Goal: Task Accomplishment & Management: Manage account settings

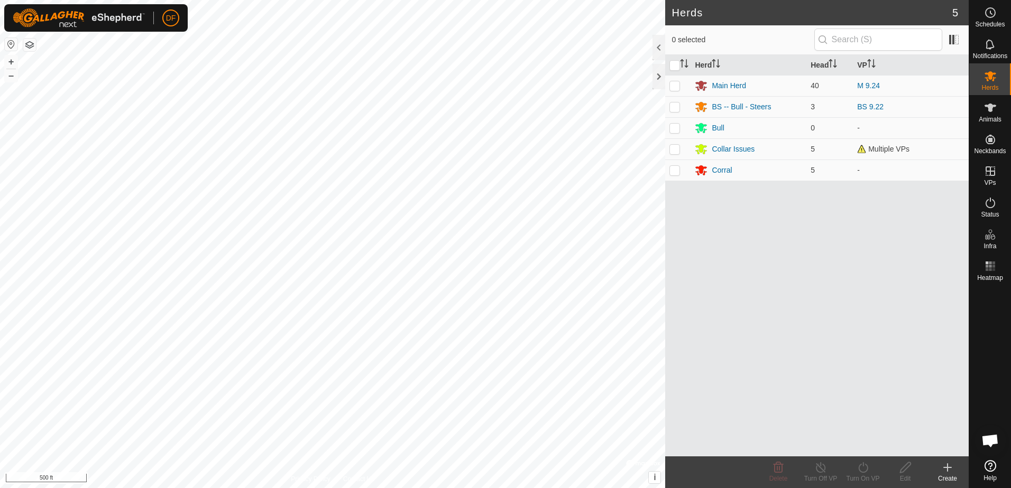
scroll to position [1625, 0]
click at [994, 107] on icon at bounding box center [990, 107] width 13 height 13
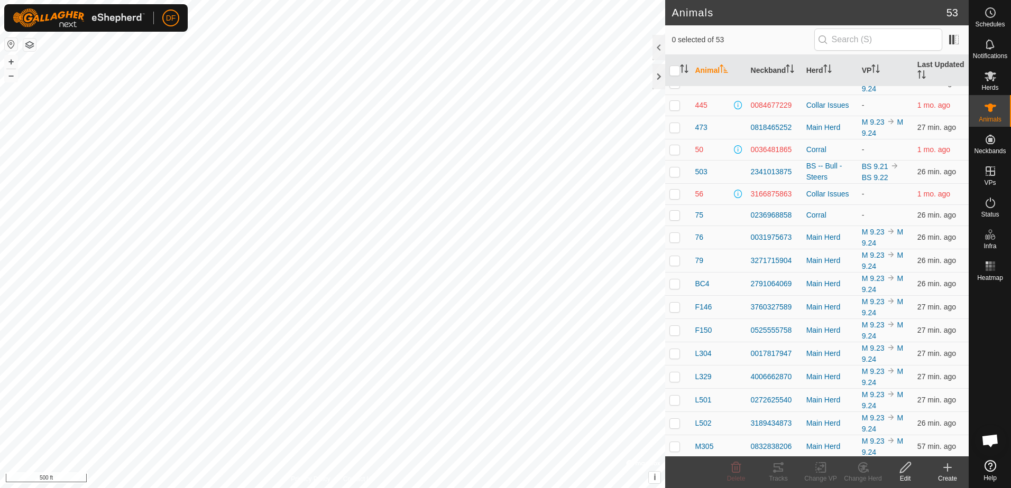
scroll to position [315, 0]
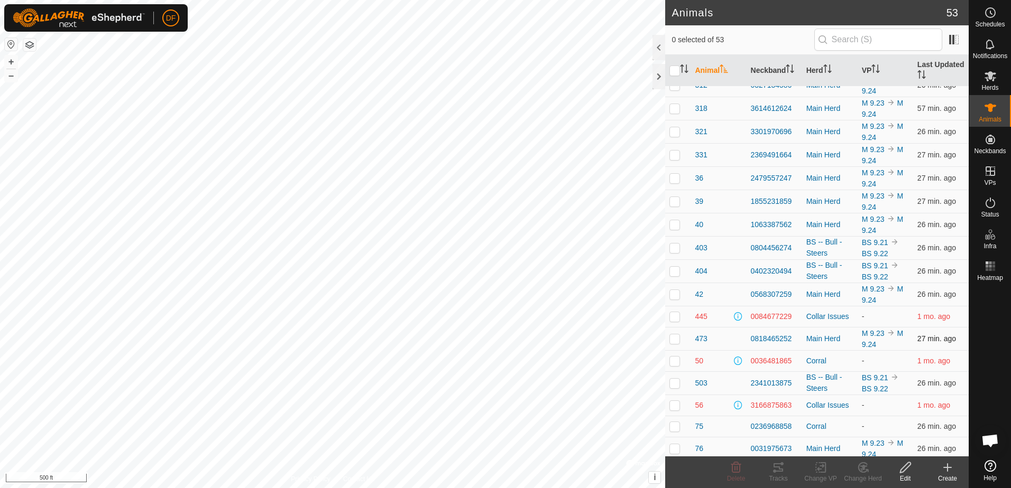
click at [676, 342] on p-checkbox at bounding box center [674, 339] width 11 height 8
click at [672, 339] on p-checkbox at bounding box center [674, 339] width 11 height 8
checkbox input "false"
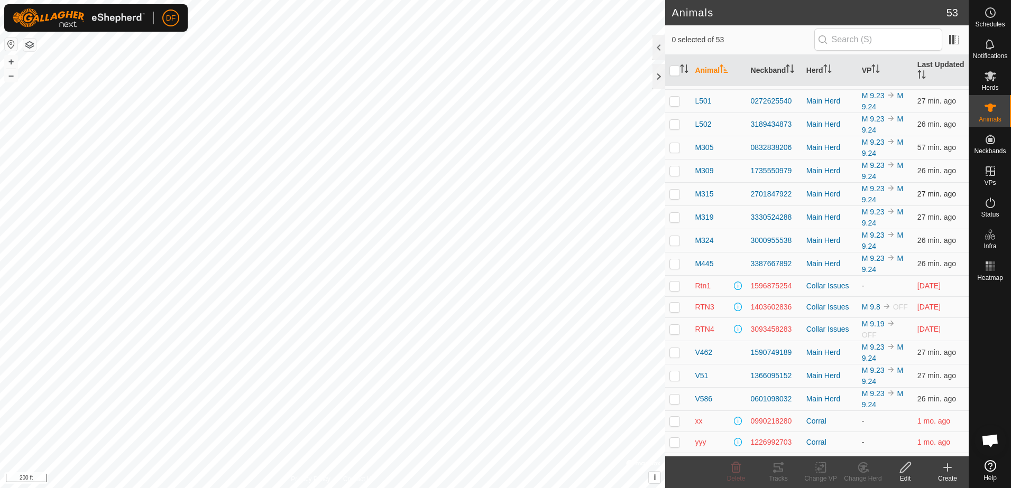
scroll to position [844, 0]
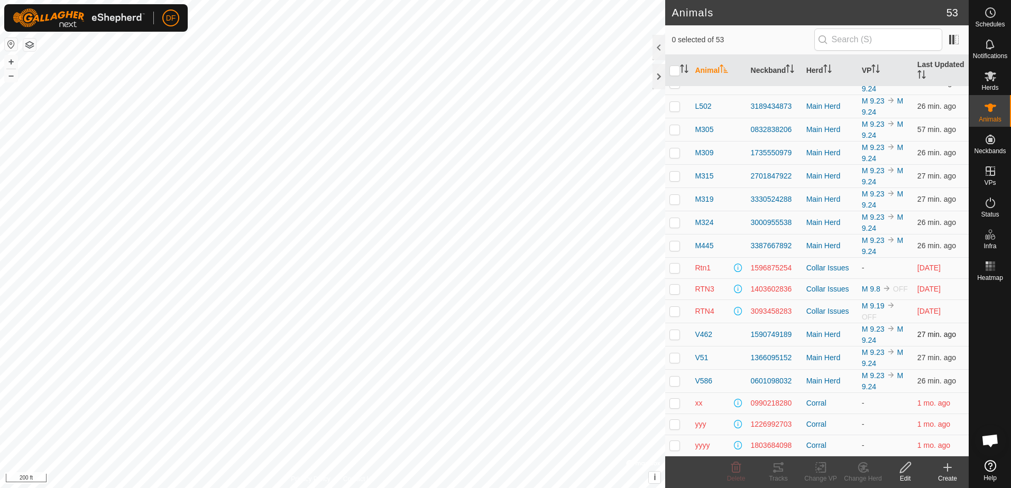
click at [672, 335] on p-checkbox at bounding box center [674, 334] width 11 height 8
checkbox input "false"
click at [671, 362] on p-checkbox at bounding box center [674, 358] width 11 height 8
click at [678, 356] on p-checkbox at bounding box center [674, 358] width 11 height 8
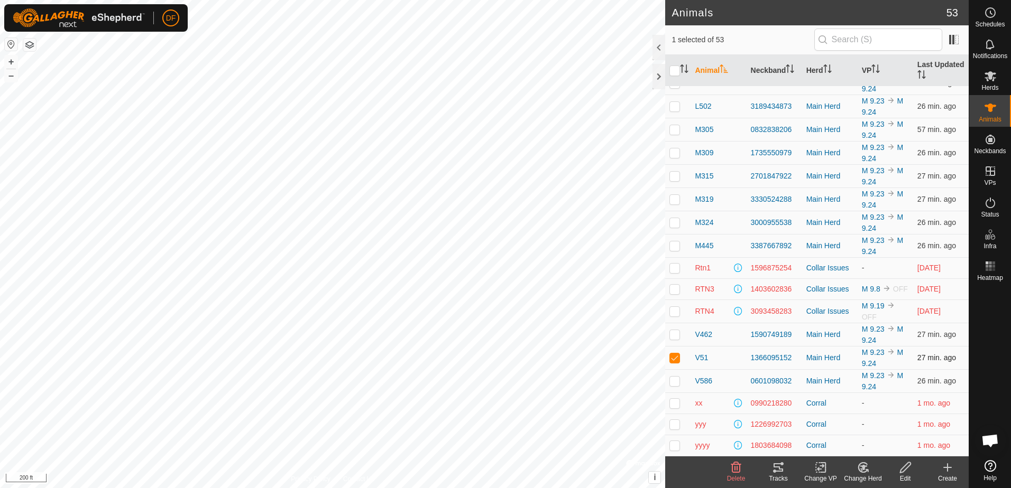
checkbox input "false"
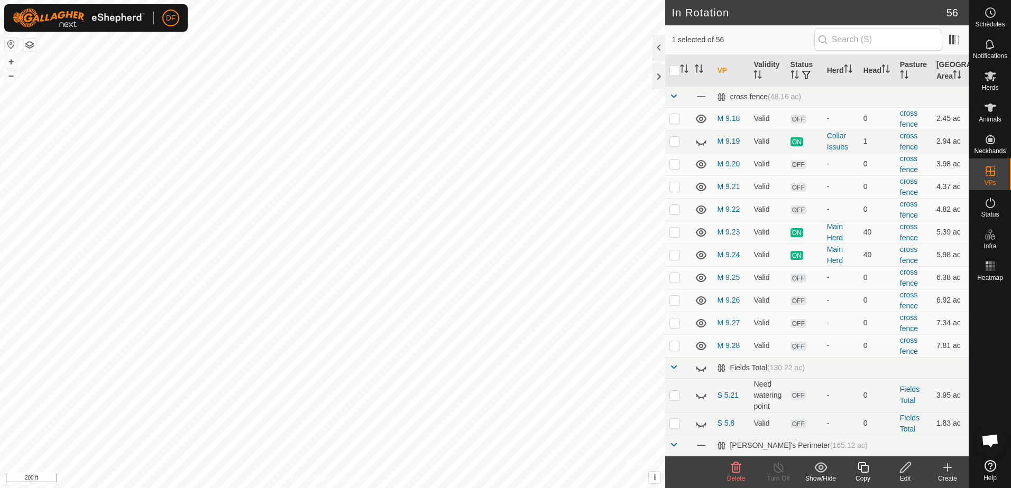
checkbox input "true"
checkbox input "false"
click at [988, 17] on circle at bounding box center [990, 13] width 10 height 10
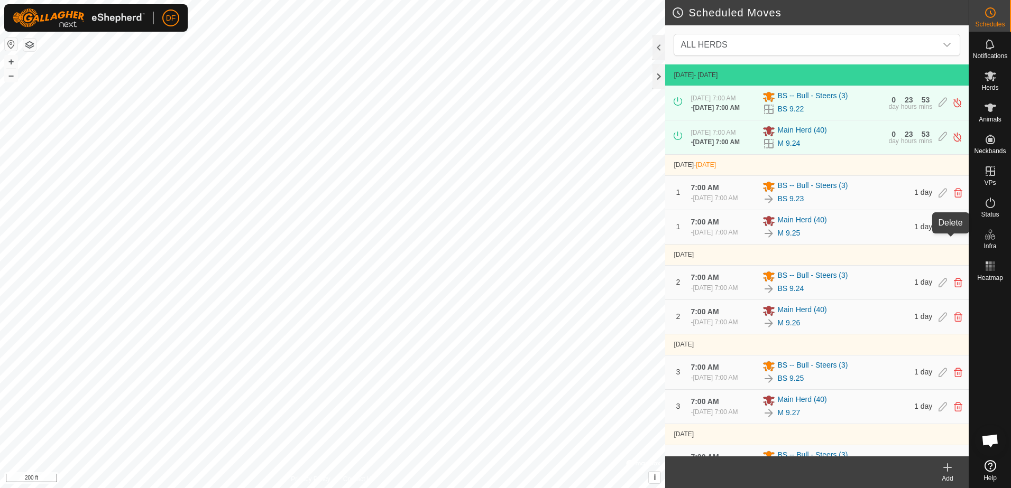
click at [954, 232] on icon at bounding box center [958, 228] width 8 height 10
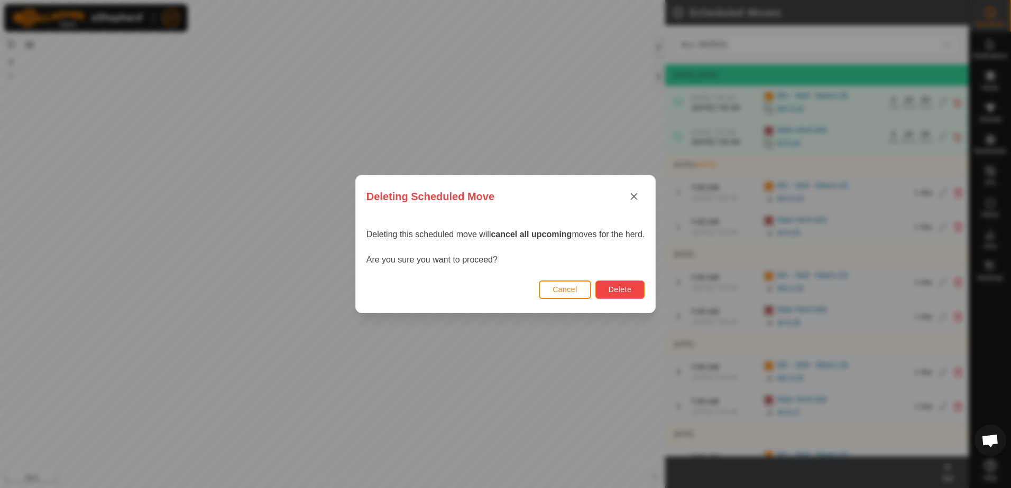
click at [615, 287] on span "Delete" at bounding box center [619, 289] width 23 height 8
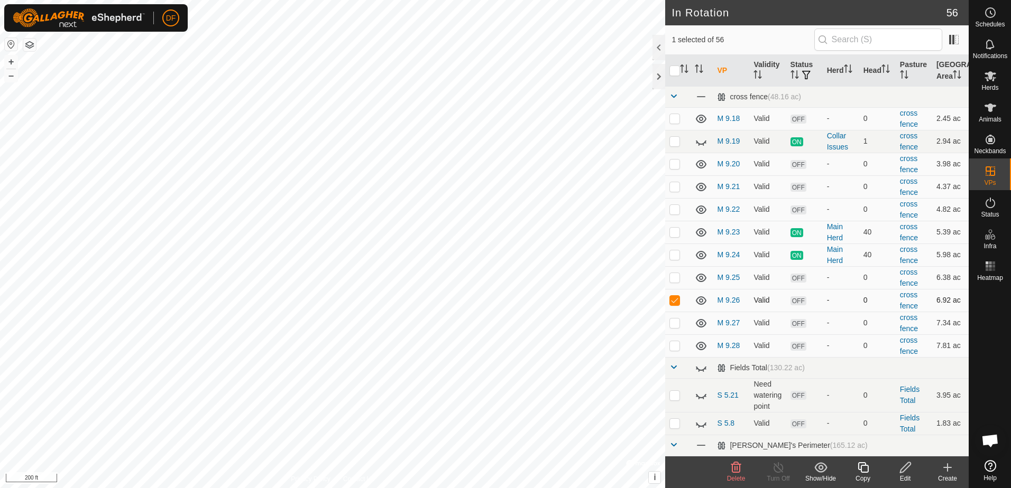
drag, startPoint x: 673, startPoint y: 299, endPoint x: 672, endPoint y: 293, distance: 5.9
click at [673, 299] on p-checkbox at bounding box center [674, 300] width 11 height 8
checkbox input "false"
click at [674, 278] on p-checkbox at bounding box center [674, 277] width 11 height 8
click at [673, 278] on p-checkbox at bounding box center [674, 277] width 11 height 8
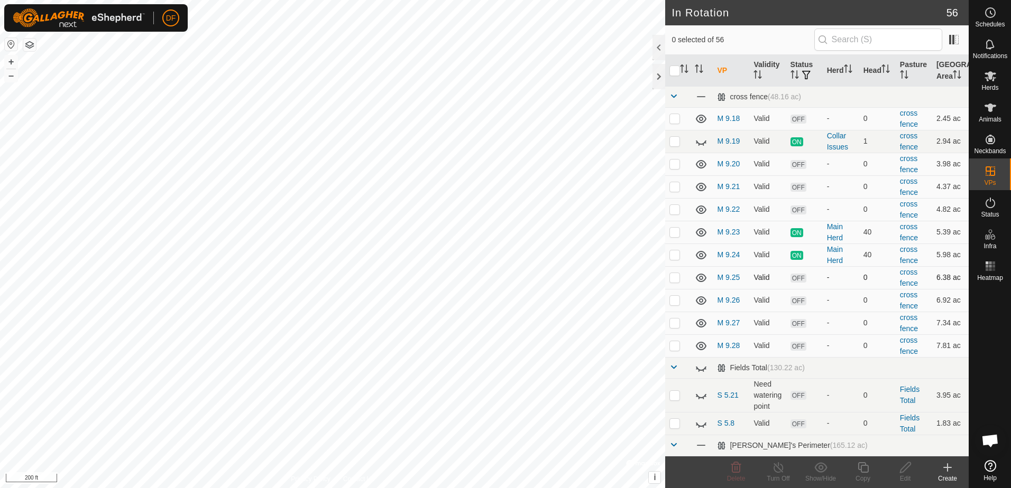
click at [673, 278] on p-checkbox at bounding box center [674, 277] width 11 height 8
checkbox input "true"
click at [903, 470] on icon at bounding box center [905, 467] width 13 height 13
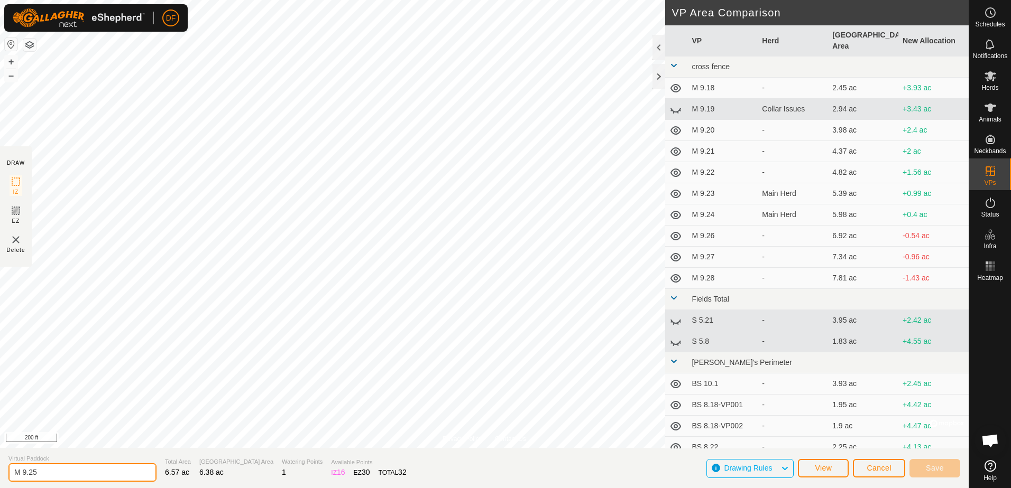
click at [40, 471] on input "M 9.25" at bounding box center [82, 473] width 148 height 19
type input "M 9.23b"
click at [941, 469] on span "Save" at bounding box center [935, 468] width 18 height 8
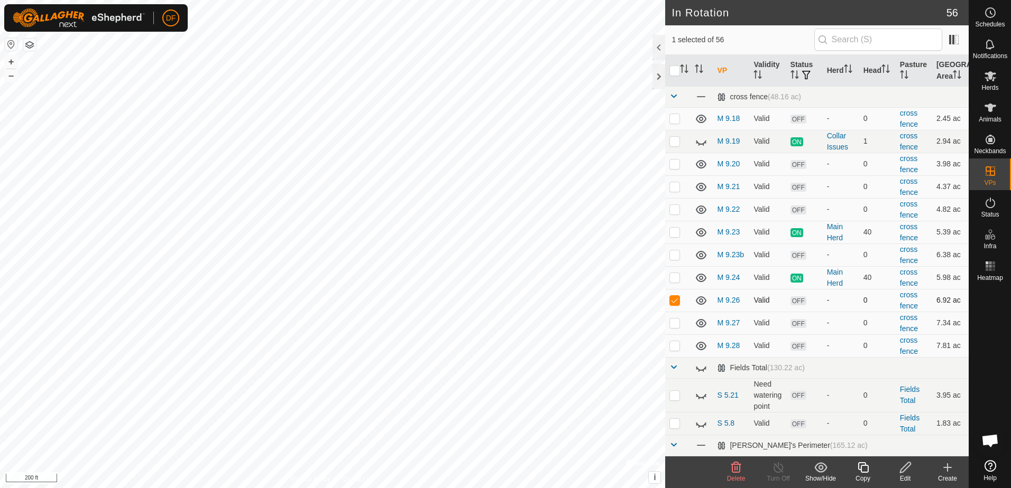
click at [676, 300] on p-checkbox at bounding box center [674, 300] width 11 height 8
checkbox input "false"
click at [673, 302] on p-checkbox at bounding box center [674, 300] width 11 height 8
checkbox input "true"
click at [902, 469] on icon at bounding box center [905, 468] width 11 height 11
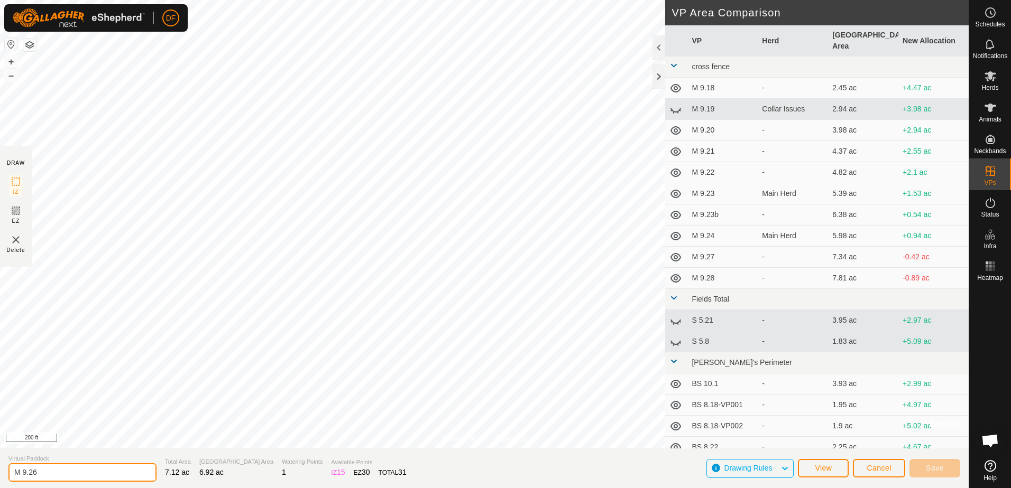
click at [40, 475] on input "M 9.26" at bounding box center [82, 473] width 148 height 19
type input "M 9.24b"
click at [933, 470] on span "Save" at bounding box center [935, 468] width 18 height 8
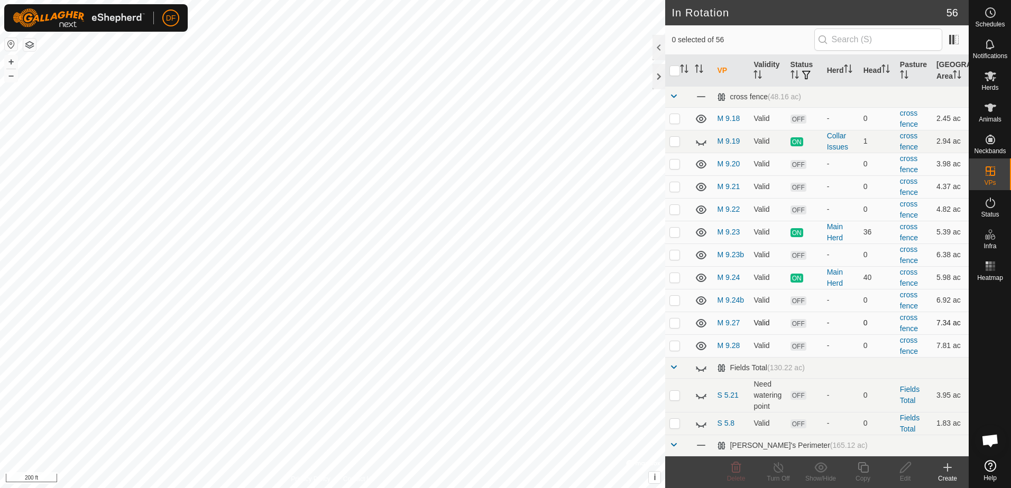
click at [672, 323] on p-checkbox at bounding box center [674, 323] width 11 height 8
checkbox input "true"
click at [903, 469] on icon at bounding box center [905, 467] width 13 height 13
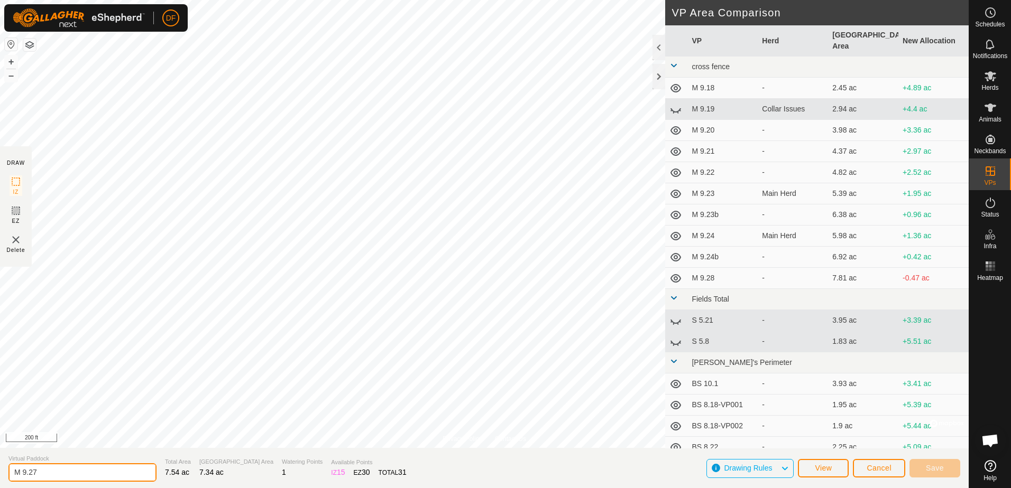
click at [44, 469] on input "M 9.27" at bounding box center [82, 473] width 148 height 19
type input "M 9.25b"
click at [940, 468] on span "Save" at bounding box center [935, 468] width 18 height 8
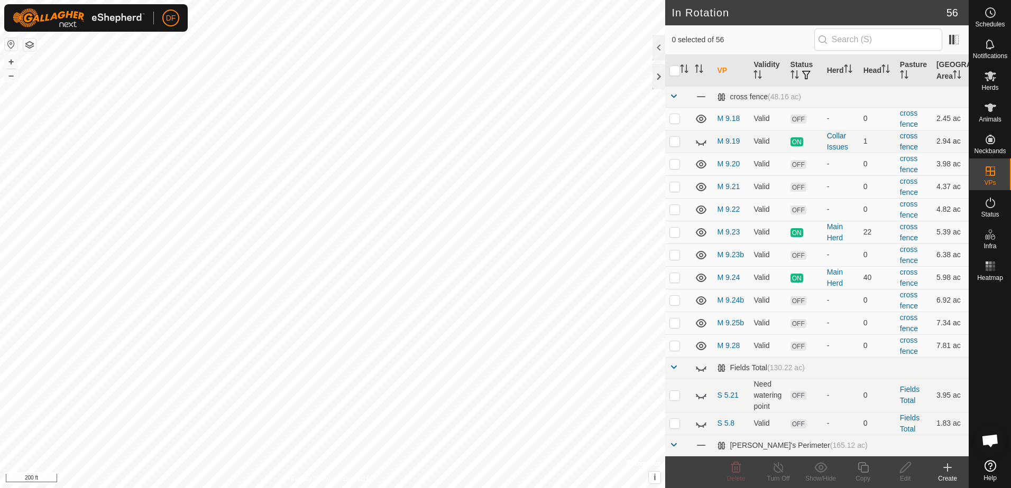
checkbox input "true"
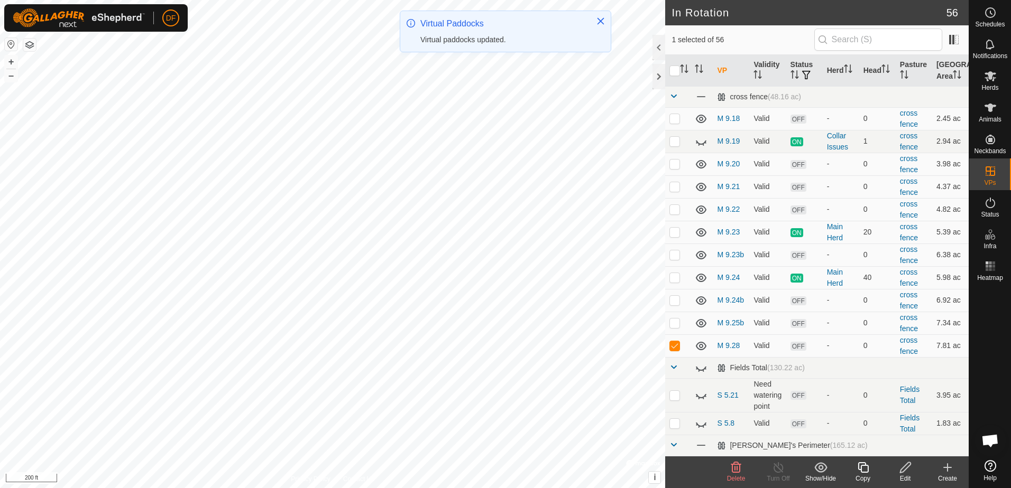
click at [907, 469] on icon at bounding box center [905, 467] width 13 height 13
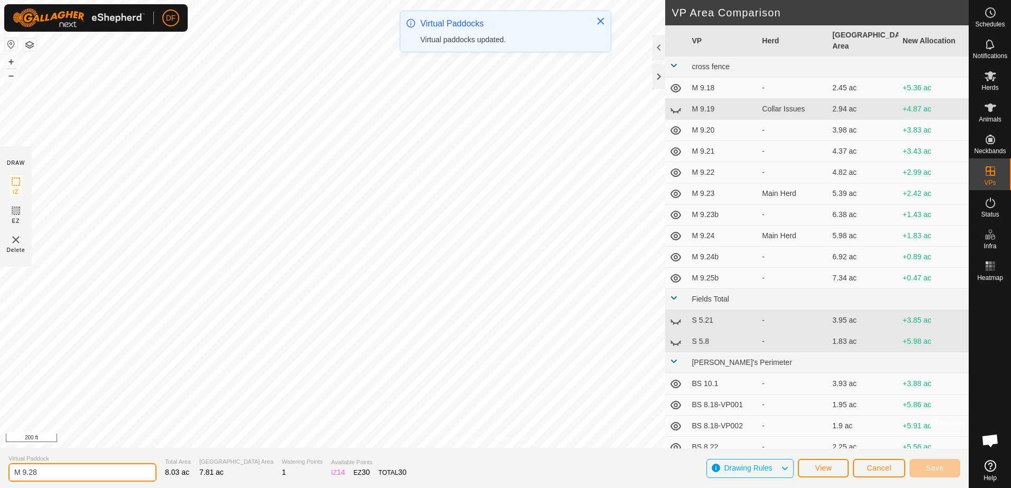
click at [47, 473] on input "M 9.28" at bounding box center [82, 473] width 148 height 19
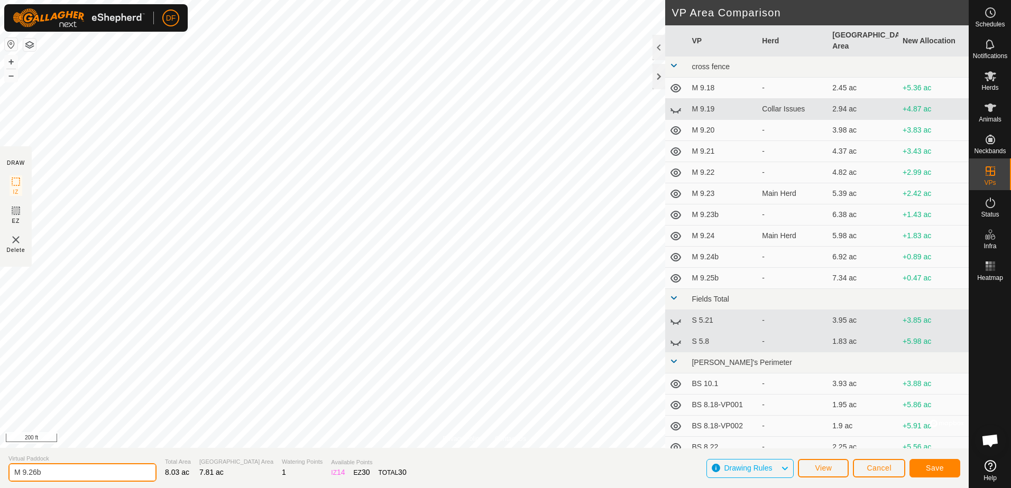
type input "M 9.26b"
click at [943, 467] on button "Save" at bounding box center [934, 468] width 51 height 19
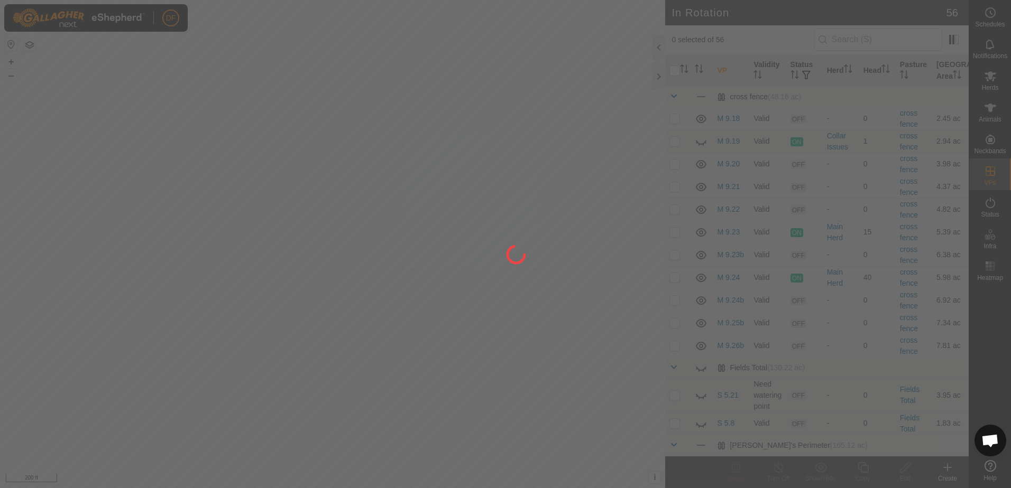
click at [425, 116] on div at bounding box center [505, 244] width 1011 height 488
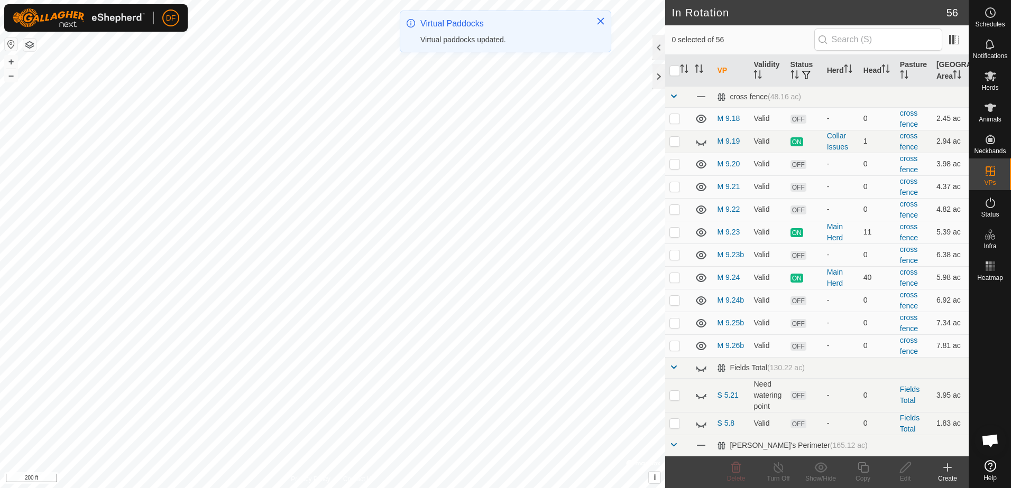
checkbox input "true"
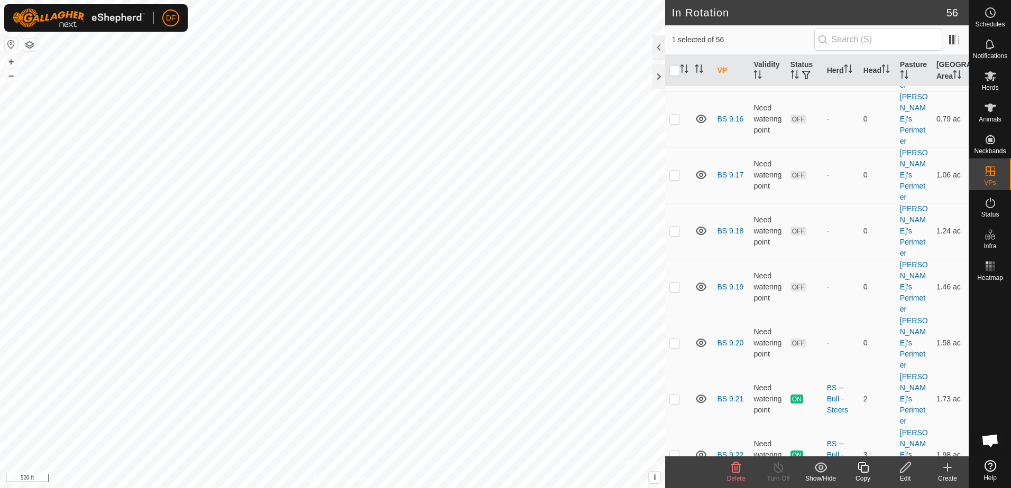
scroll to position [1349, 0]
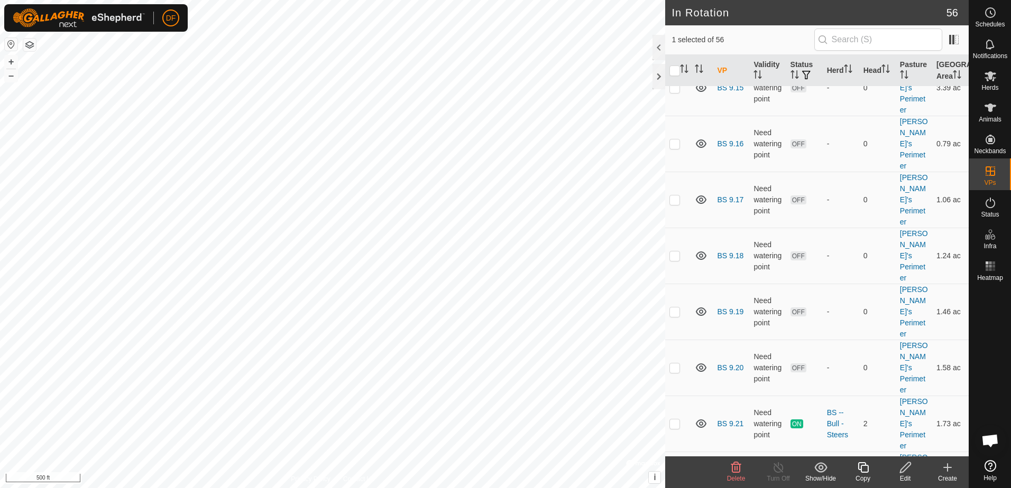
click at [0, 305] on html "DF Schedules Notifications Herds Animals Neckbands VPs Status Infra Heatmap Hel…" at bounding box center [505, 244] width 1011 height 488
click at [864, 471] on icon at bounding box center [862, 467] width 13 height 13
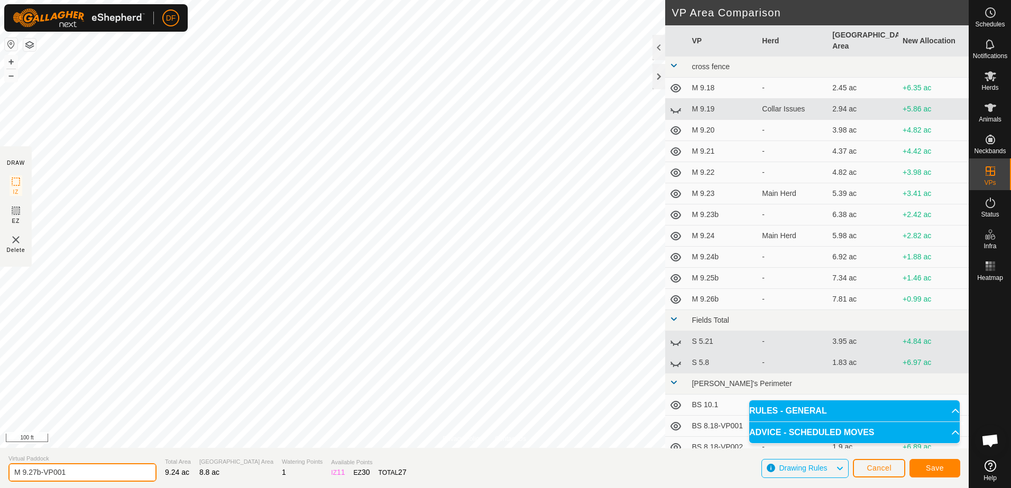
drag, startPoint x: 75, startPoint y: 471, endPoint x: 34, endPoint y: 477, distance: 41.1
click at [34, 477] on input "M 9.27b-VP001" at bounding box center [82, 473] width 148 height 19
type input "M 9.28"
click at [936, 469] on span "Save" at bounding box center [935, 468] width 18 height 8
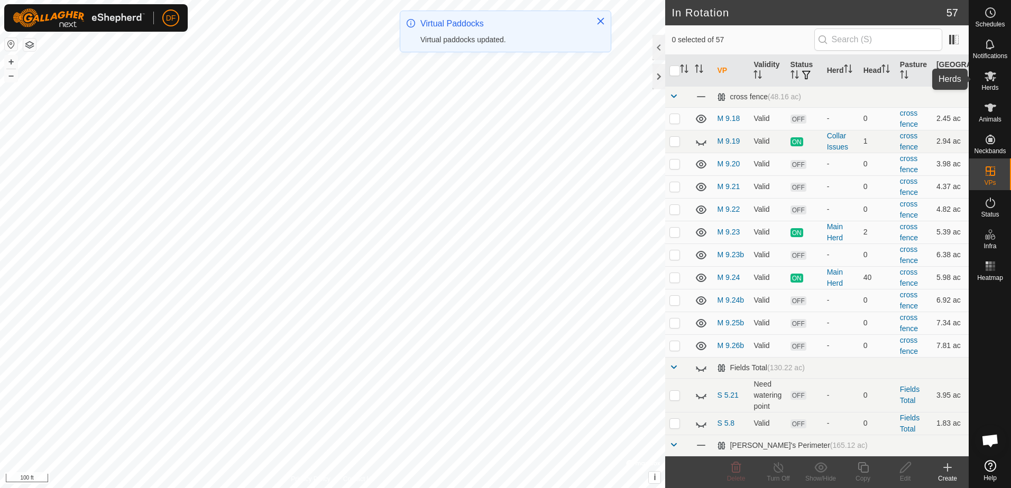
drag, startPoint x: 987, startPoint y: 77, endPoint x: 981, endPoint y: 77, distance: 6.3
click at [987, 77] on icon at bounding box center [990, 76] width 13 height 13
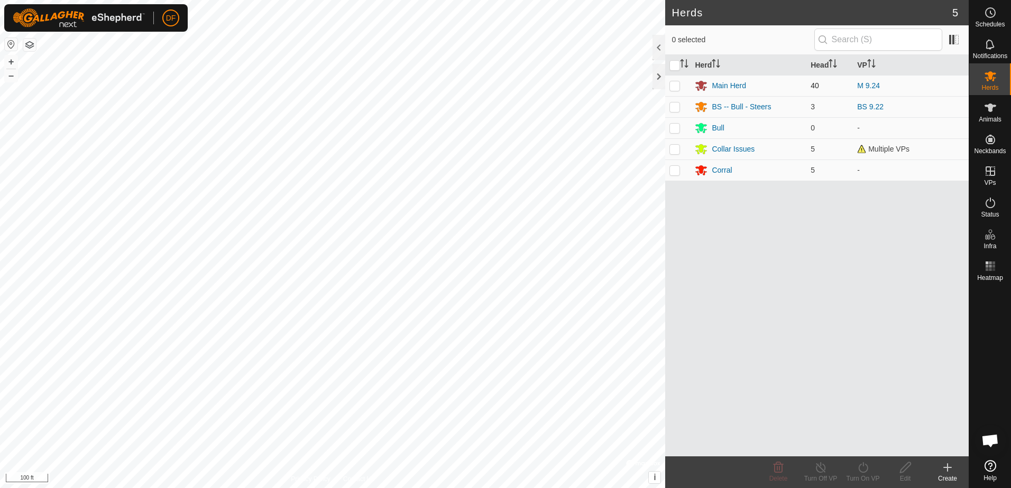
click at [673, 86] on p-checkbox at bounding box center [674, 85] width 11 height 8
checkbox input "true"
click at [862, 471] on icon at bounding box center [862, 467] width 13 height 13
click at [863, 420] on link "Later" at bounding box center [894, 422] width 105 height 21
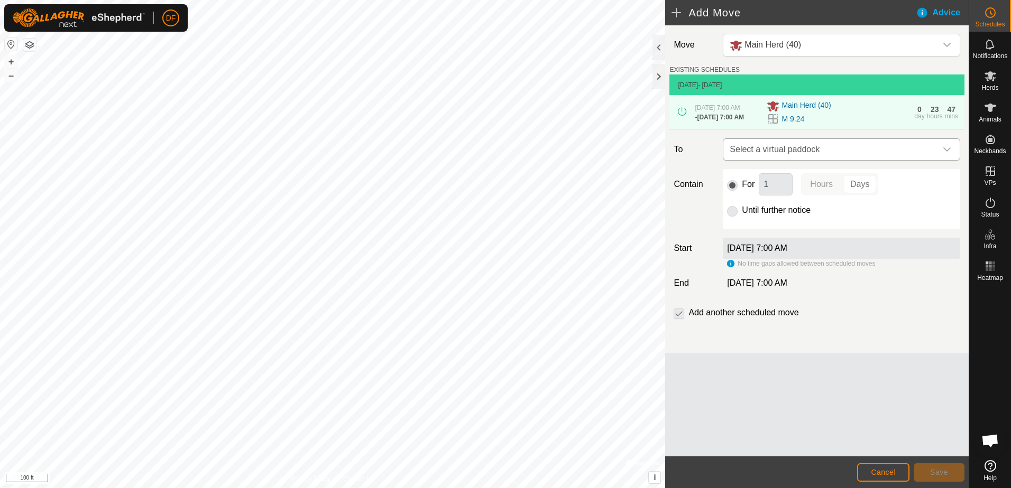
click at [945, 150] on icon "dropdown trigger" at bounding box center [946, 149] width 8 height 8
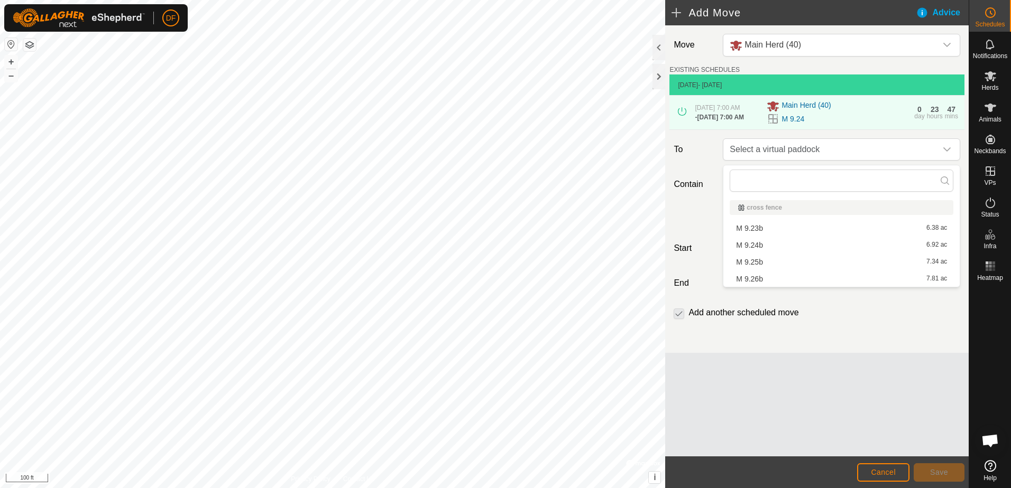
click at [745, 226] on li "M 9.23b 6.38 ac" at bounding box center [841, 228] width 224 height 16
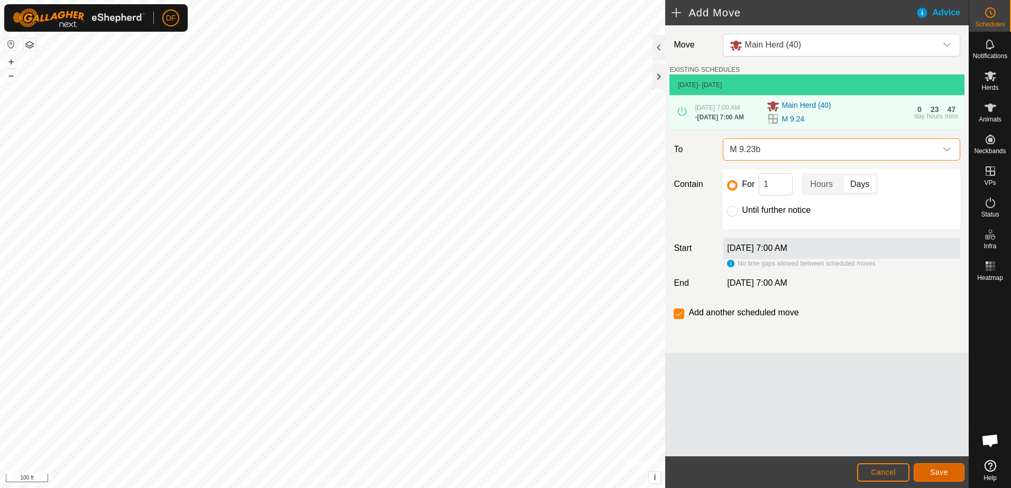
click at [937, 474] on span "Save" at bounding box center [939, 472] width 18 height 8
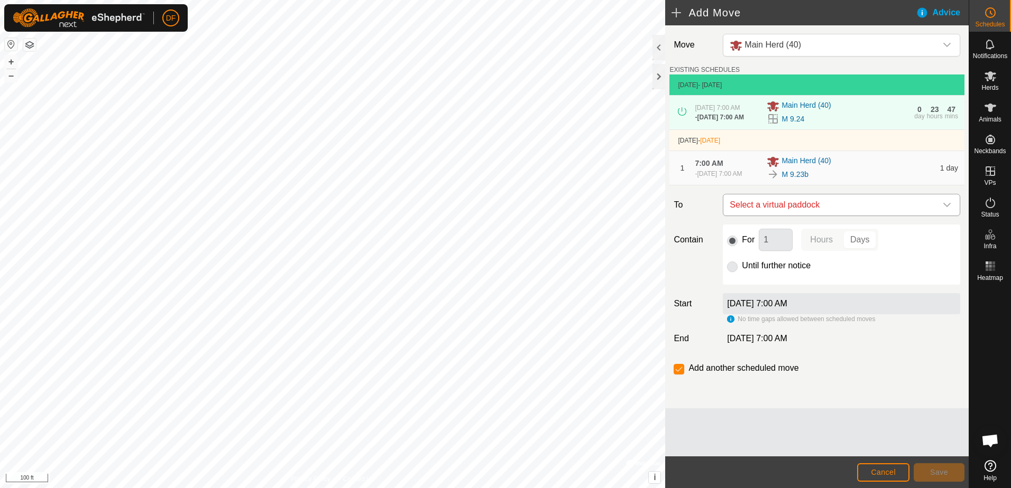
click at [946, 209] on icon "dropdown trigger" at bounding box center [946, 205] width 8 height 8
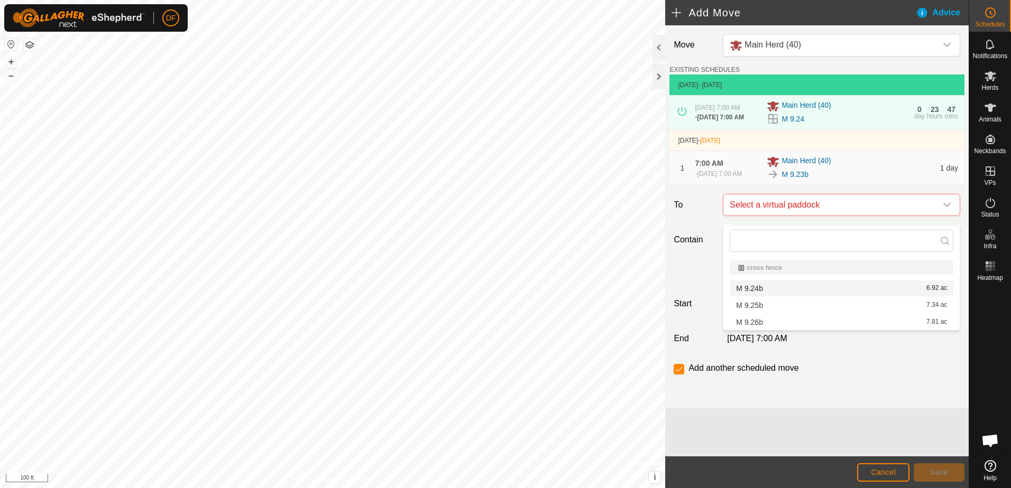
click at [754, 291] on li "M 9.24b 6.92 ac" at bounding box center [841, 289] width 224 height 16
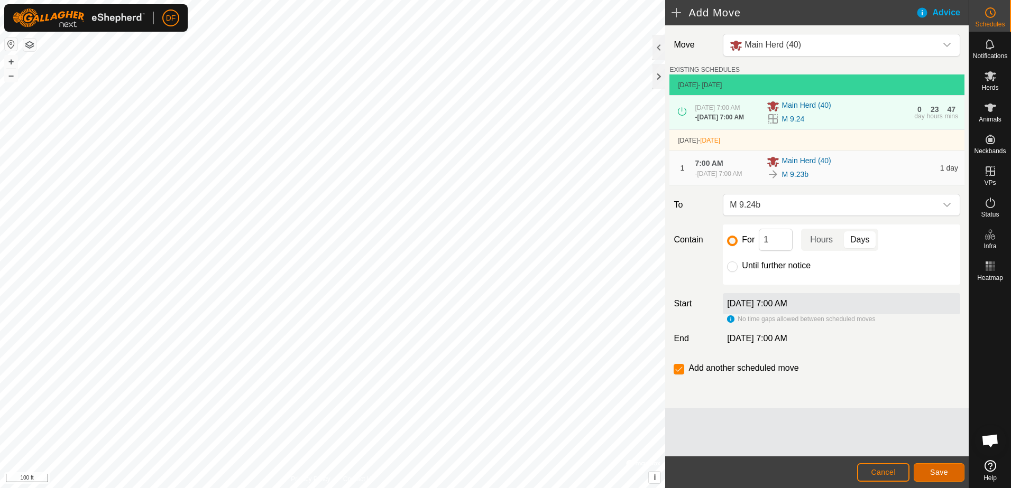
click at [944, 473] on span "Save" at bounding box center [939, 472] width 18 height 8
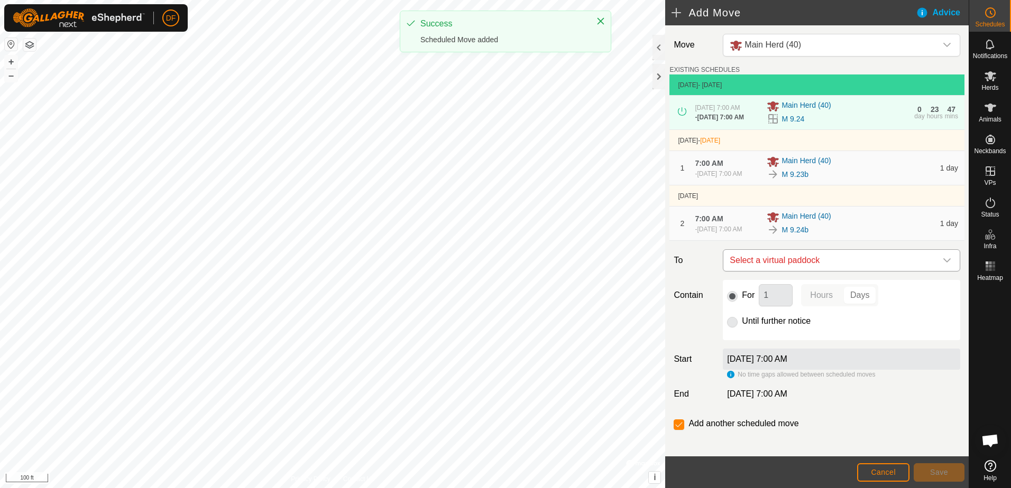
click at [942, 265] on icon "dropdown trigger" at bounding box center [946, 260] width 8 height 8
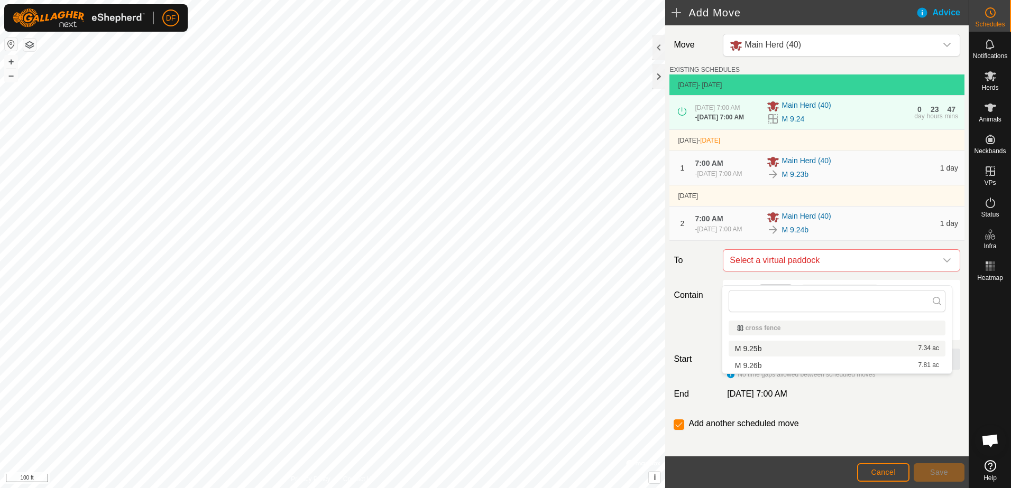
click at [757, 348] on li "M 9.25b 7.34 ac" at bounding box center [836, 349] width 217 height 16
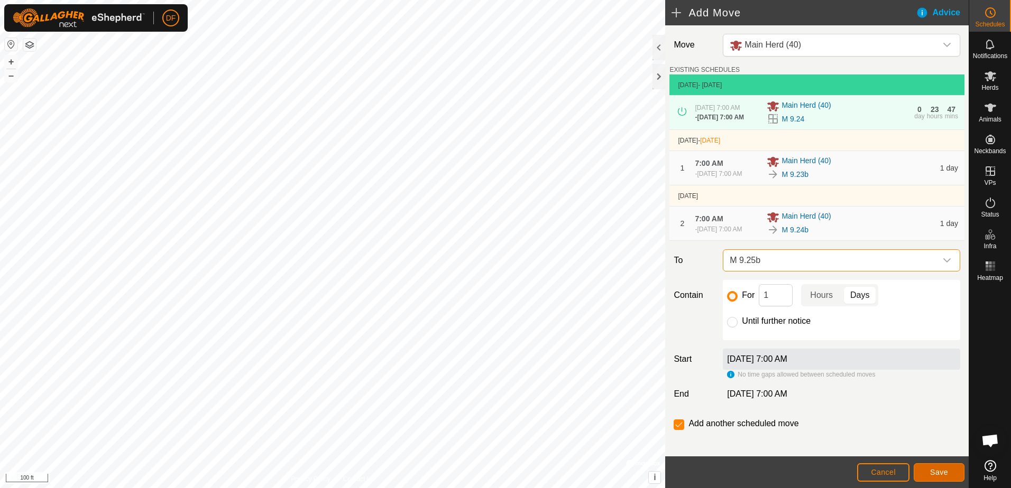
click at [937, 471] on span "Save" at bounding box center [939, 472] width 18 height 8
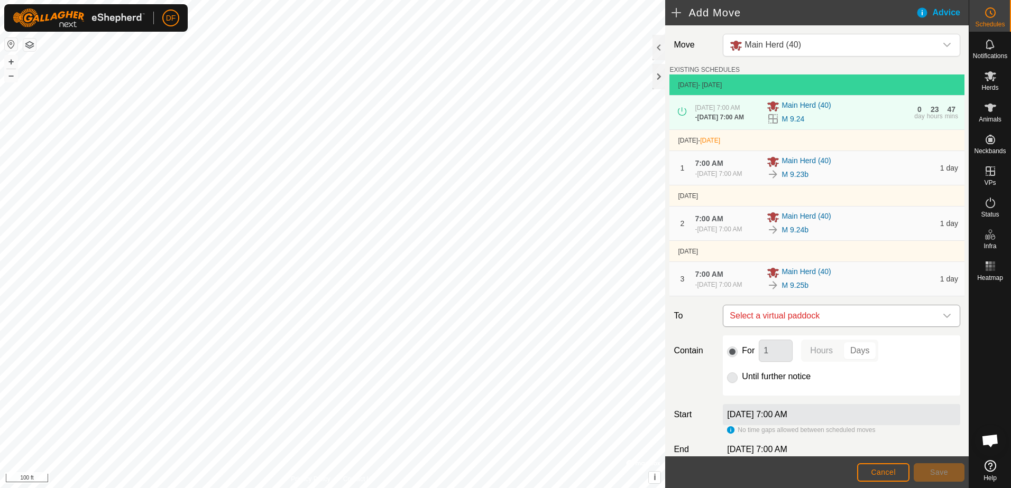
click at [942, 320] on icon "dropdown trigger" at bounding box center [946, 316] width 8 height 8
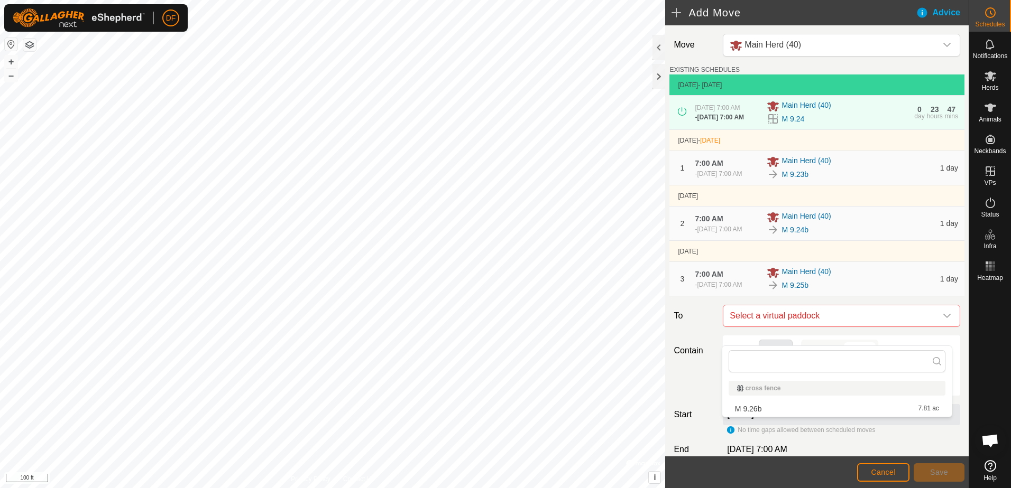
click at [748, 405] on li "M 9.26b 7.81 ac" at bounding box center [836, 409] width 217 height 16
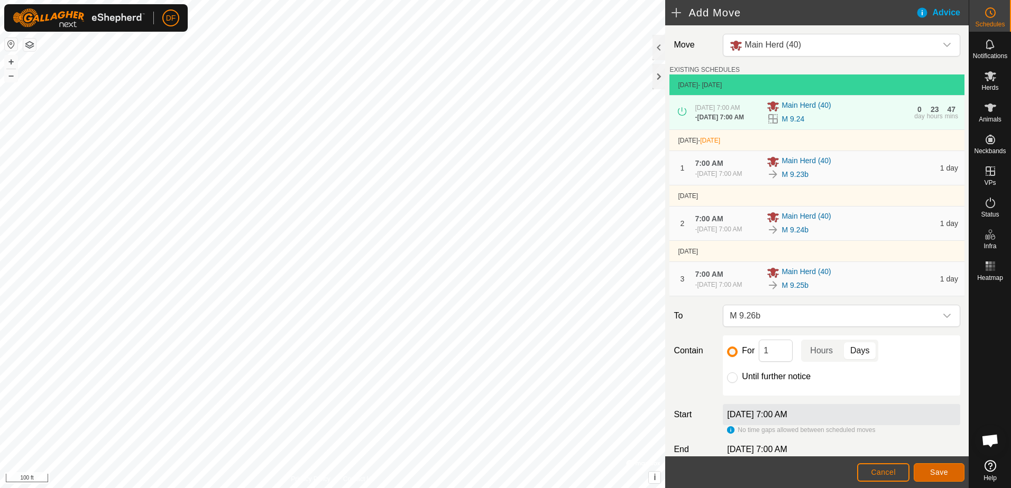
click at [948, 471] on button "Save" at bounding box center [938, 473] width 51 height 19
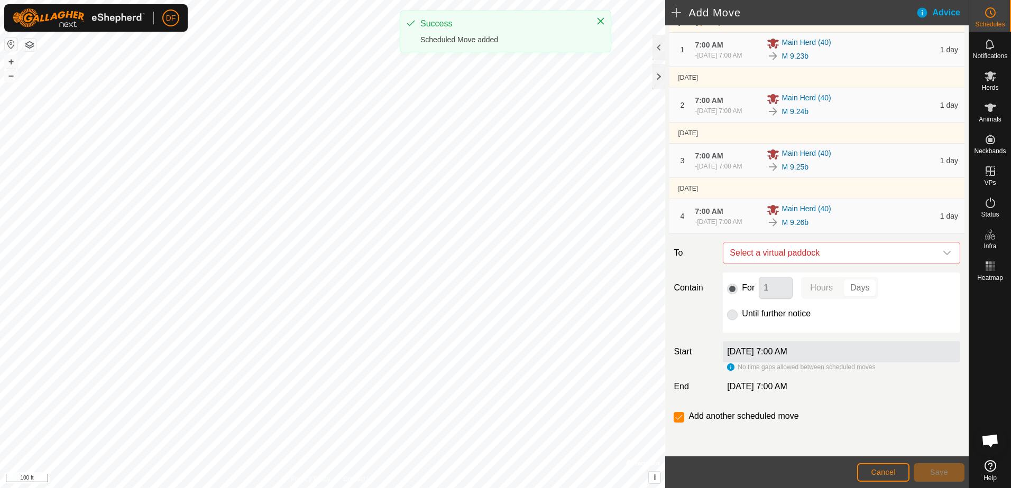
scroll to position [141, 0]
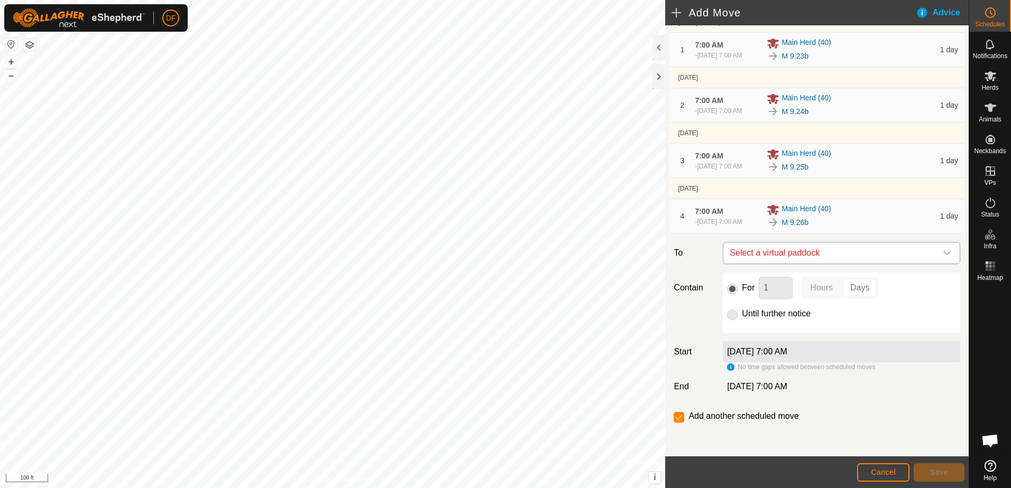
click at [942, 252] on icon "dropdown trigger" at bounding box center [946, 253] width 8 height 8
click at [680, 417] on input "checkbox" at bounding box center [678, 417] width 11 height 11
checkbox input "false"
click at [730, 315] on p-radiobutton at bounding box center [732, 314] width 11 height 13
click at [878, 470] on span "Cancel" at bounding box center [883, 472] width 25 height 8
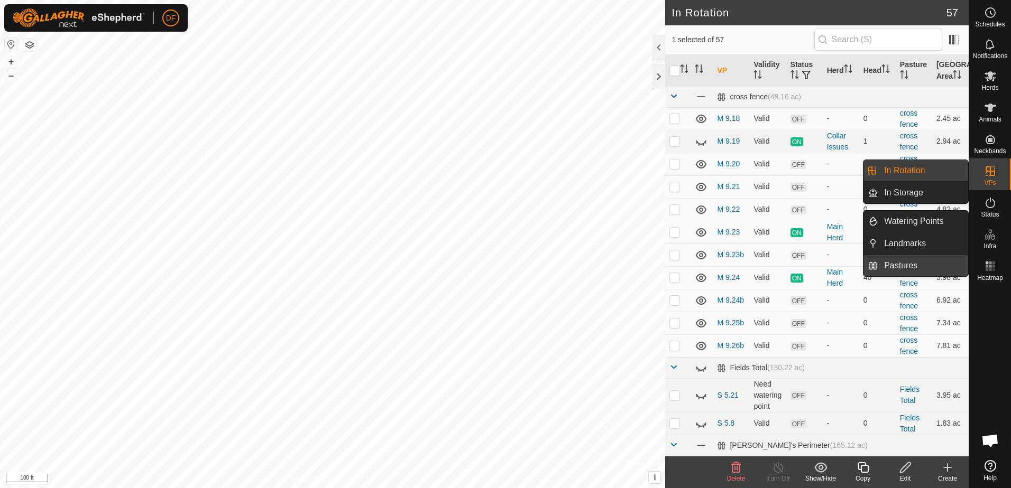
click at [893, 263] on link "Pastures" at bounding box center [922, 265] width 90 height 21
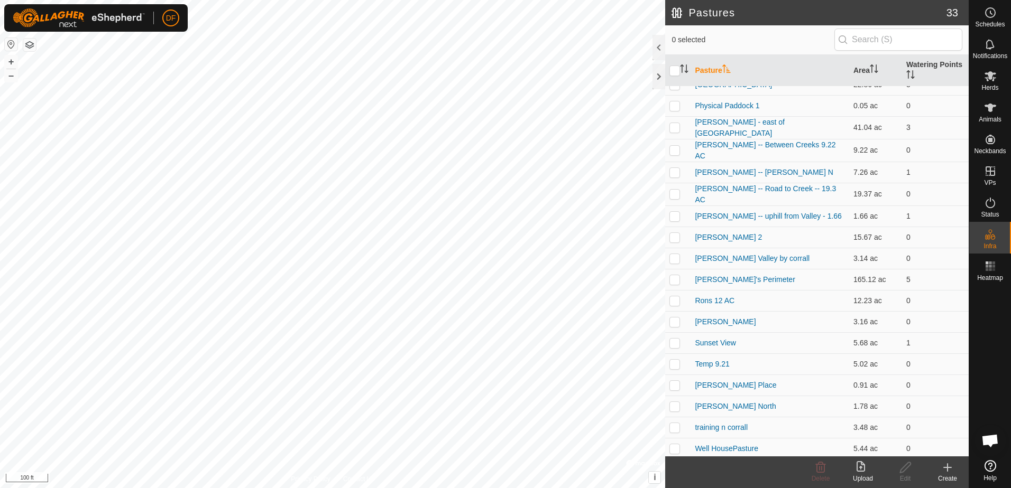
scroll to position [328, 0]
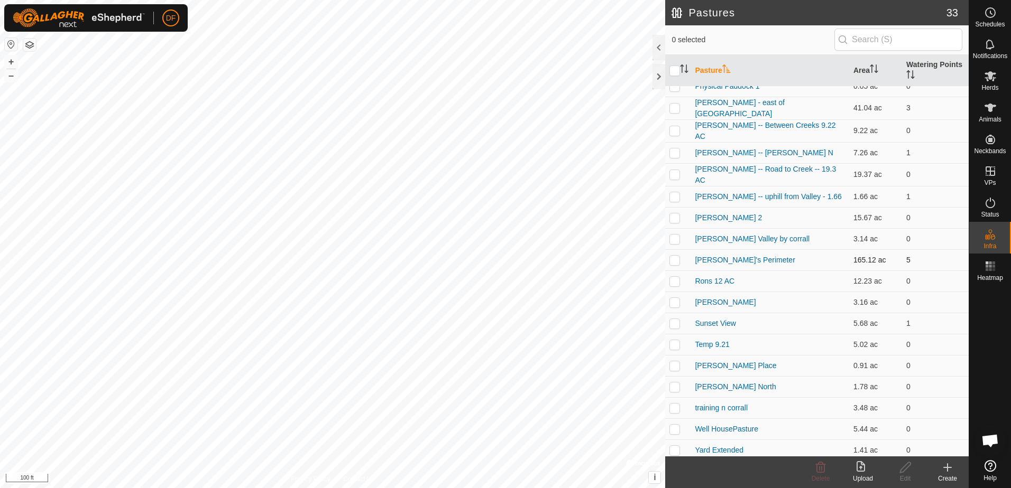
click at [669, 256] on td at bounding box center [677, 259] width 25 height 21
click at [677, 256] on p-checkbox at bounding box center [674, 260] width 11 height 8
checkbox input "false"
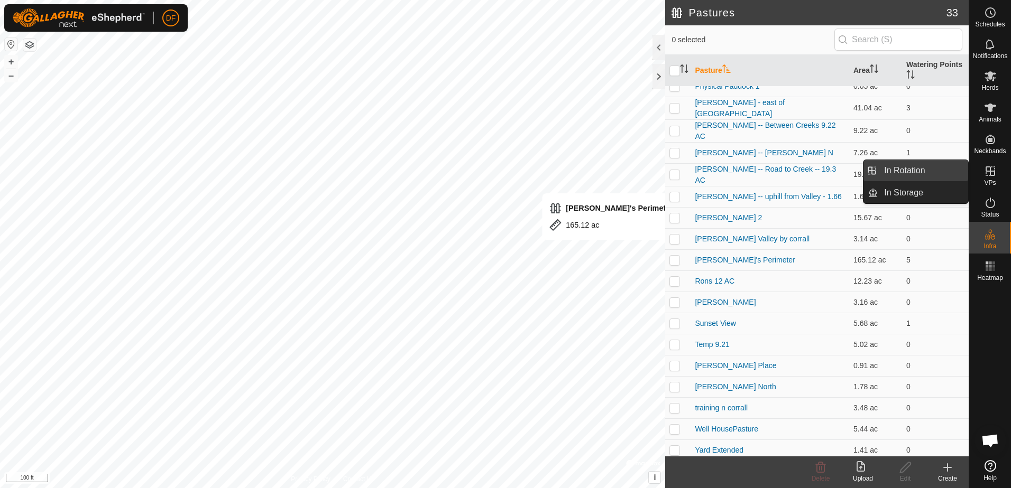
click at [931, 170] on link "In Rotation" at bounding box center [922, 170] width 90 height 21
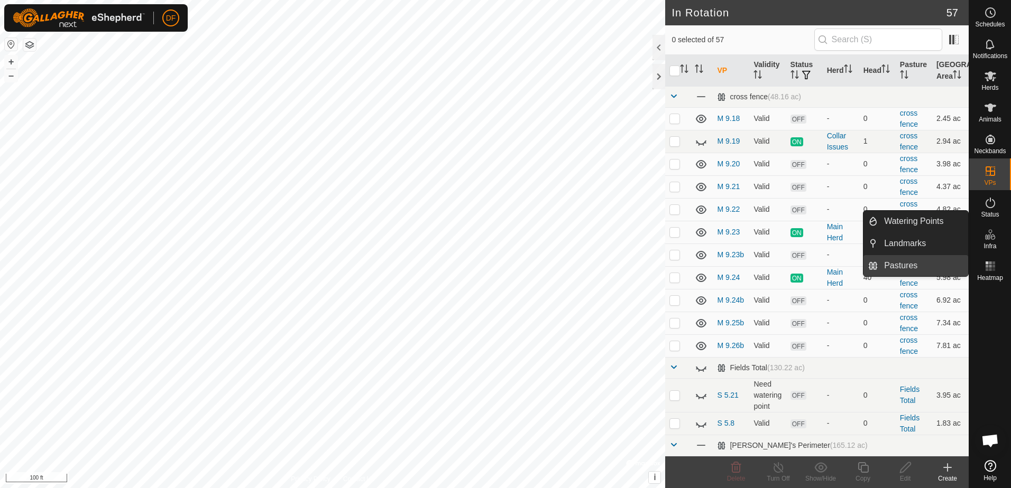
click at [908, 261] on link "Pastures" at bounding box center [922, 265] width 90 height 21
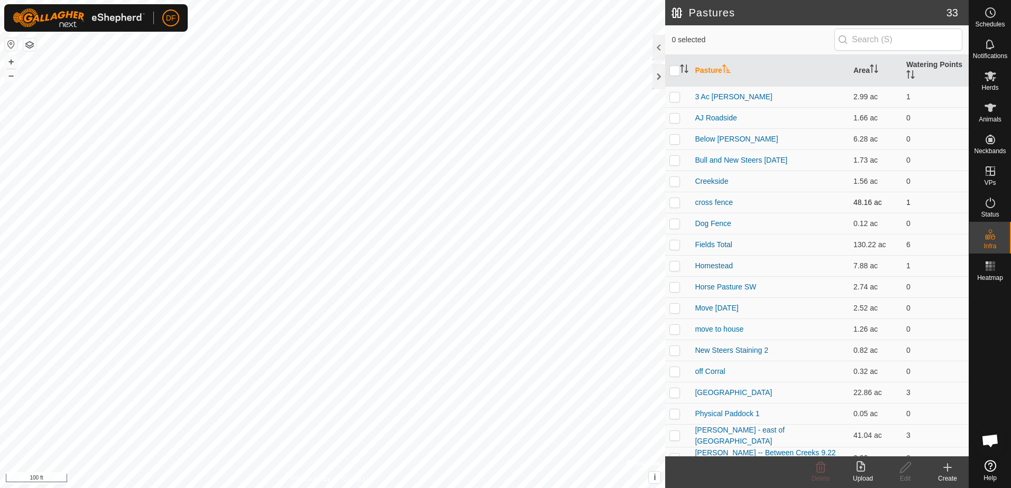
click at [674, 201] on p-checkbox at bounding box center [674, 202] width 11 height 8
click at [819, 468] on icon at bounding box center [821, 468] width 10 height 11
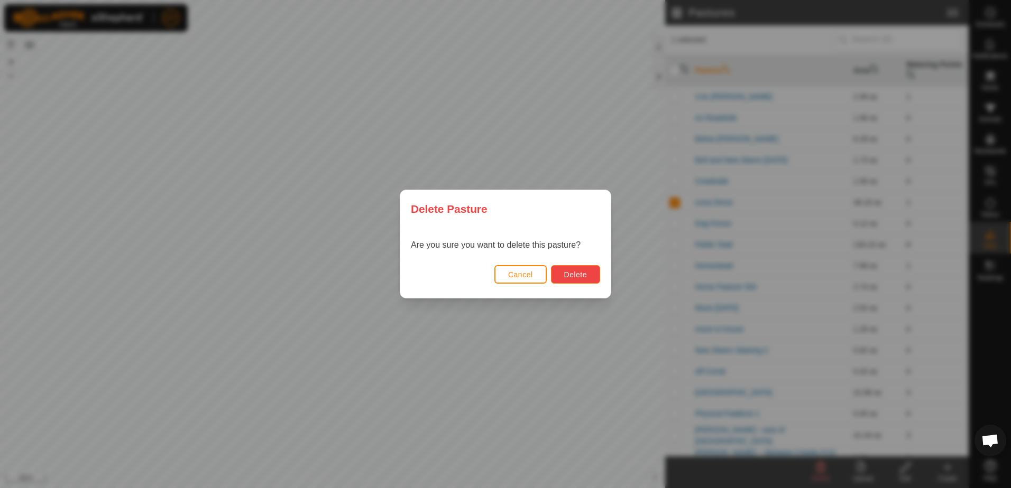
click at [571, 275] on span "Delete" at bounding box center [575, 275] width 23 height 8
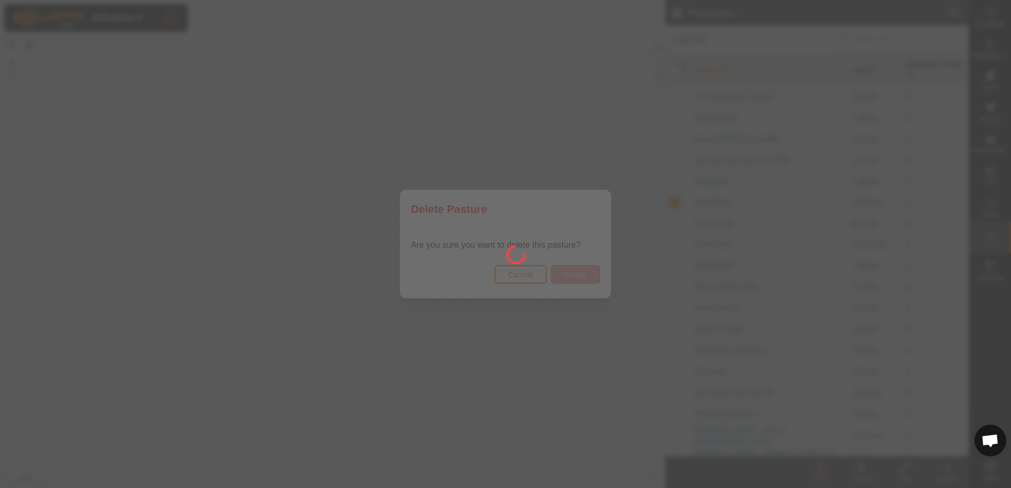
checkbox input "false"
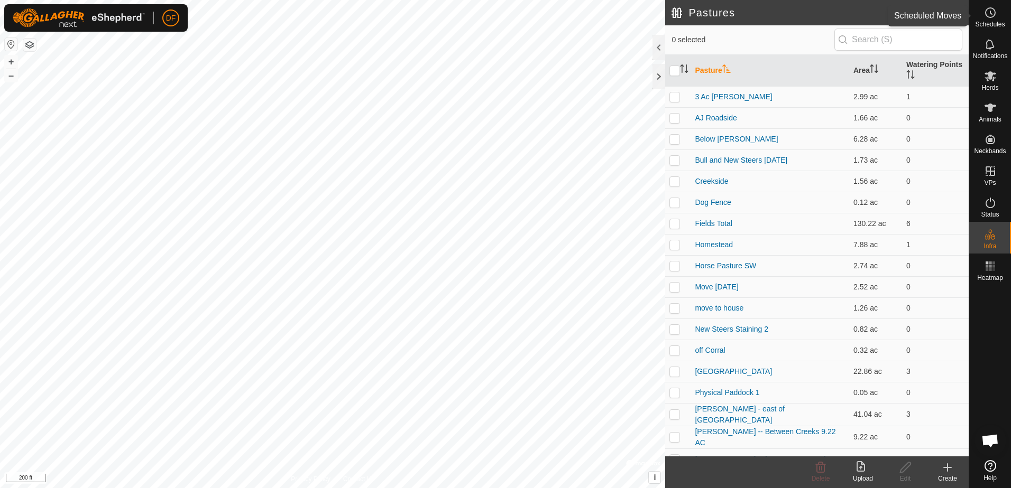
click at [986, 14] on circle at bounding box center [990, 13] width 10 height 10
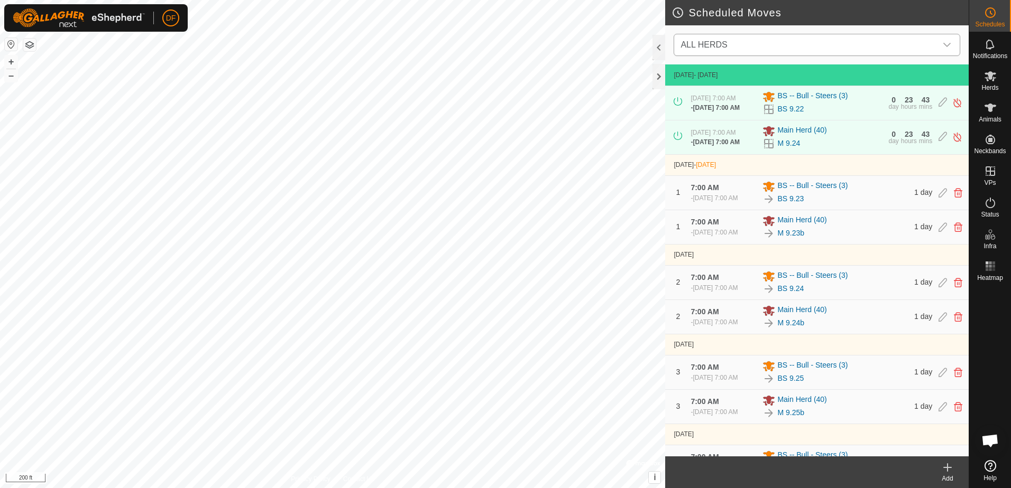
click at [949, 44] on icon "dropdown trigger" at bounding box center [946, 45] width 7 height 4
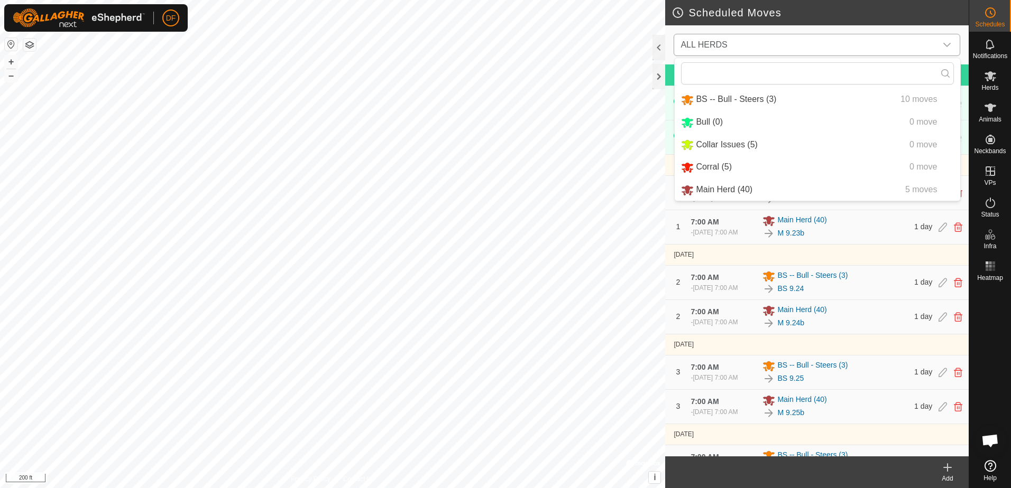
click at [709, 188] on li "Main Herd (40) 5 moves" at bounding box center [816, 190] width 285 height 22
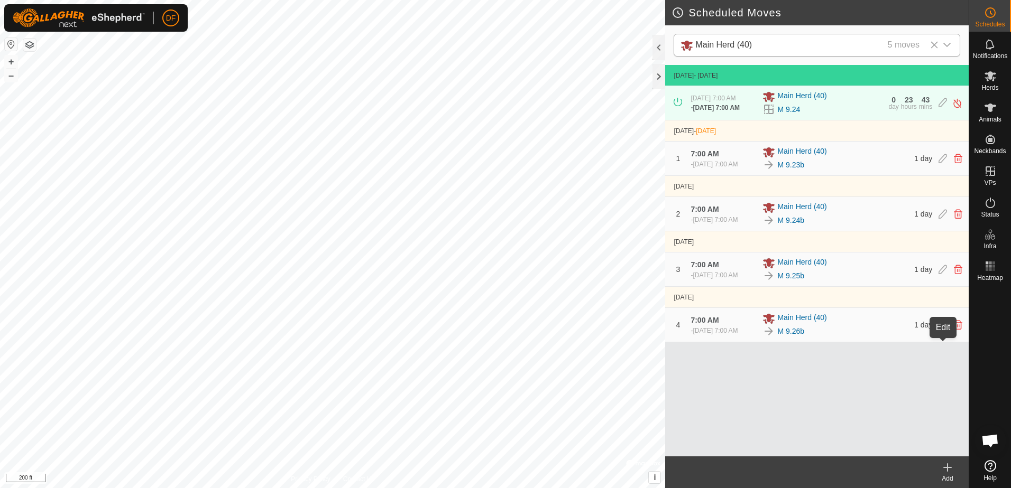
click at [944, 330] on icon at bounding box center [942, 325] width 8 height 10
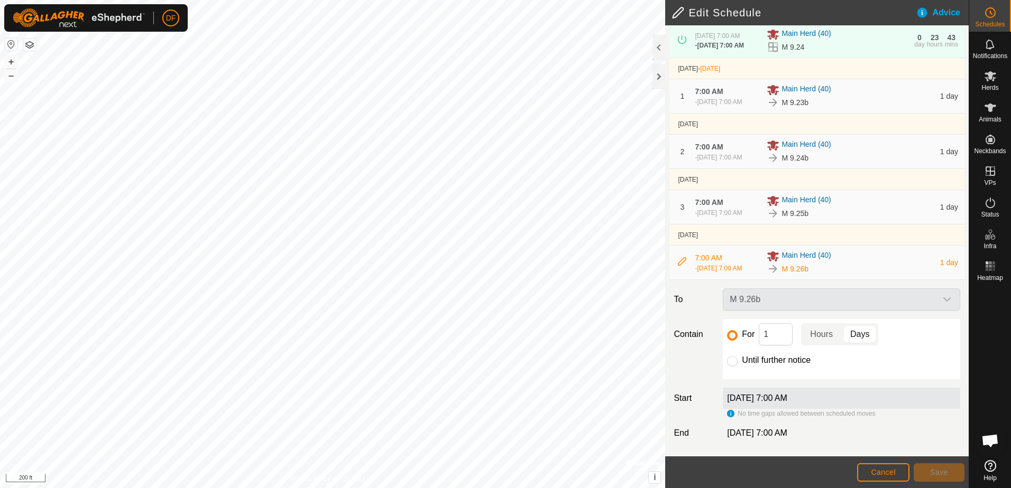
scroll to position [94, 0]
click at [941, 298] on div "M 9.26b" at bounding box center [841, 300] width 246 height 22
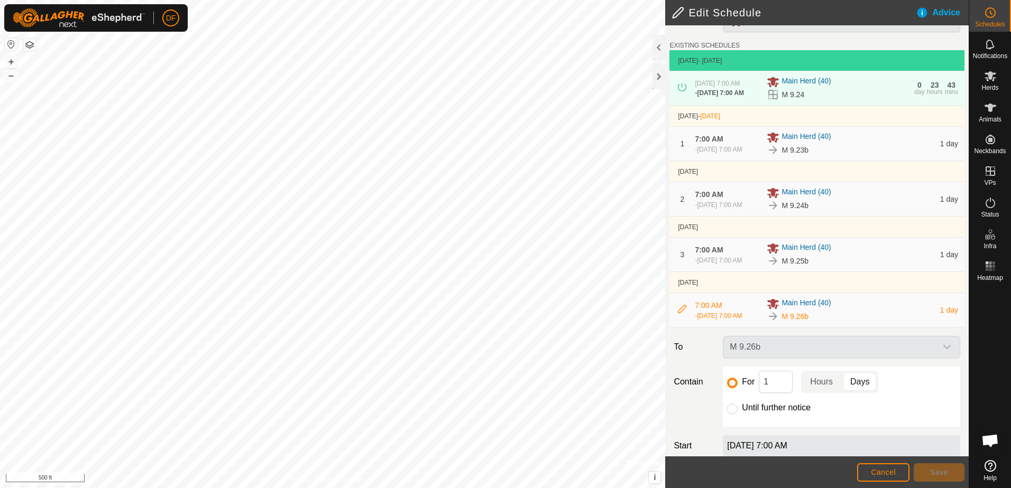
scroll to position [0, 0]
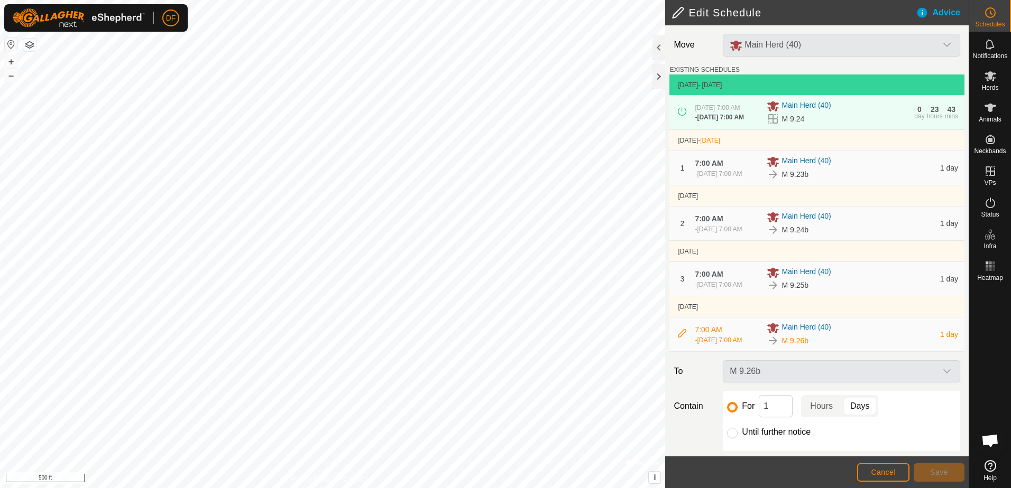
click at [721, 167] on span "7:00 AM" at bounding box center [709, 163] width 28 height 8
click at [798, 165] on span "Main Herd (40)" at bounding box center [805, 161] width 49 height 13
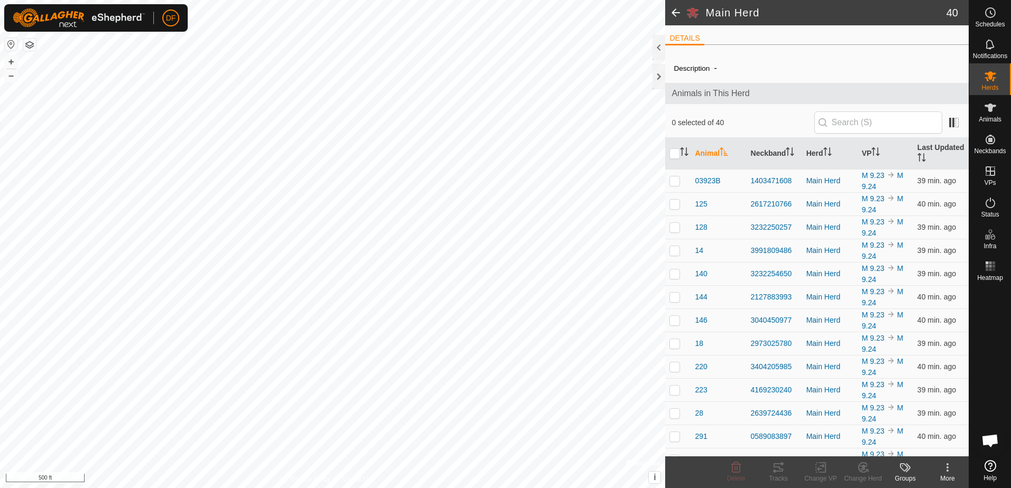
click at [674, 14] on span at bounding box center [675, 12] width 21 height 25
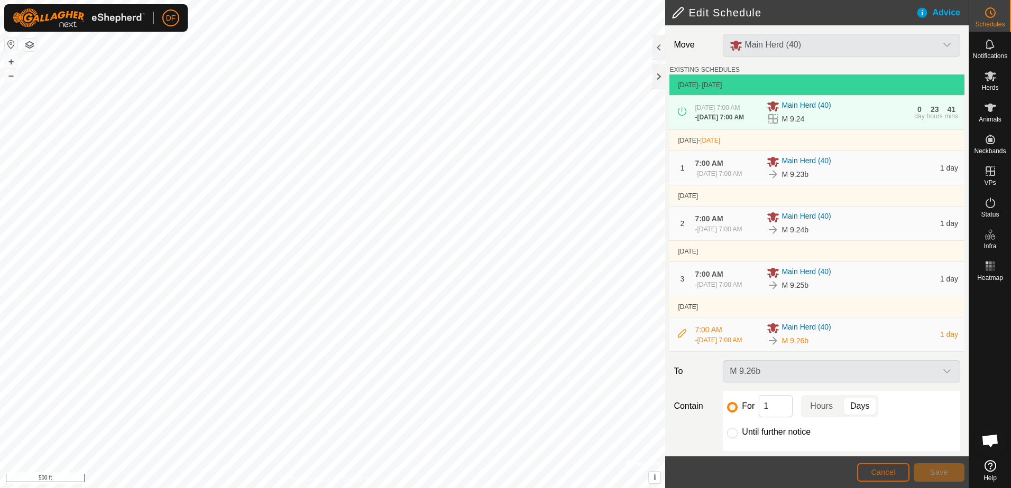
click at [885, 473] on span "Cancel" at bounding box center [883, 472] width 25 height 8
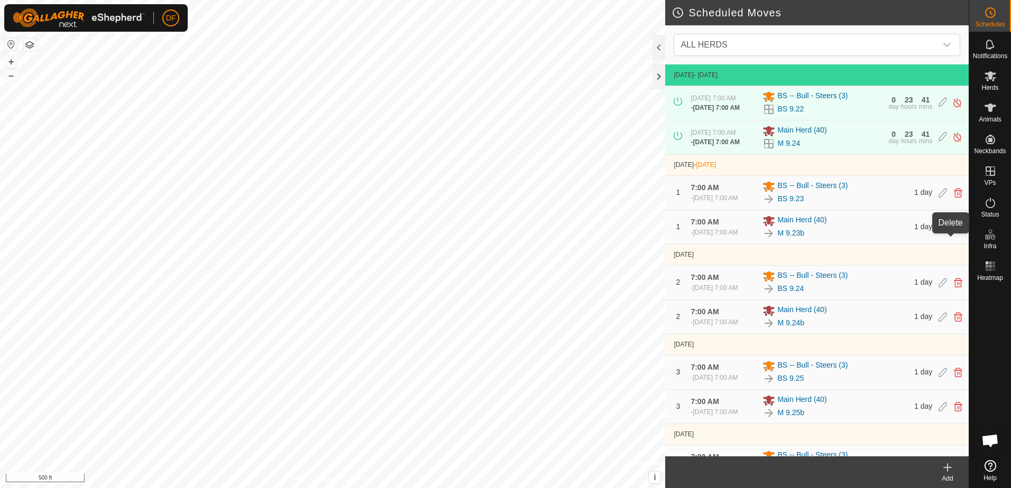
click at [954, 232] on icon at bounding box center [958, 228] width 8 height 10
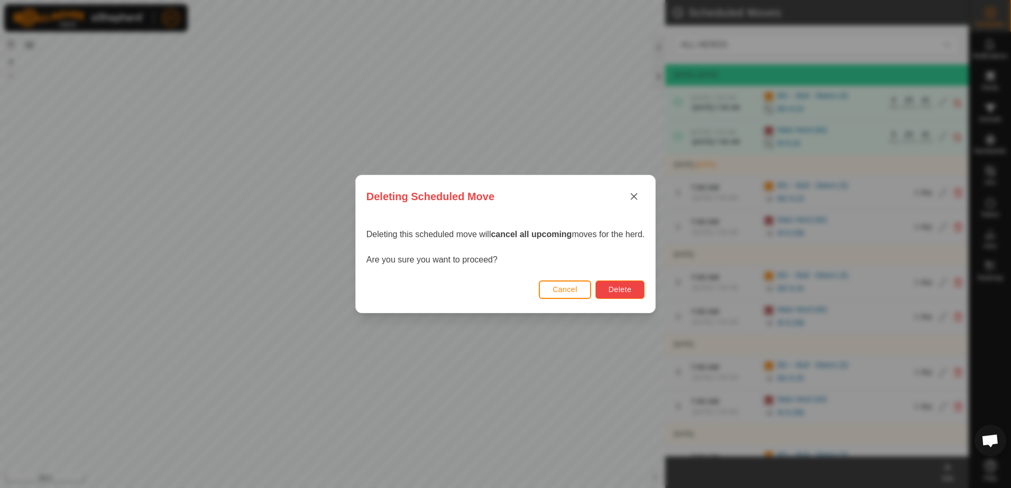
click at [635, 290] on button "Delete" at bounding box center [619, 290] width 49 height 19
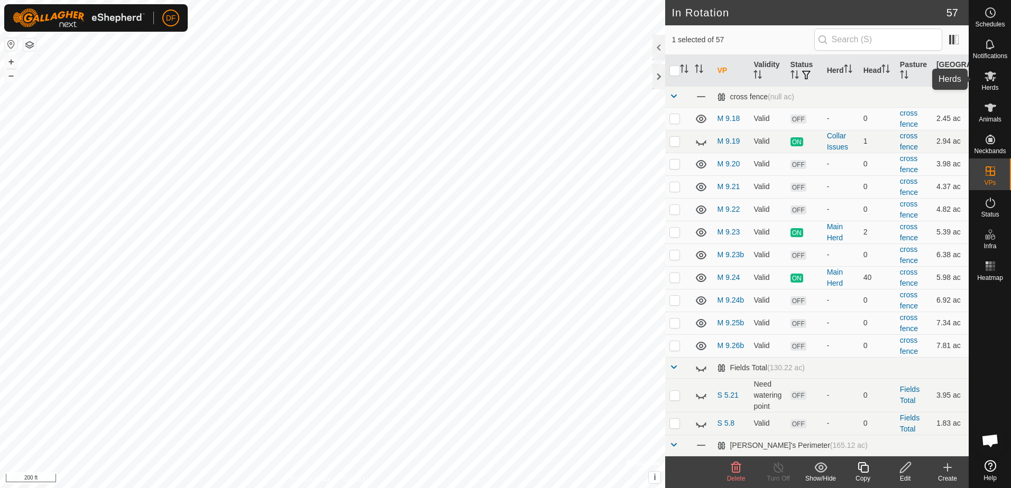
drag, startPoint x: 990, startPoint y: 76, endPoint x: 974, endPoint y: 75, distance: 15.9
click at [990, 76] on icon at bounding box center [990, 76] width 12 height 10
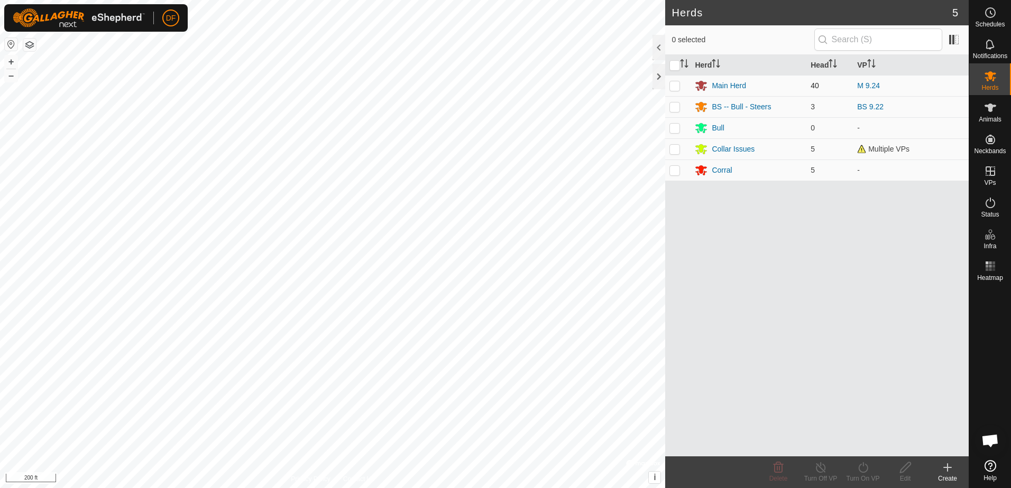
click at [672, 87] on p-checkbox at bounding box center [674, 85] width 11 height 8
checkbox input "true"
click at [861, 467] on icon at bounding box center [862, 467] width 13 height 13
click at [857, 419] on link "Later" at bounding box center [894, 422] width 105 height 21
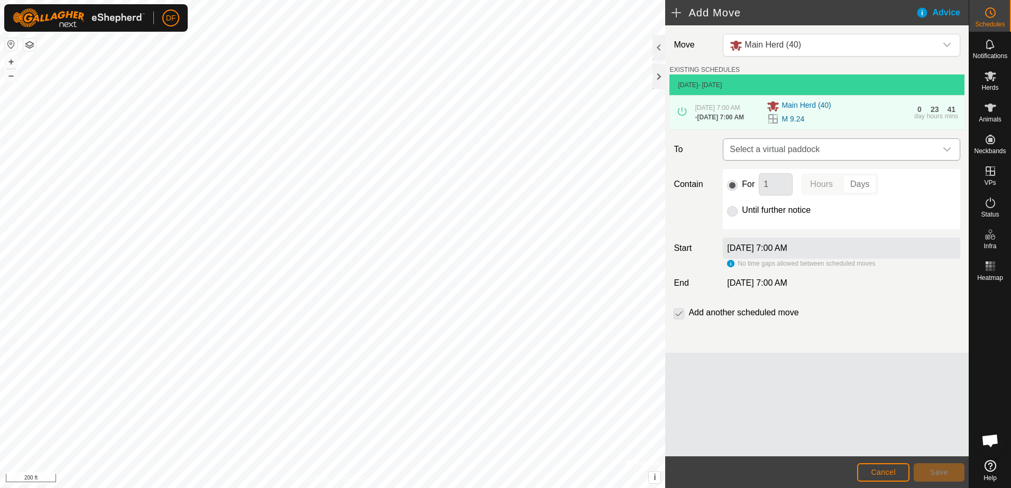
click at [948, 150] on icon "dropdown trigger" at bounding box center [946, 149] width 8 height 8
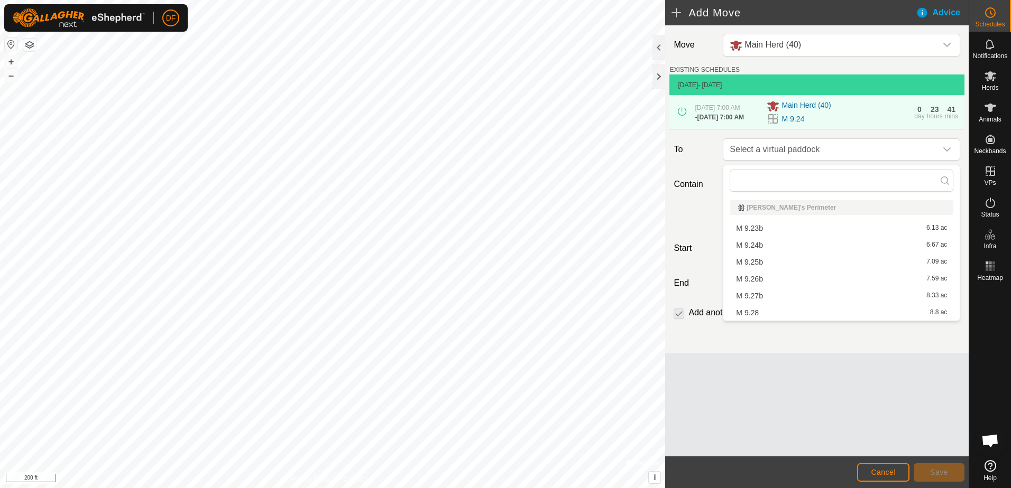
click at [747, 228] on li "M 9.23b 6.13 ac" at bounding box center [841, 228] width 224 height 16
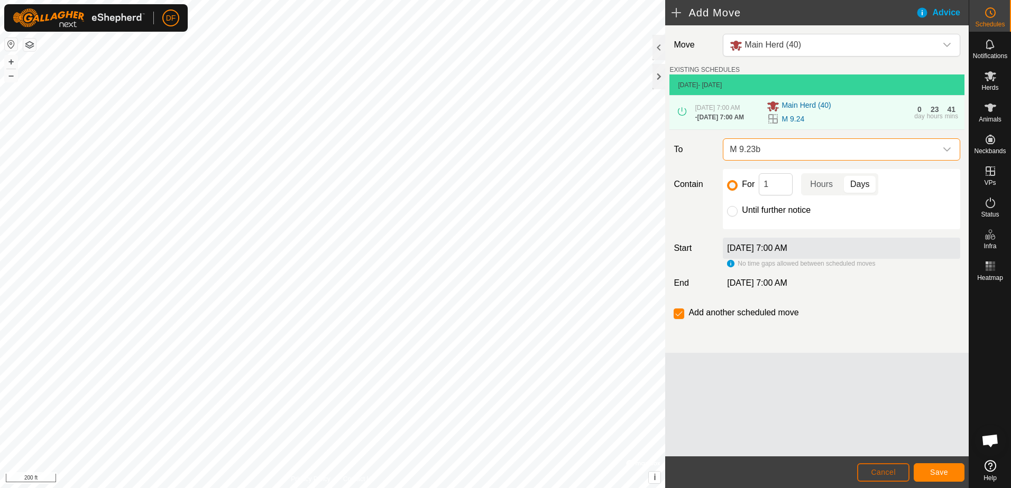
click at [890, 470] on span "Cancel" at bounding box center [883, 472] width 25 height 8
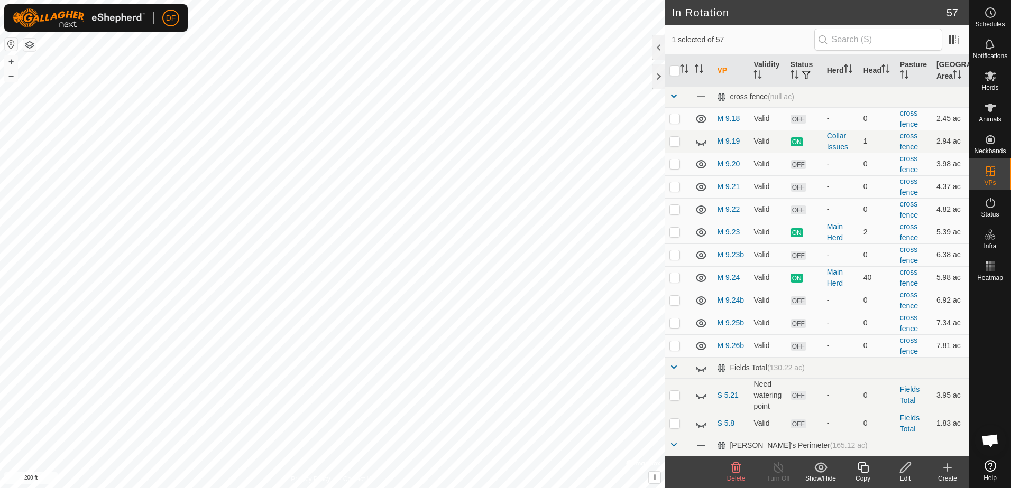
click at [861, 468] on icon at bounding box center [862, 468] width 11 height 11
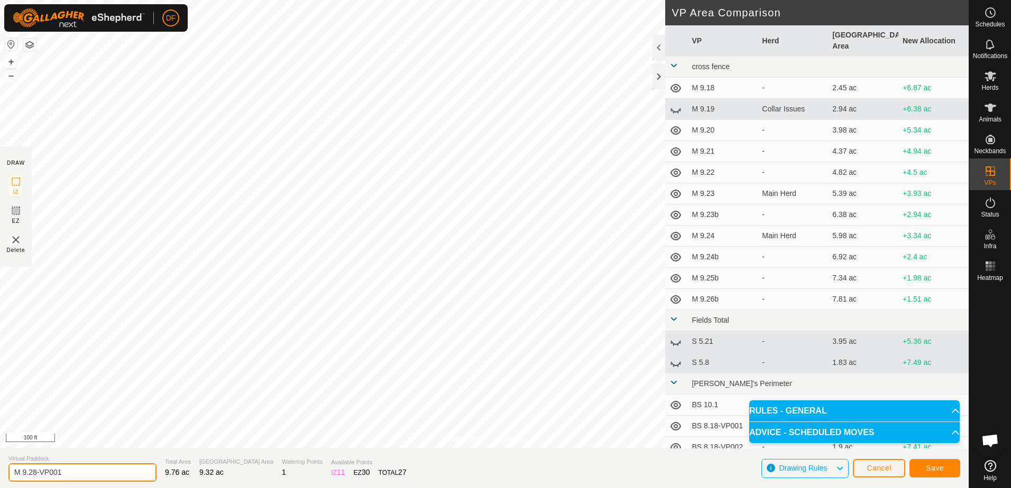
drag, startPoint x: 68, startPoint y: 471, endPoint x: 34, endPoint y: 470, distance: 33.3
click at [34, 470] on input "M 9.28-VP001" at bounding box center [82, 473] width 148 height 19
type input "M 9.29"
click at [937, 469] on span "Save" at bounding box center [935, 468] width 18 height 8
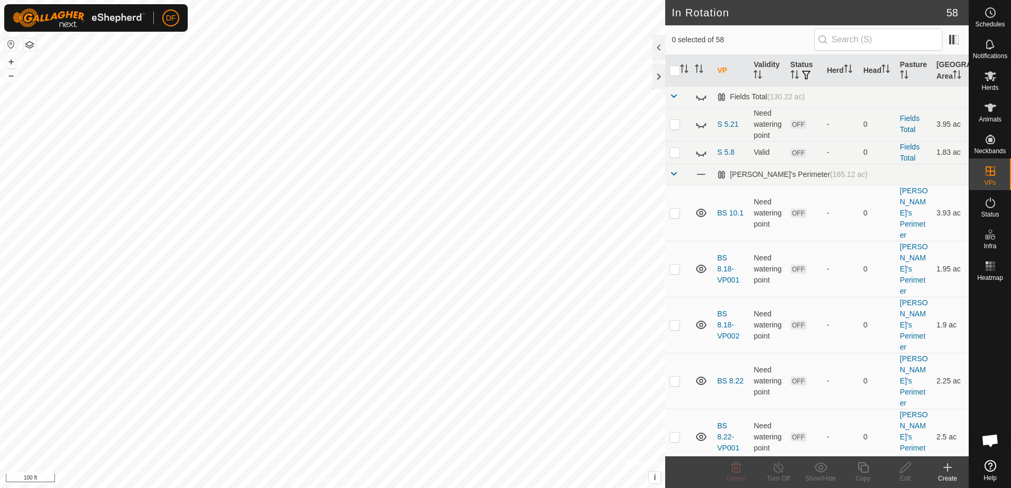
checkbox input "true"
click at [862, 469] on icon at bounding box center [862, 467] width 13 height 13
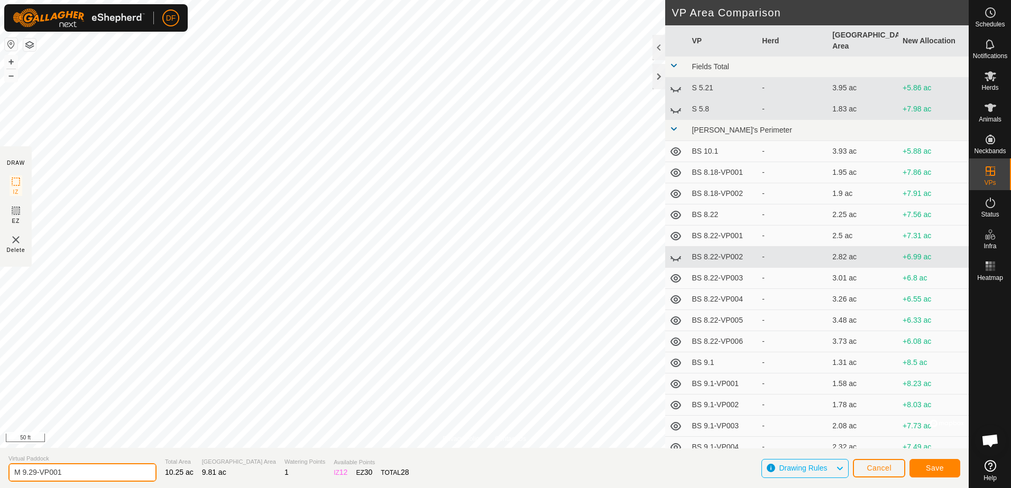
drag, startPoint x: 63, startPoint y: 472, endPoint x: 23, endPoint y: 470, distance: 40.2
click at [23, 470] on input "M 9.29-VP001" at bounding box center [82, 473] width 148 height 19
type input "M 9.30"
click at [937, 469] on span "Save" at bounding box center [935, 468] width 18 height 8
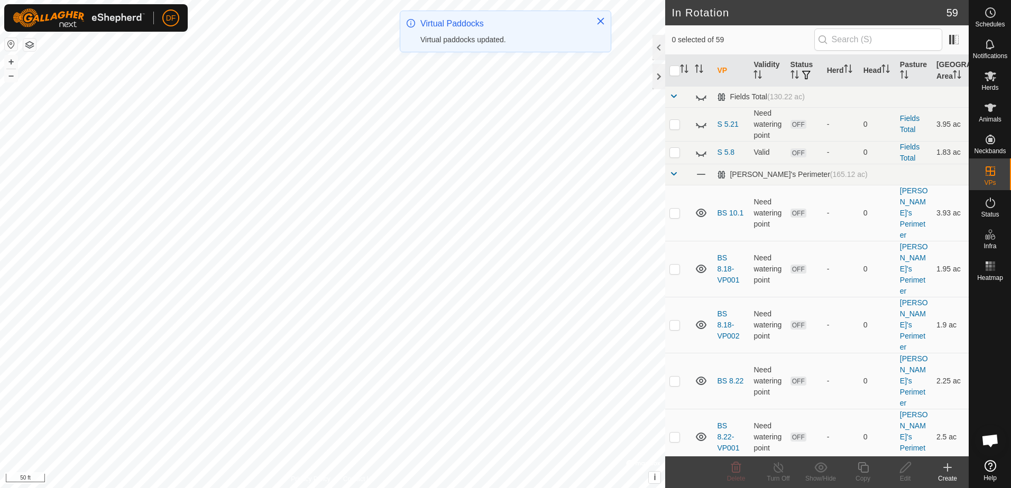
checkbox input "true"
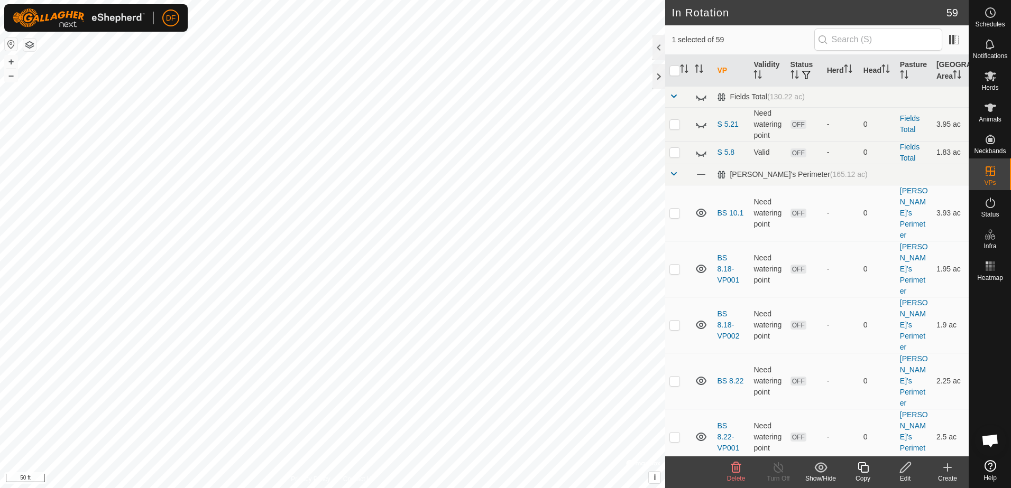
click at [904, 468] on icon at bounding box center [905, 467] width 13 height 13
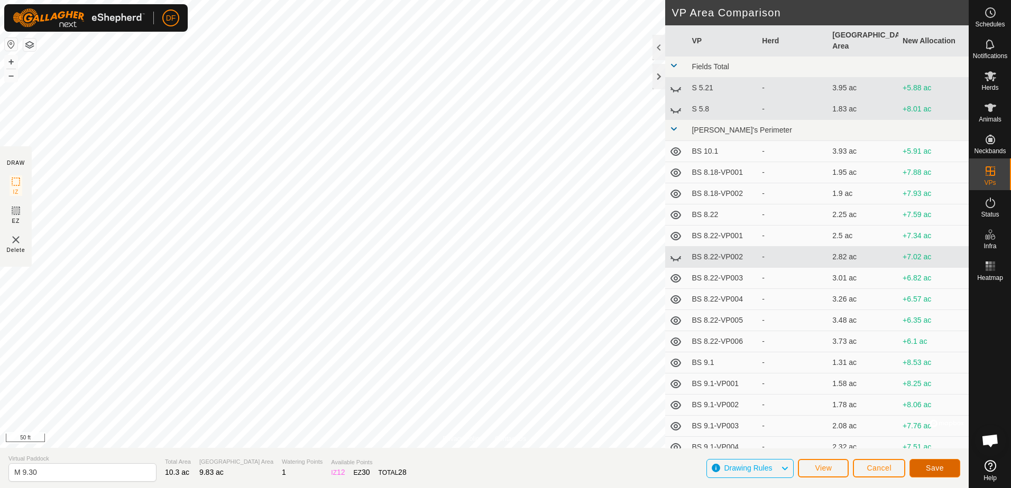
click at [942, 469] on span "Save" at bounding box center [935, 468] width 18 height 8
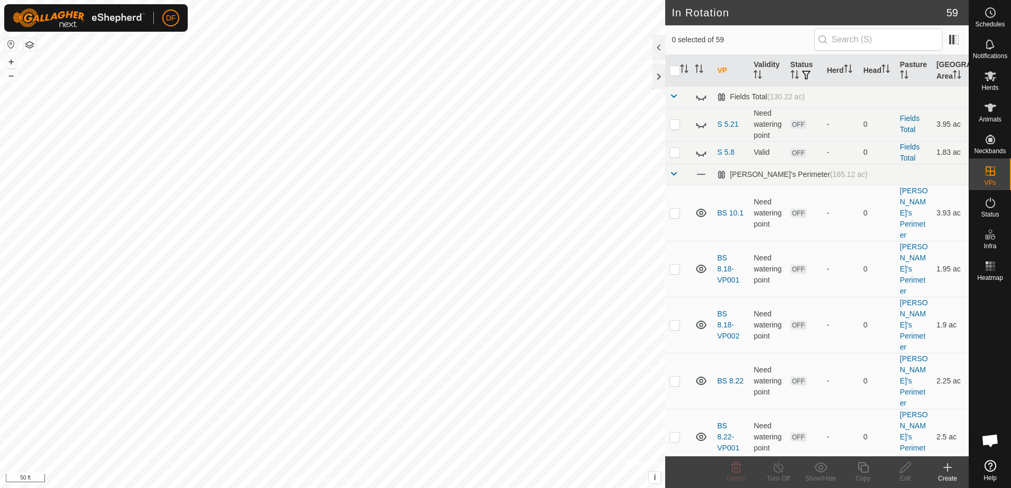
checkbox input "true"
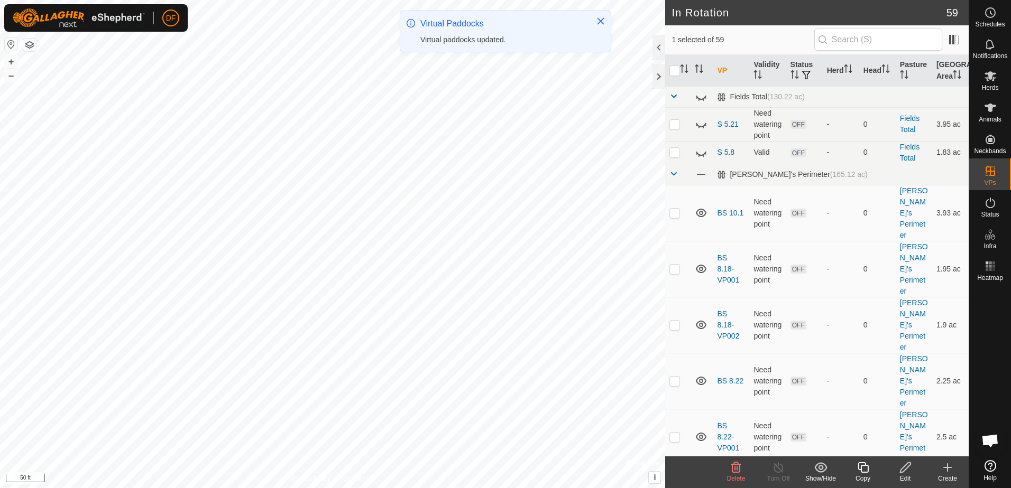
click at [862, 472] on icon at bounding box center [862, 468] width 11 height 11
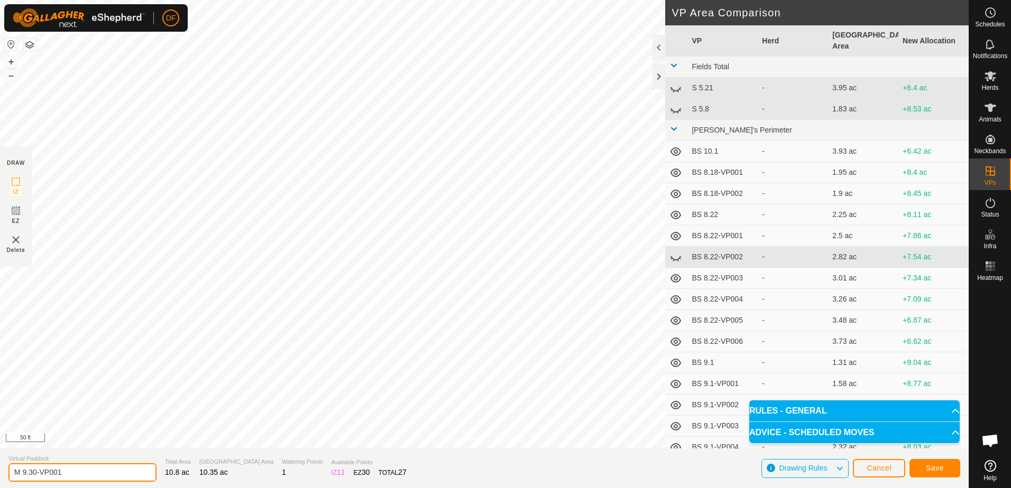
drag, startPoint x: 65, startPoint y: 475, endPoint x: 22, endPoint y: 473, distance: 42.9
click at [22, 473] on input "M 9.30-VP001" at bounding box center [82, 473] width 148 height 19
type input "M 10.1"
click at [933, 466] on span "Save" at bounding box center [935, 468] width 18 height 8
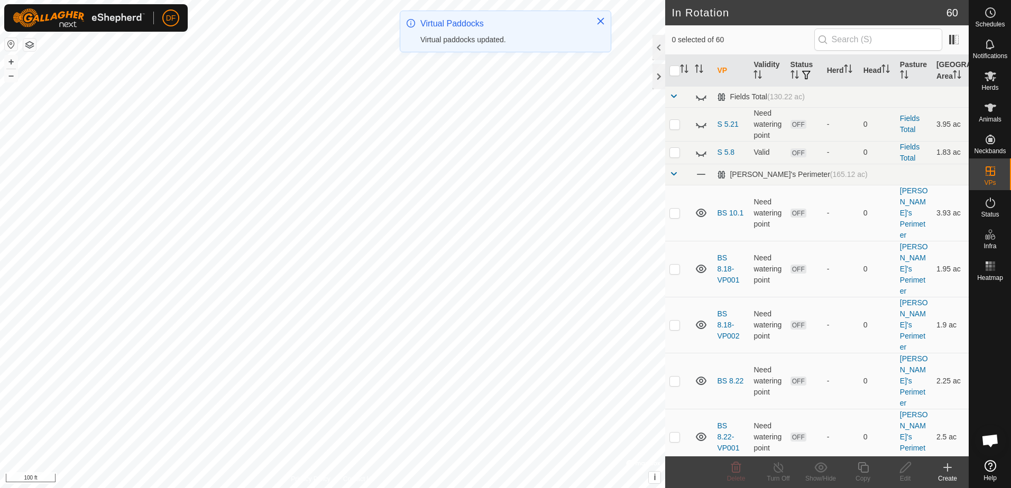
checkbox input "true"
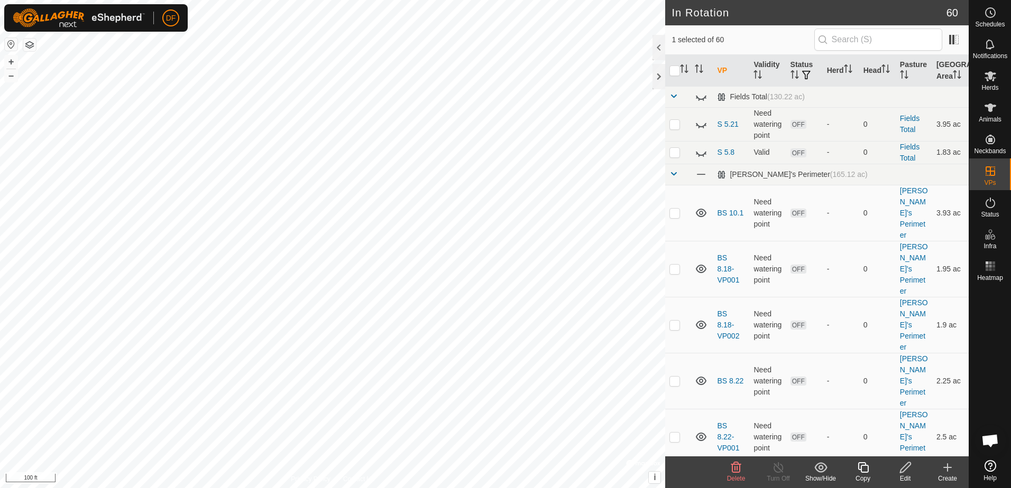
click at [864, 468] on icon at bounding box center [862, 467] width 13 height 13
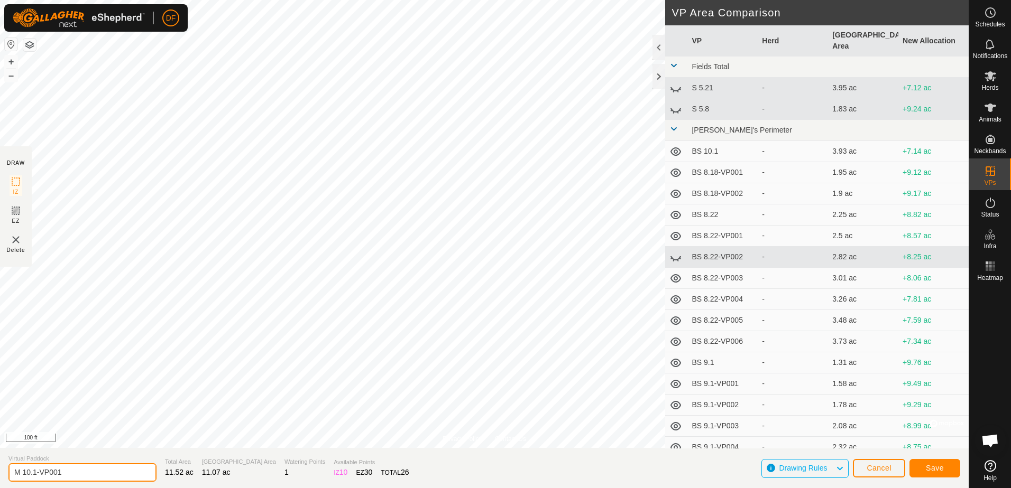
drag, startPoint x: 63, startPoint y: 474, endPoint x: 33, endPoint y: 474, distance: 30.1
click at [33, 474] on input "M 10.1-VP001" at bounding box center [82, 473] width 148 height 19
type input "M 10.2"
click at [929, 470] on span "Save" at bounding box center [935, 468] width 18 height 8
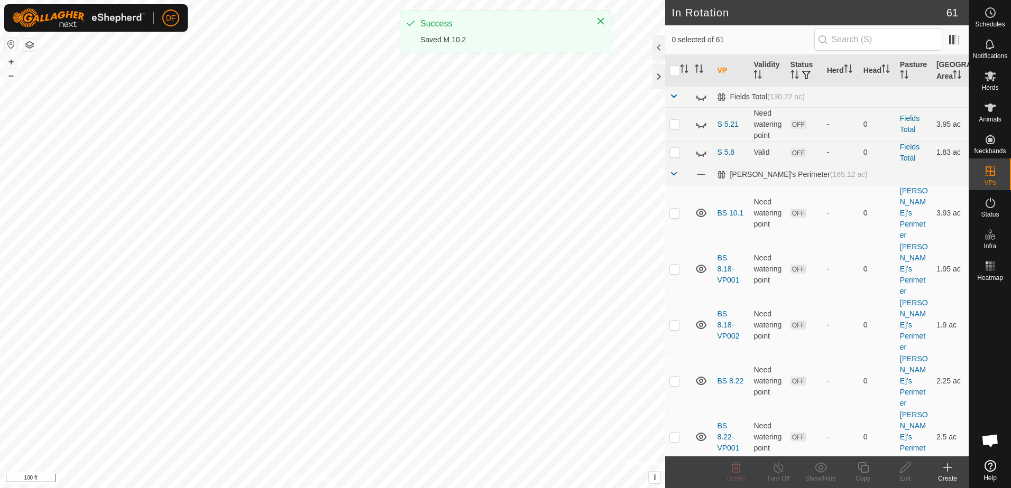
checkbox input "true"
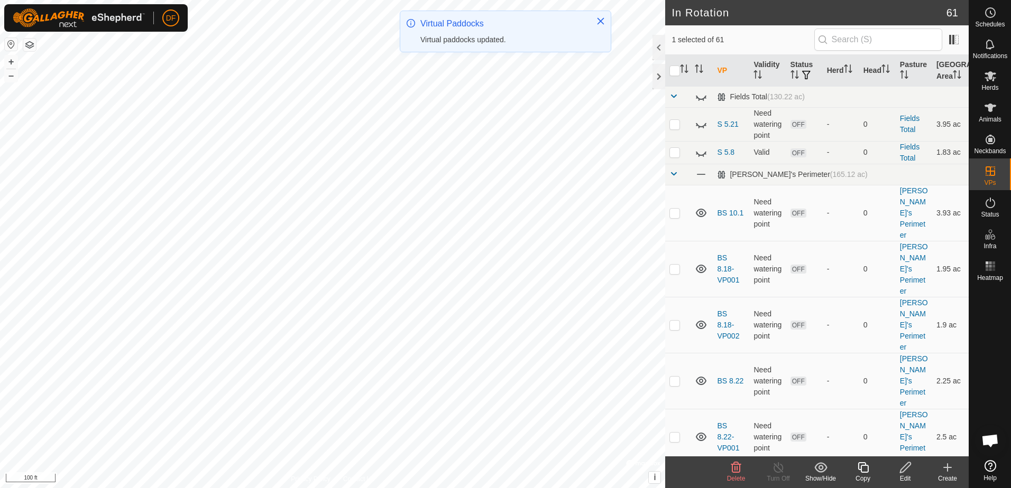
click at [862, 467] on icon at bounding box center [862, 467] width 13 height 13
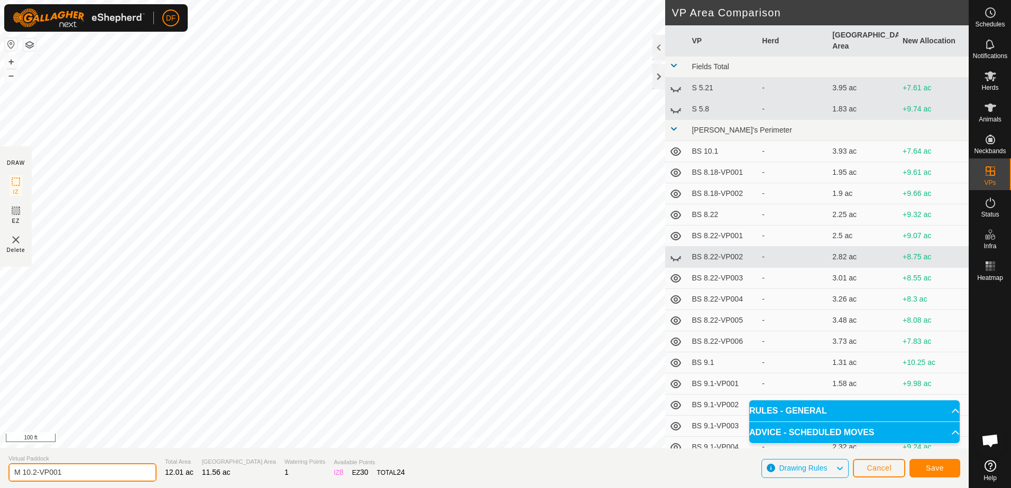
drag, startPoint x: 62, startPoint y: 474, endPoint x: 34, endPoint y: 475, distance: 28.0
click at [34, 475] on input "M 10.2-VP001" at bounding box center [82, 473] width 148 height 19
type input "M 10.3"
click at [940, 469] on span "Save" at bounding box center [935, 468] width 18 height 8
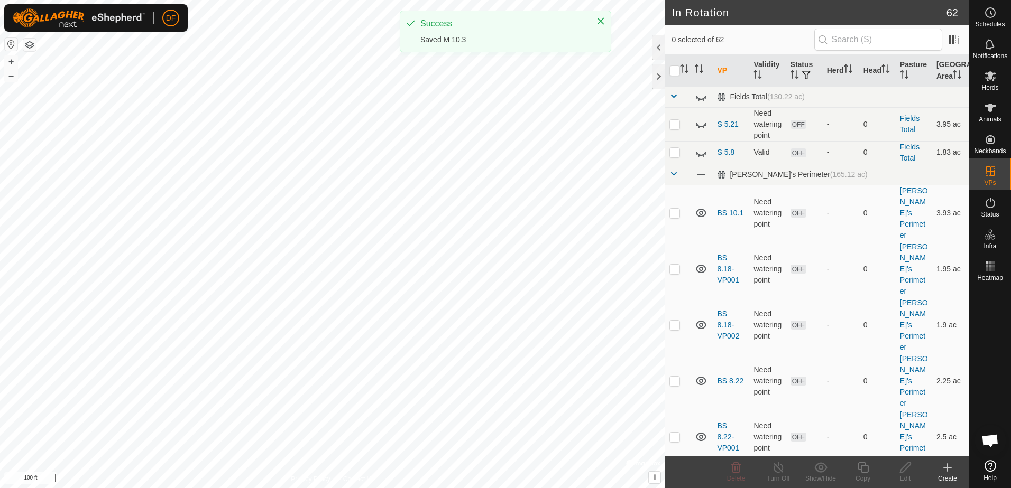
checkbox input "true"
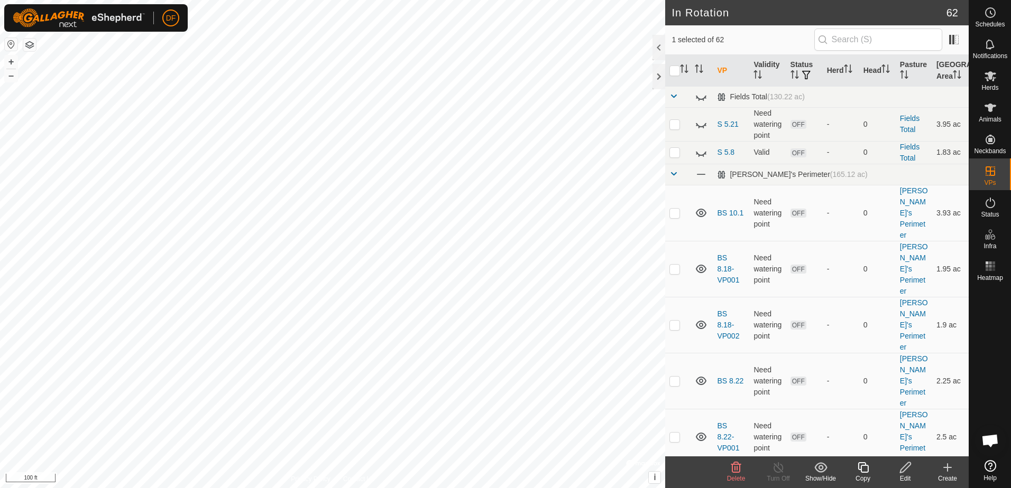
click at [863, 468] on icon at bounding box center [862, 467] width 13 height 13
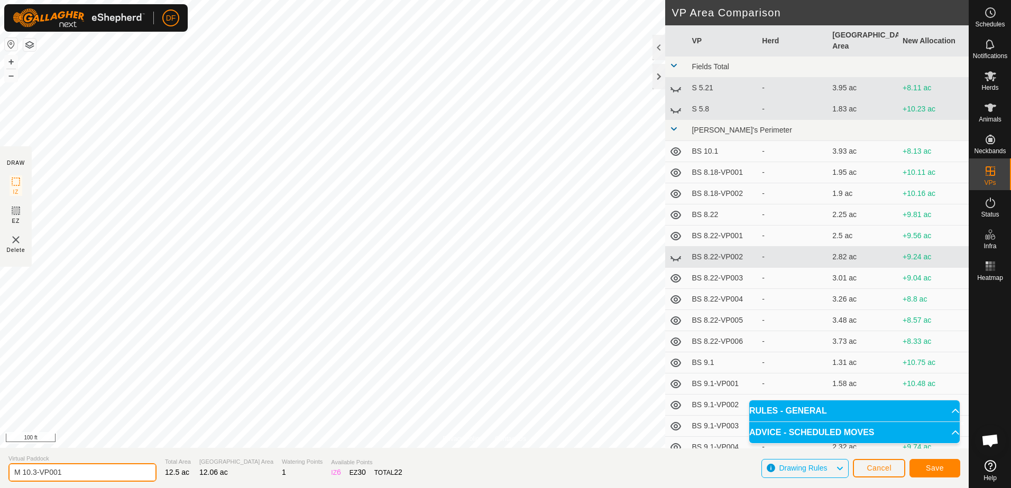
drag, startPoint x: 70, startPoint y: 473, endPoint x: 34, endPoint y: 472, distance: 35.4
click at [34, 472] on input "M 10.3-VP001" at bounding box center [82, 473] width 148 height 19
type input "M 10.4"
click at [941, 467] on span "Save" at bounding box center [935, 468] width 18 height 8
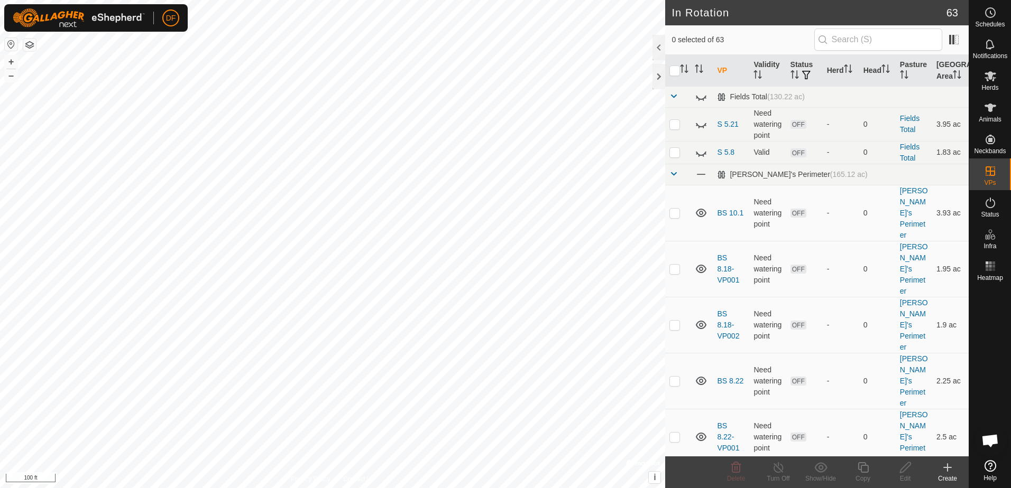
checkbox input "true"
click at [864, 468] on icon at bounding box center [862, 467] width 13 height 13
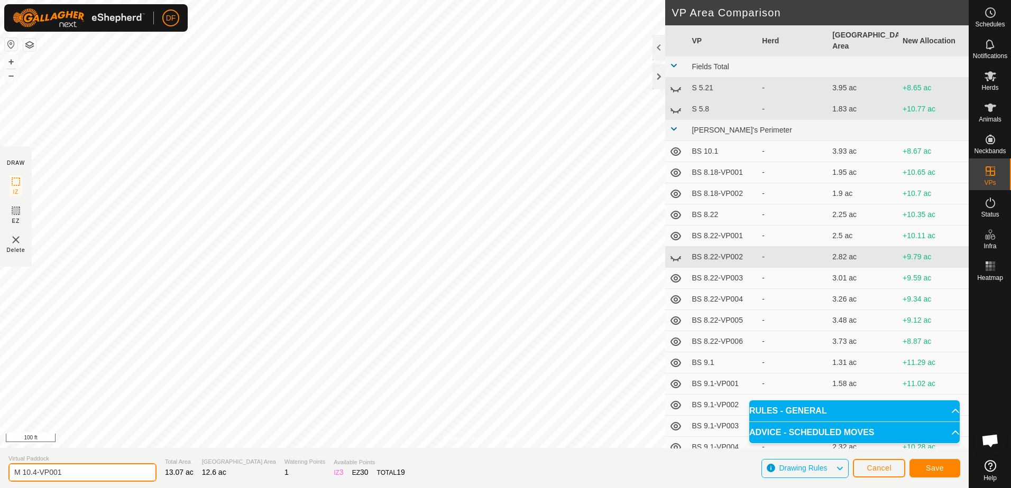
drag, startPoint x: 66, startPoint y: 472, endPoint x: 33, endPoint y: 475, distance: 32.4
click at [33, 475] on input "M 10.4-VP001" at bounding box center [82, 473] width 148 height 19
type input "M 10.5"
click at [938, 472] on span "Save" at bounding box center [935, 468] width 18 height 8
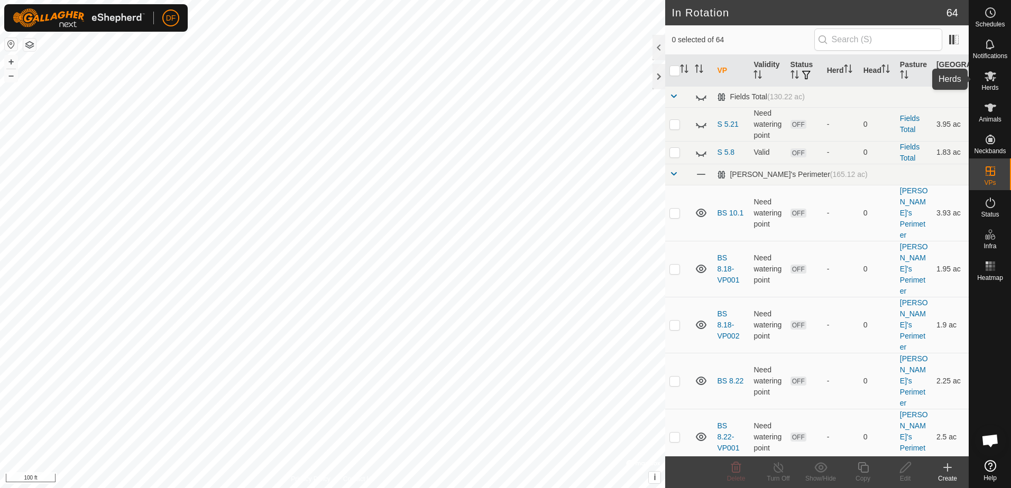
click at [989, 76] on icon at bounding box center [990, 76] width 12 height 10
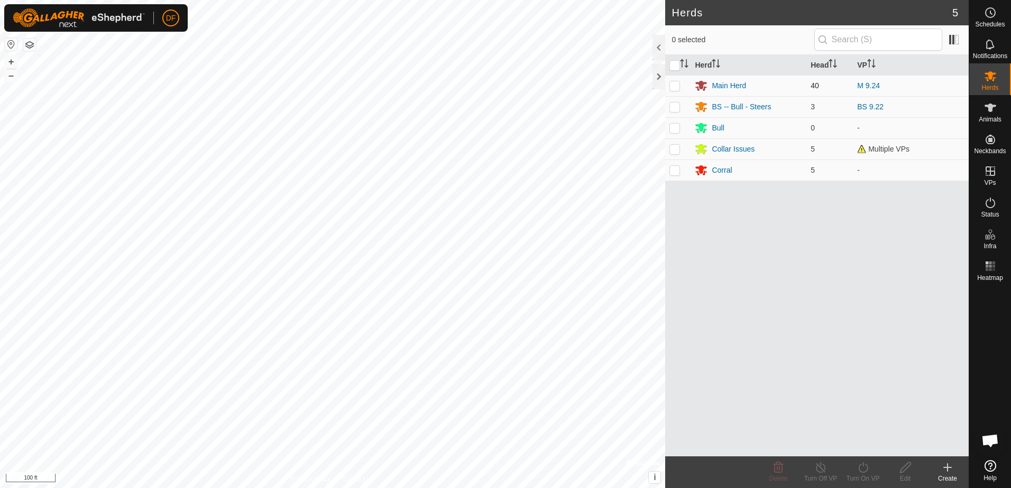
click at [670, 84] on p-checkbox at bounding box center [674, 85] width 11 height 8
checkbox input "true"
click at [864, 466] on icon at bounding box center [862, 467] width 13 height 13
click at [850, 422] on span "Later" at bounding box center [857, 422] width 19 height 13
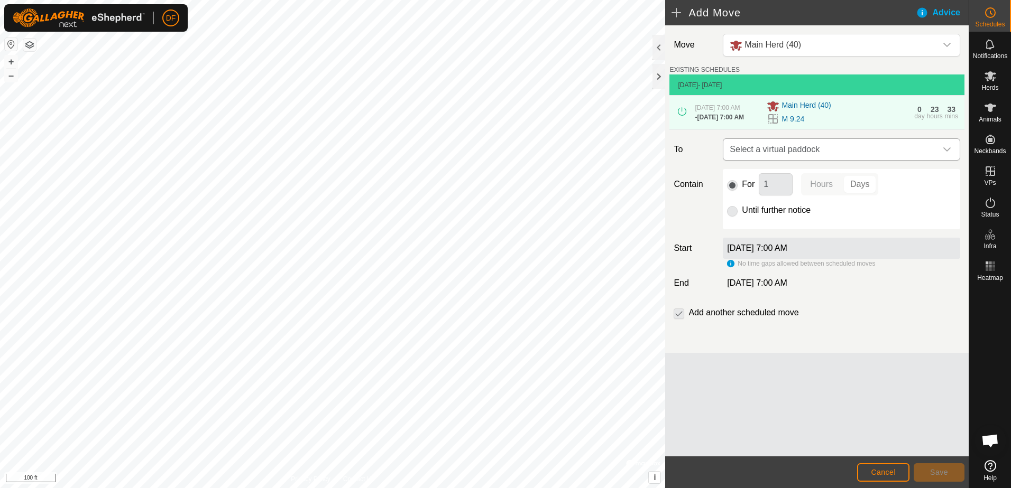
click at [947, 151] on icon "dropdown trigger" at bounding box center [946, 149] width 8 height 8
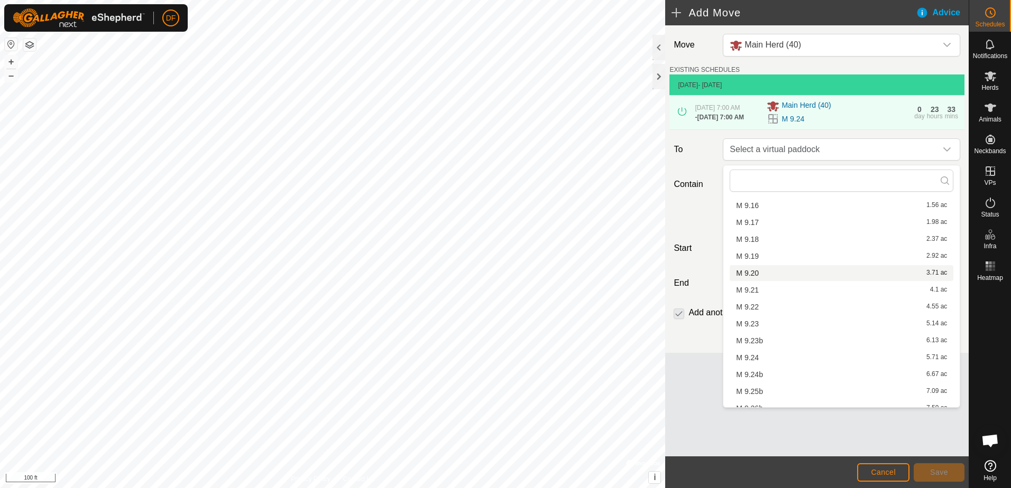
scroll to position [793, 0]
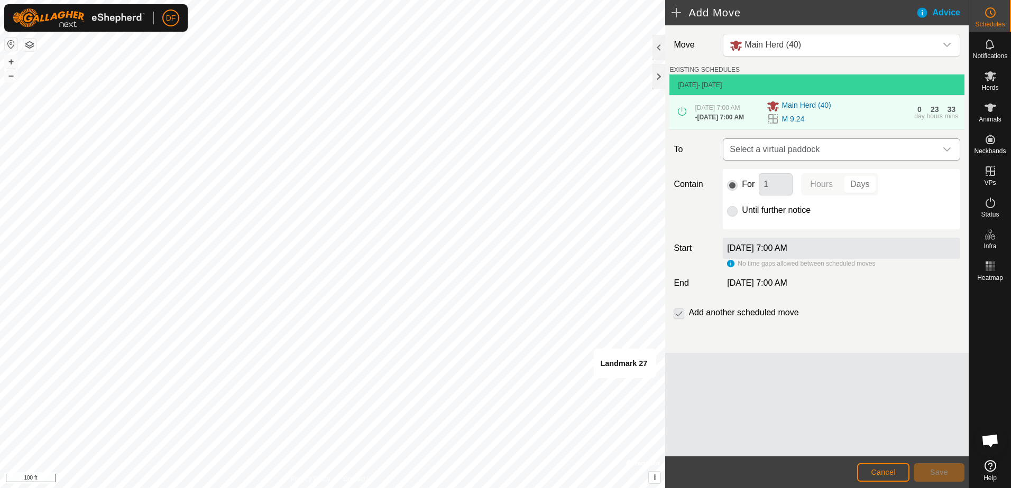
click at [949, 152] on icon "dropdown trigger" at bounding box center [946, 149] width 7 height 4
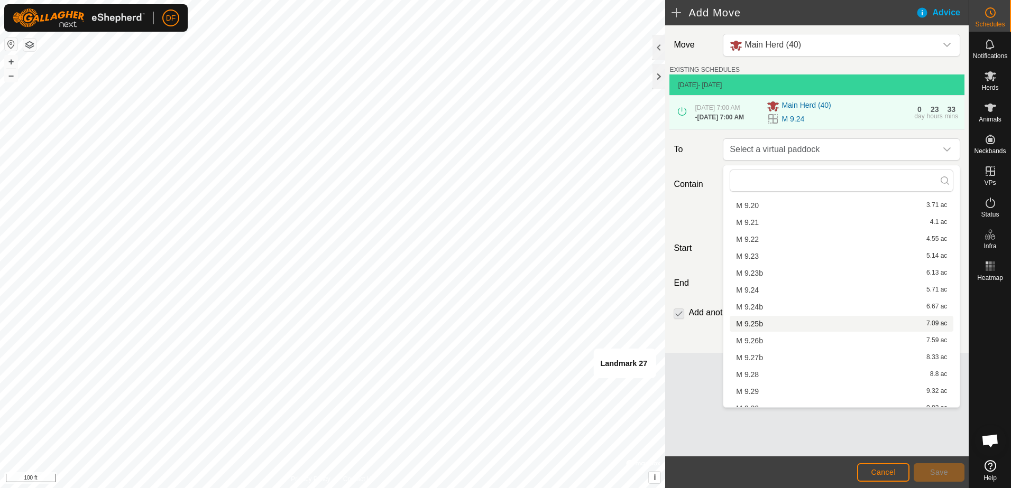
scroll to position [846, 0]
click at [743, 269] on li "M 9.23b 6.13 ac" at bounding box center [841, 270] width 224 height 16
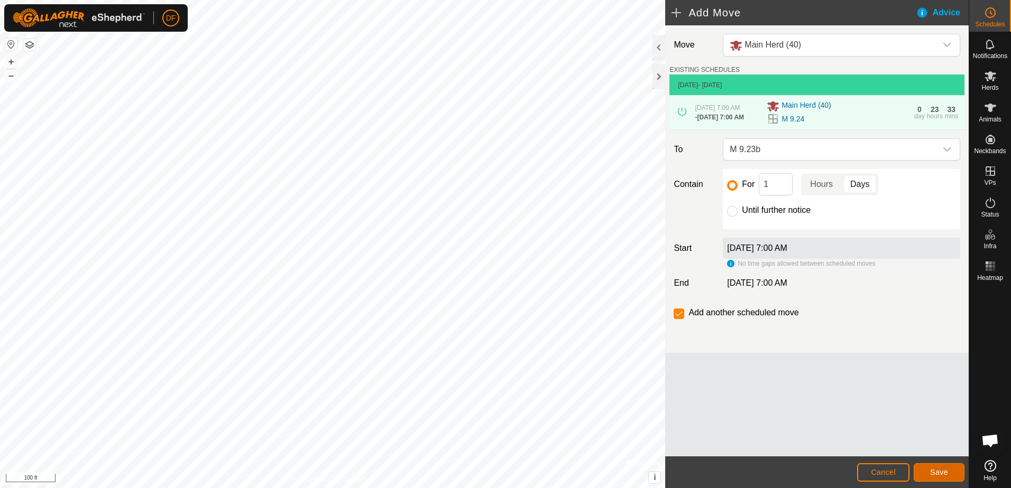
click at [951, 474] on button "Save" at bounding box center [938, 473] width 51 height 19
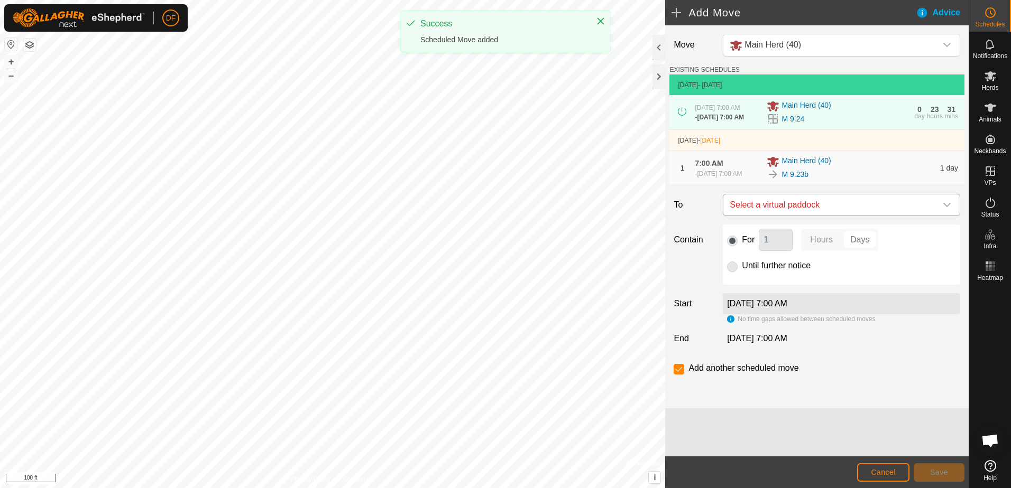
click at [947, 209] on icon "dropdown trigger" at bounding box center [946, 205] width 8 height 8
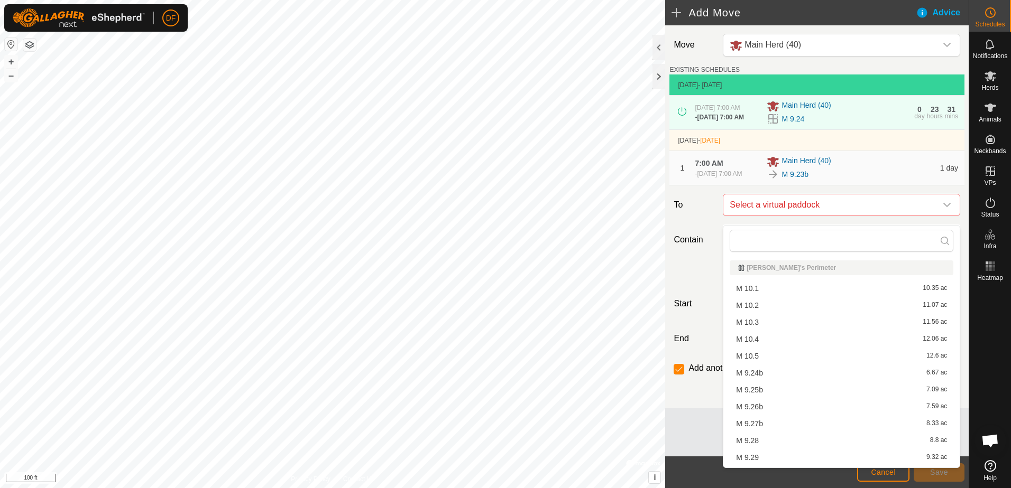
click at [761, 370] on li "M 9.24b 6.67 ac" at bounding box center [841, 373] width 224 height 16
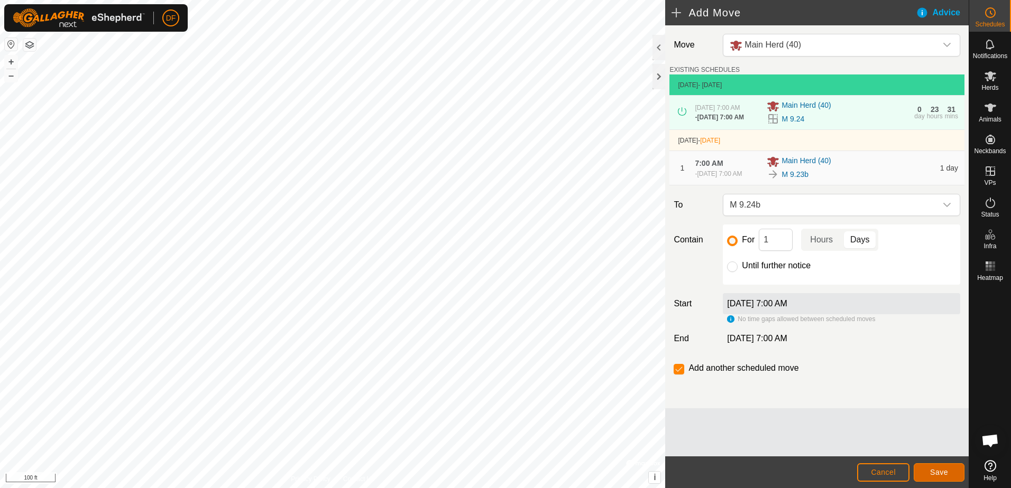
click at [934, 472] on span "Save" at bounding box center [939, 472] width 18 height 8
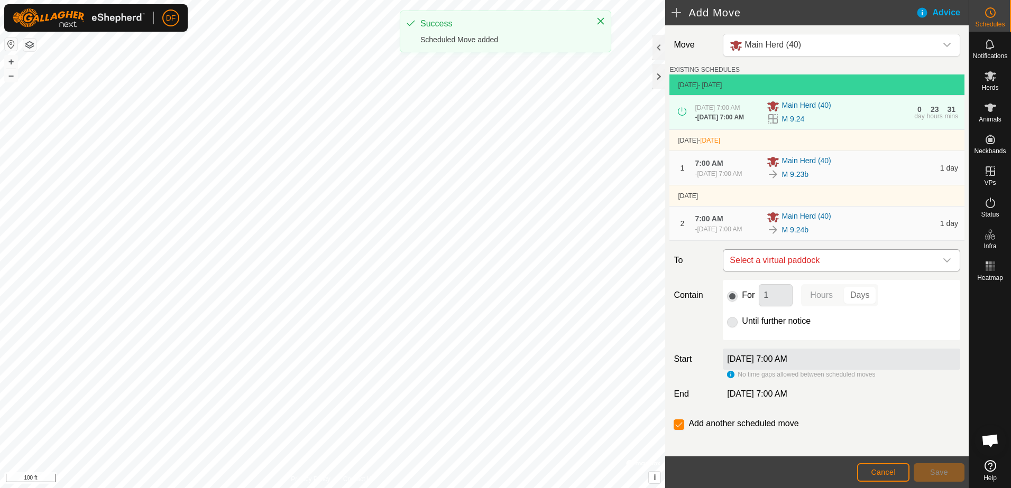
click at [942, 265] on icon "dropdown trigger" at bounding box center [946, 260] width 8 height 8
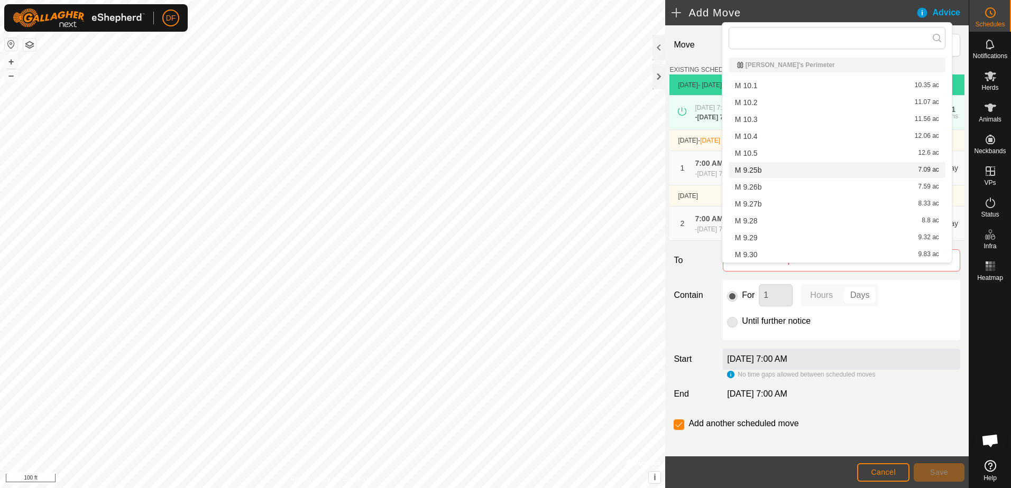
click at [750, 167] on li "M 9.25b 7.09 ac" at bounding box center [836, 170] width 217 height 16
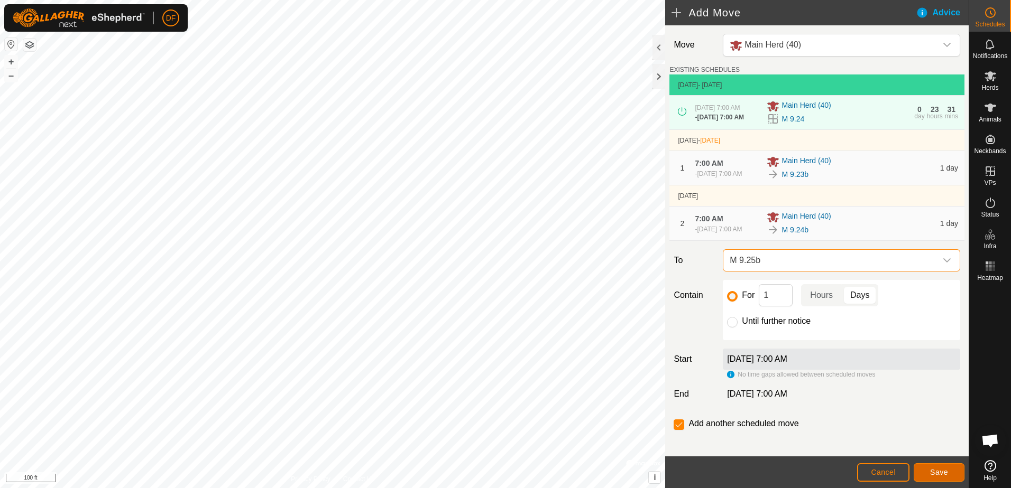
click at [941, 470] on span "Save" at bounding box center [939, 472] width 18 height 8
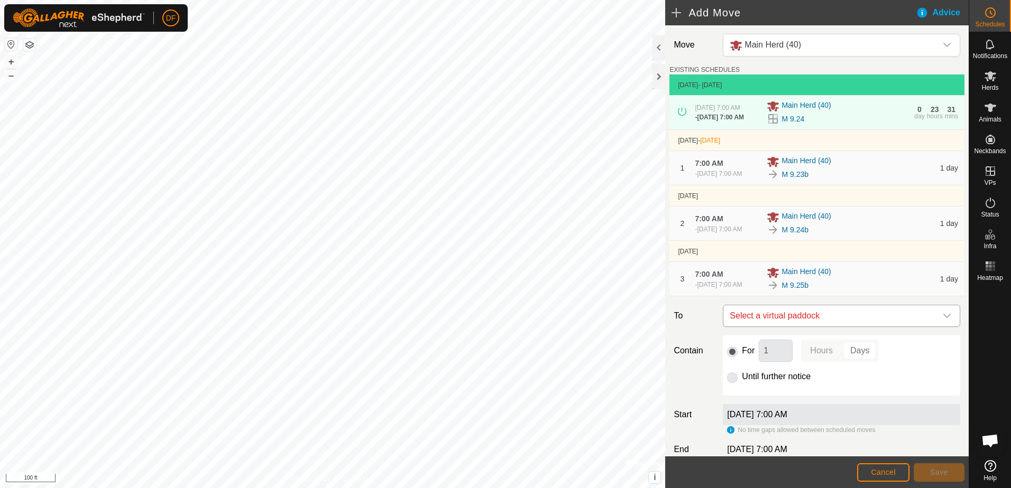
click at [943, 318] on icon "dropdown trigger" at bounding box center [946, 316] width 7 height 4
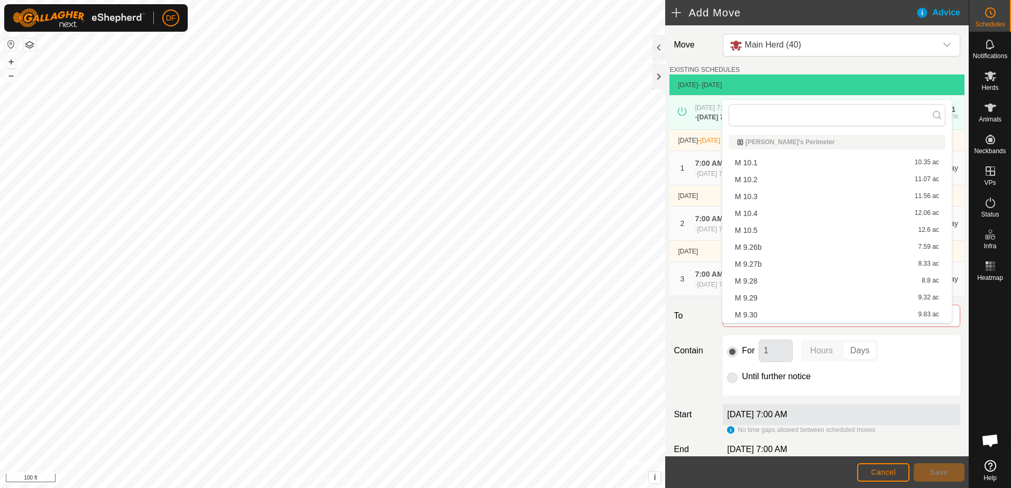
click at [749, 247] on li "M 9.26b 7.59 ac" at bounding box center [836, 247] width 217 height 16
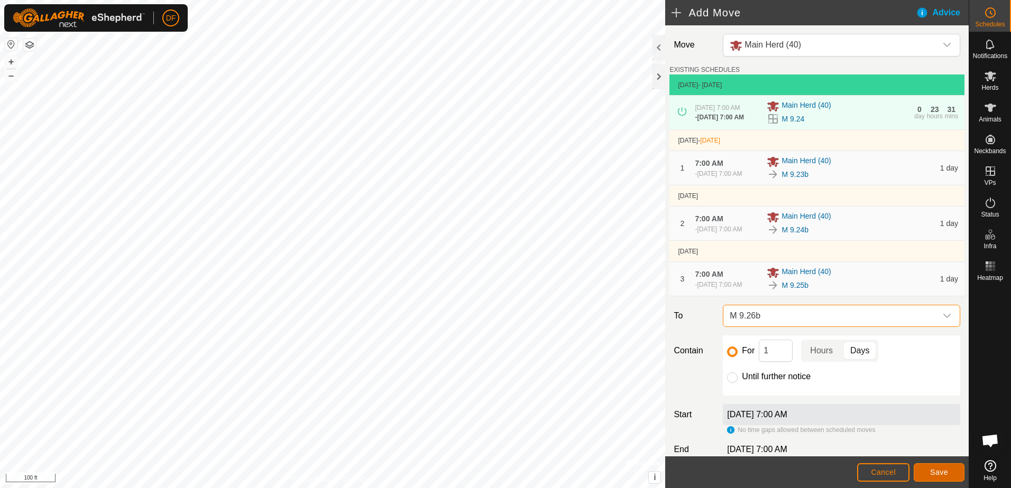
click at [937, 475] on span "Save" at bounding box center [939, 472] width 18 height 8
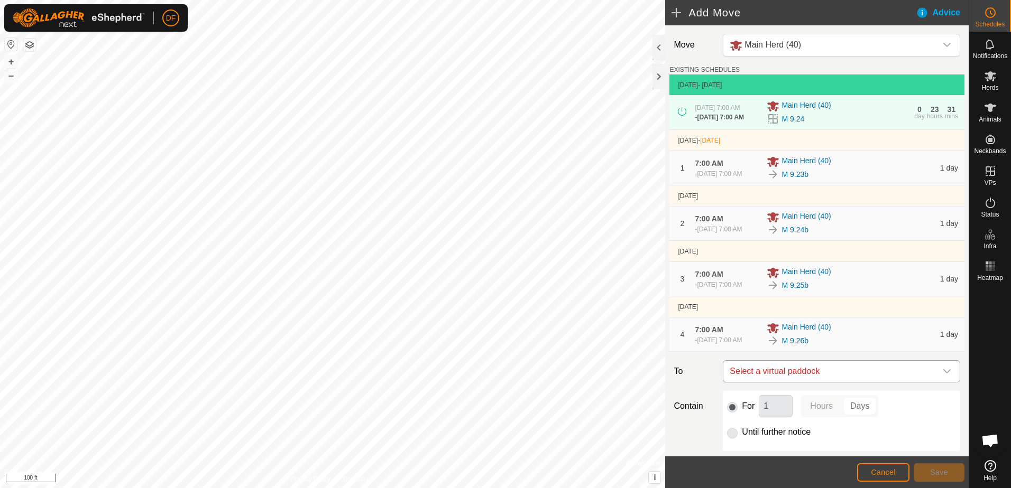
click at [942, 376] on icon "dropdown trigger" at bounding box center [946, 371] width 8 height 8
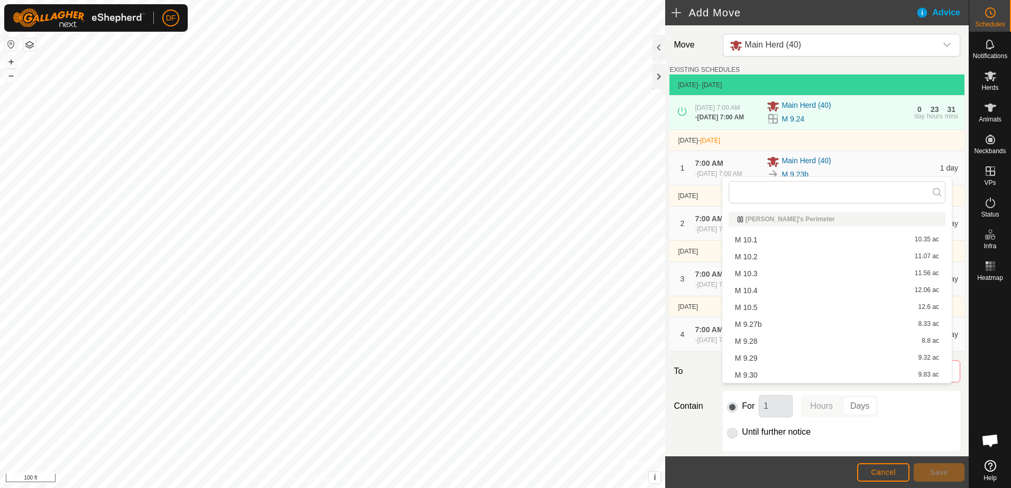
click at [759, 325] on li "M 9.27b 8.33 ac" at bounding box center [836, 325] width 217 height 16
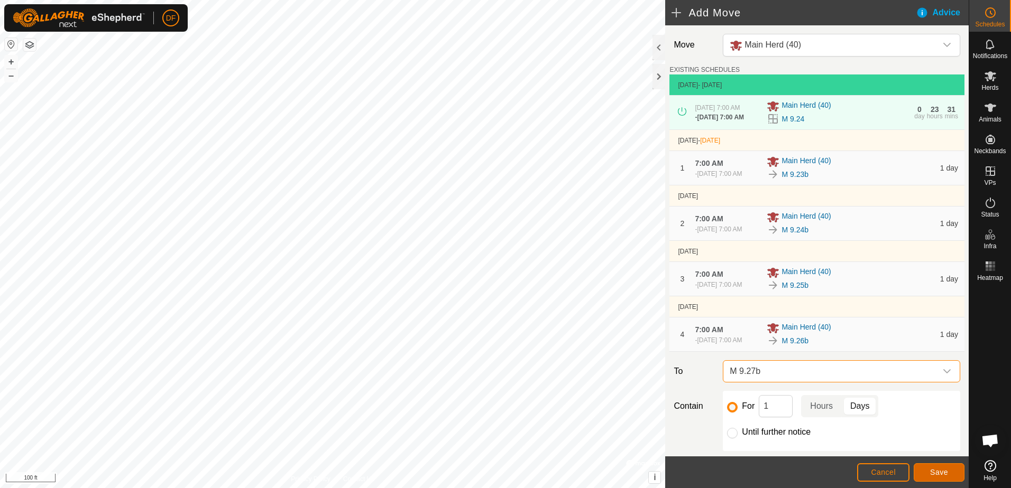
click at [946, 469] on span "Save" at bounding box center [939, 472] width 18 height 8
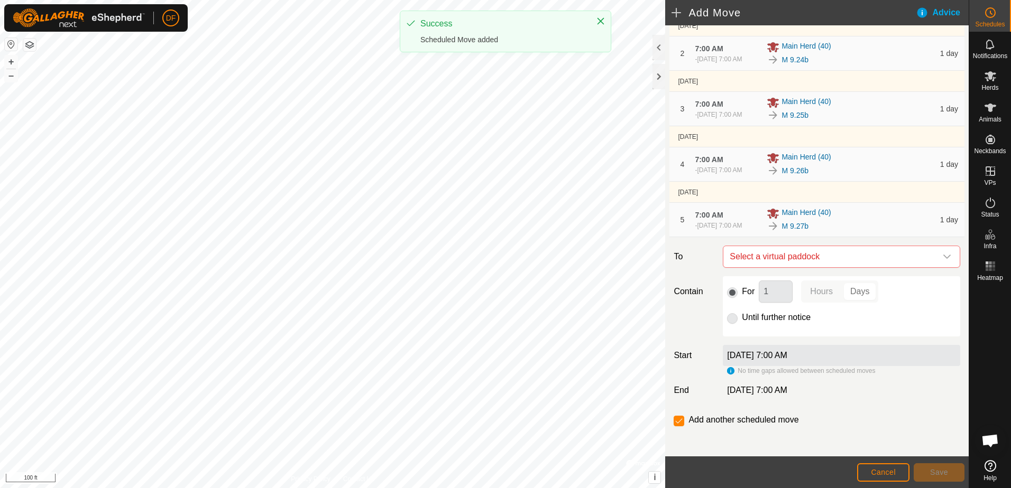
scroll to position [201, 0]
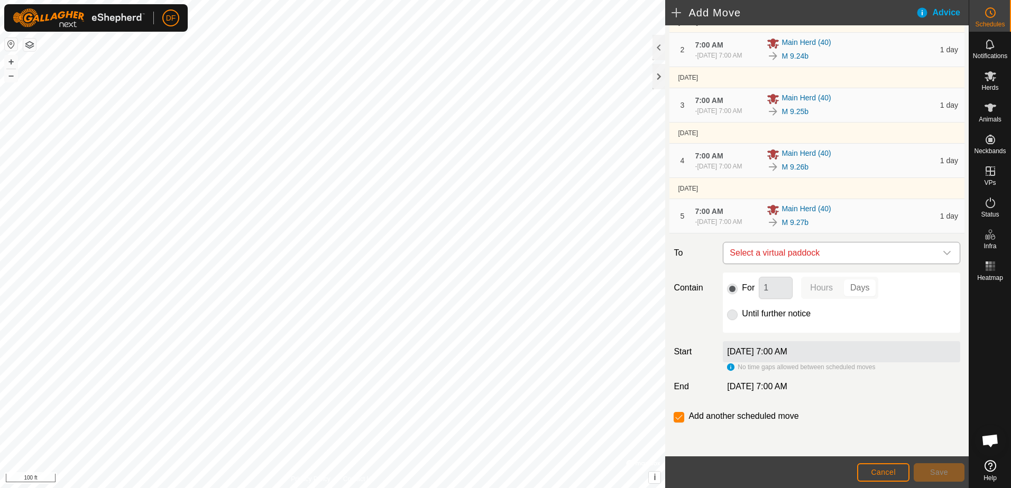
click at [942, 252] on icon "dropdown trigger" at bounding box center [946, 253] width 8 height 8
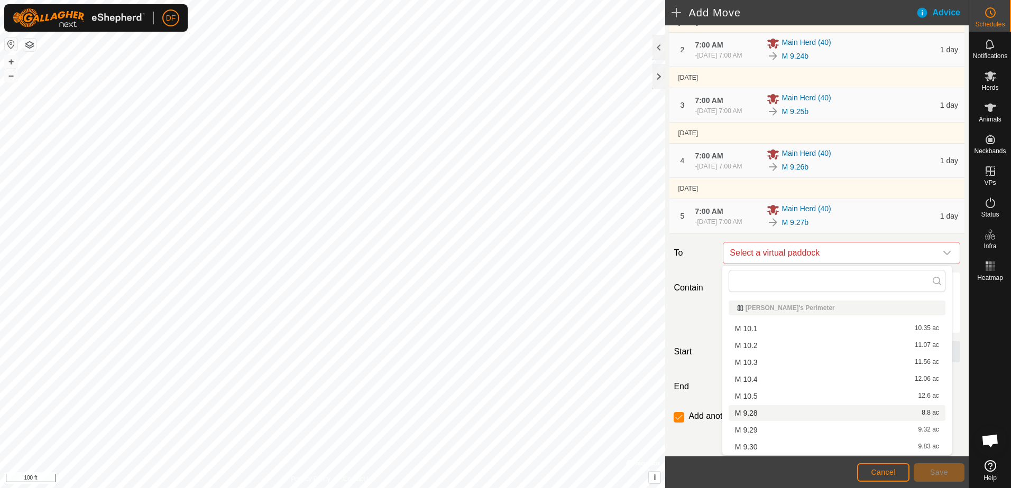
click at [746, 414] on li "M 9.28 8.8 ac" at bounding box center [836, 413] width 217 height 16
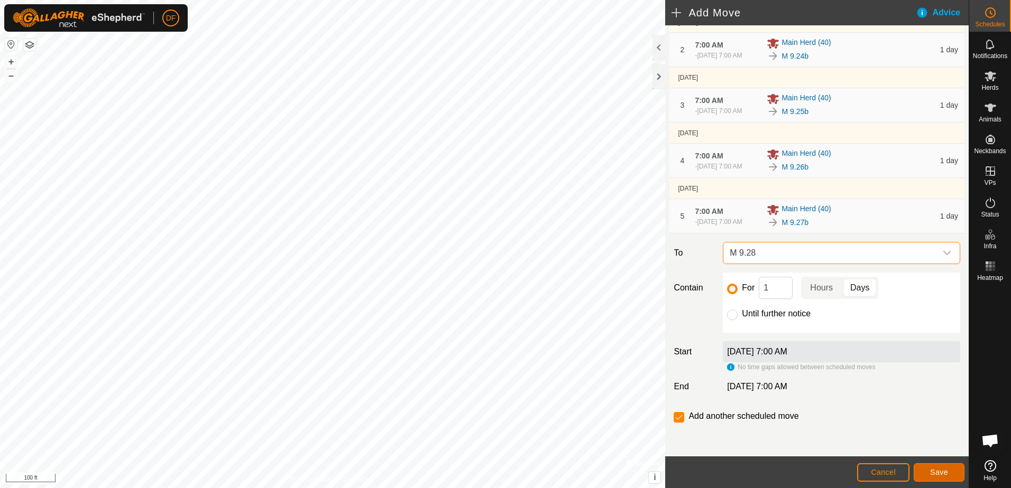
click at [940, 475] on span "Save" at bounding box center [939, 472] width 18 height 8
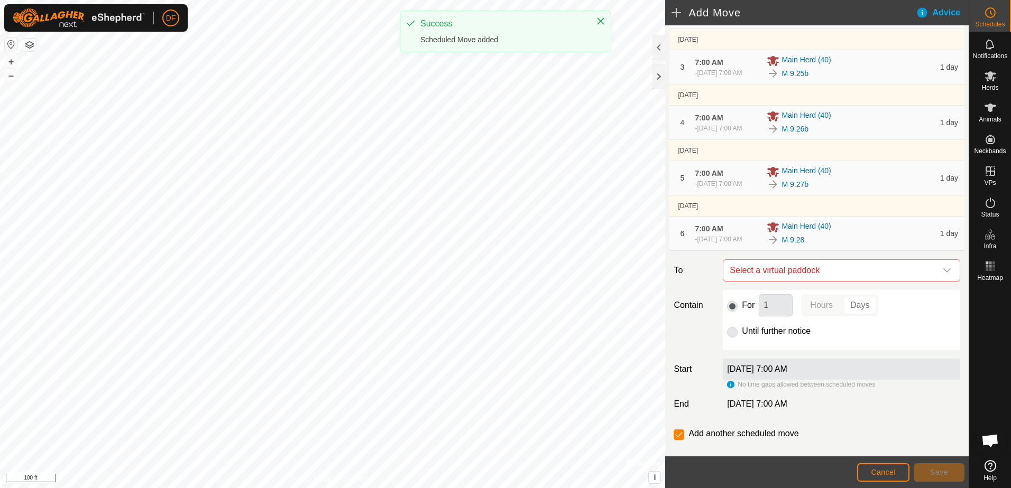
scroll to position [261, 0]
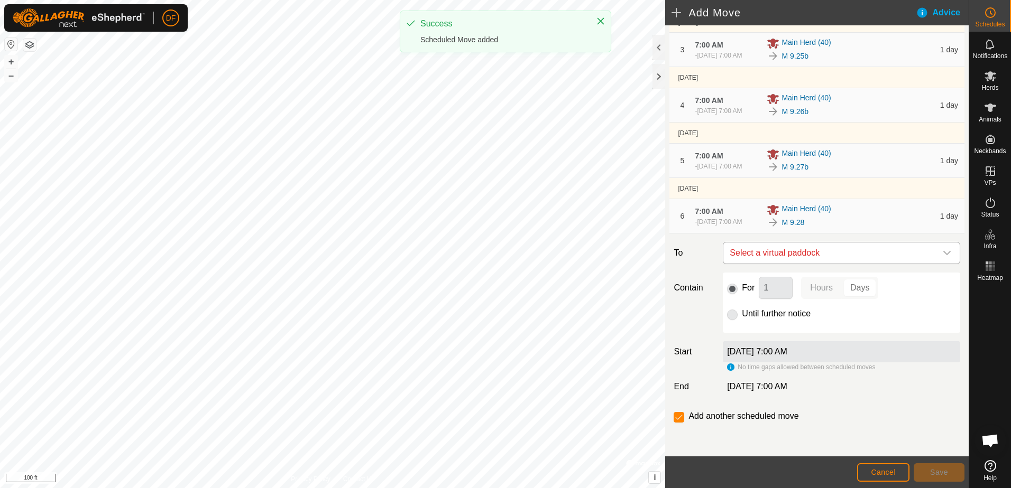
click at [944, 253] on div "dropdown trigger" at bounding box center [946, 253] width 21 height 21
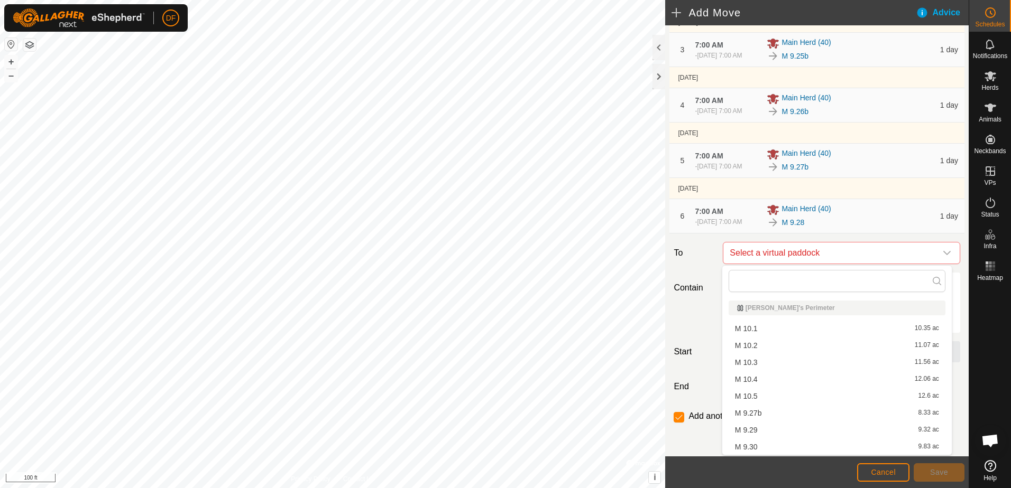
click at [744, 431] on li "M 9.29 9.32 ac" at bounding box center [836, 430] width 217 height 16
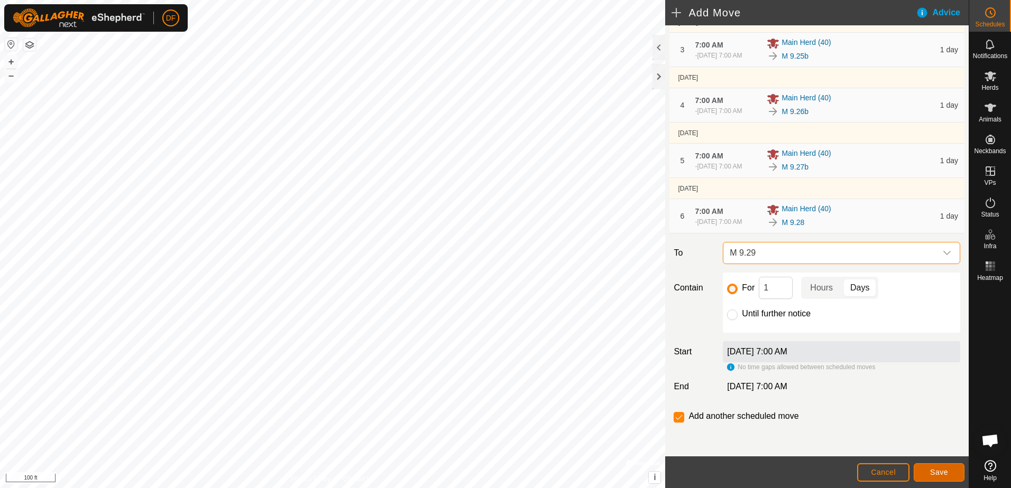
click at [941, 468] on span "Save" at bounding box center [939, 472] width 18 height 8
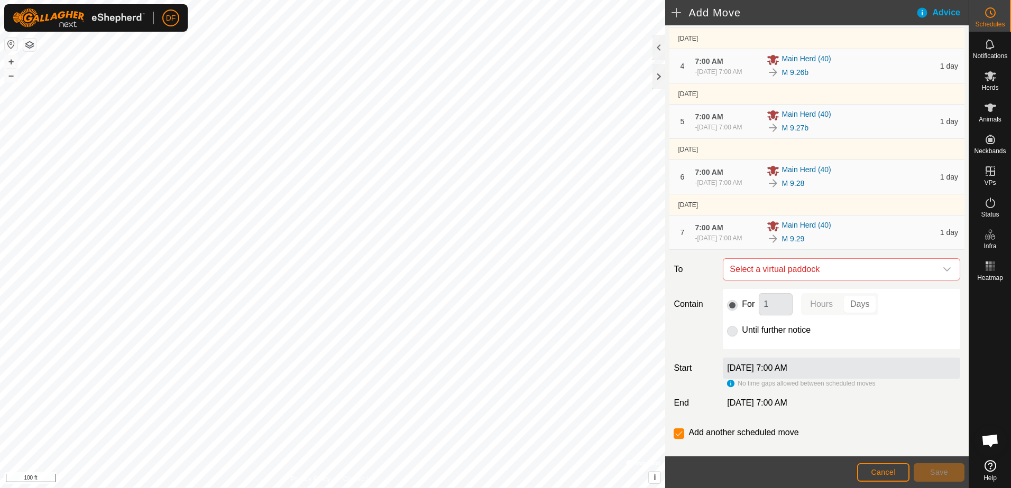
scroll to position [270, 0]
click at [942, 273] on icon "dropdown trigger" at bounding box center [946, 268] width 8 height 8
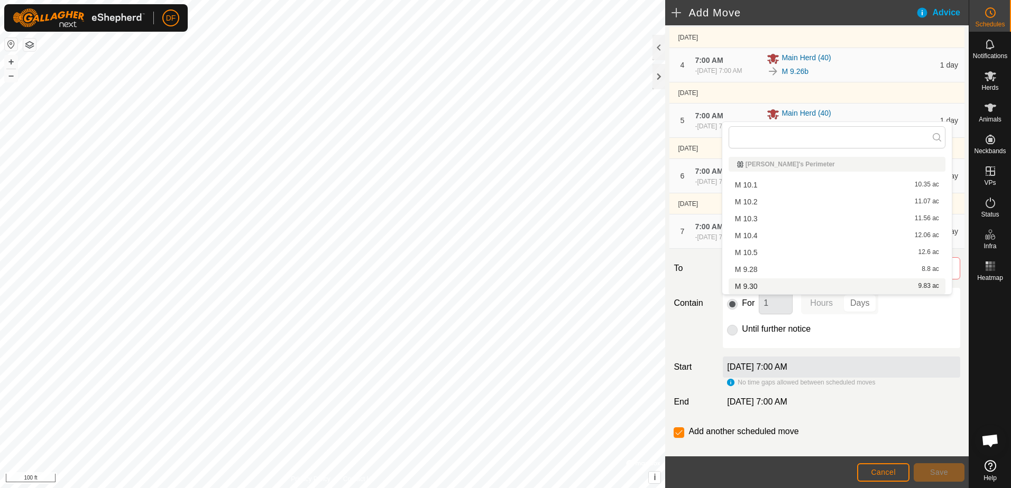
click at [757, 287] on li "M 9.30 9.83 ac" at bounding box center [836, 287] width 217 height 16
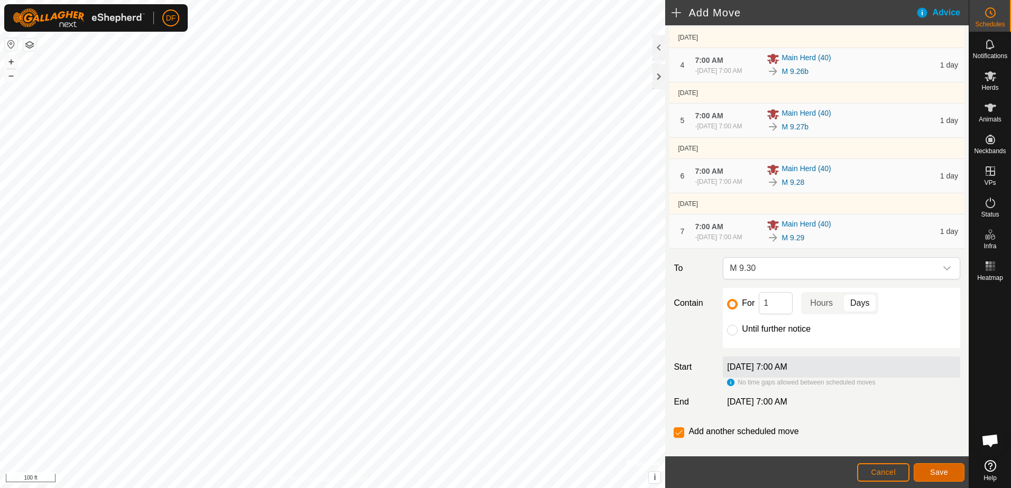
click at [942, 473] on span "Save" at bounding box center [939, 472] width 18 height 8
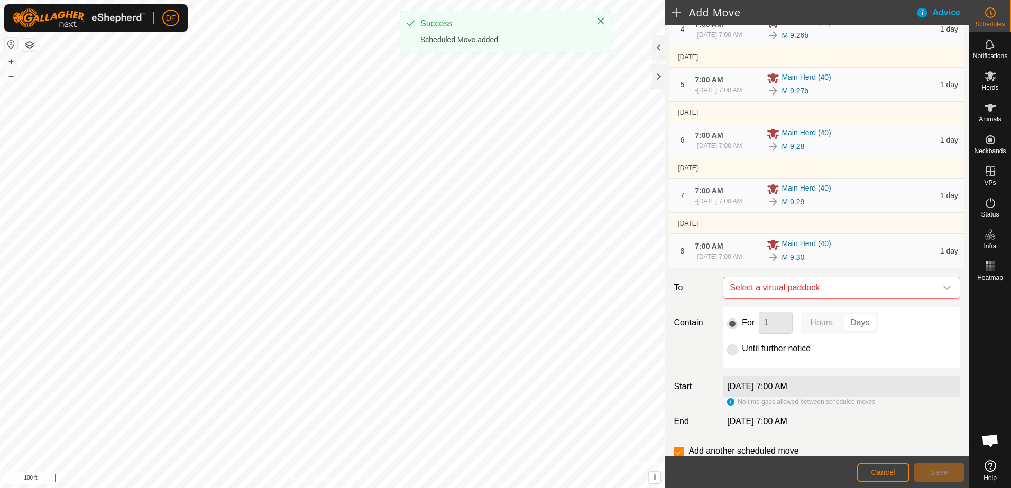
scroll to position [310, 0]
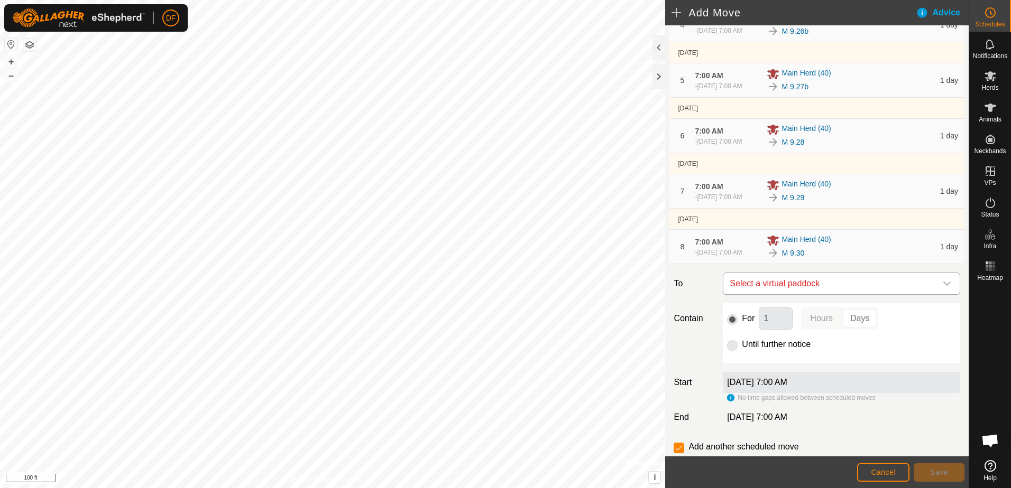
click at [942, 288] on icon "dropdown trigger" at bounding box center [946, 284] width 8 height 8
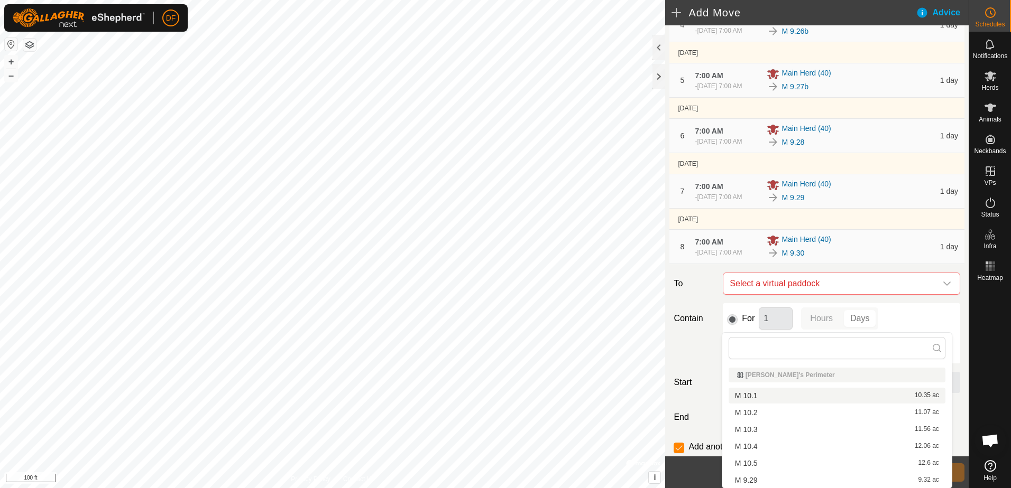
click at [747, 396] on li "M 10.1 10.35 ac" at bounding box center [836, 396] width 217 height 16
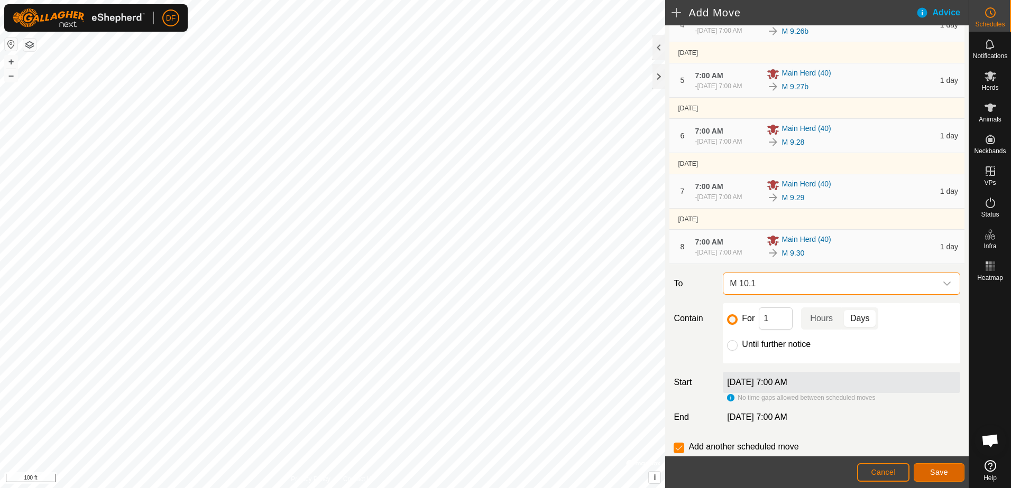
click at [932, 474] on span "Save" at bounding box center [939, 472] width 18 height 8
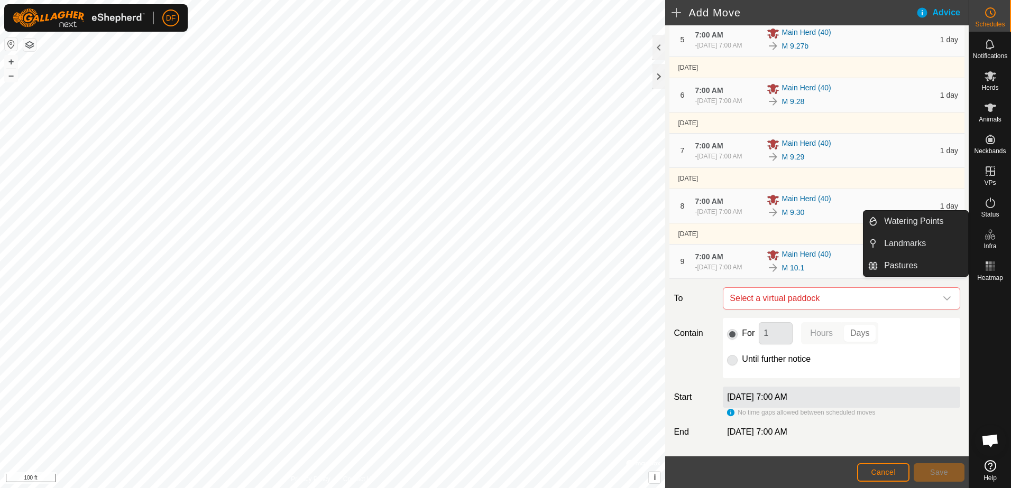
scroll to position [354, 0]
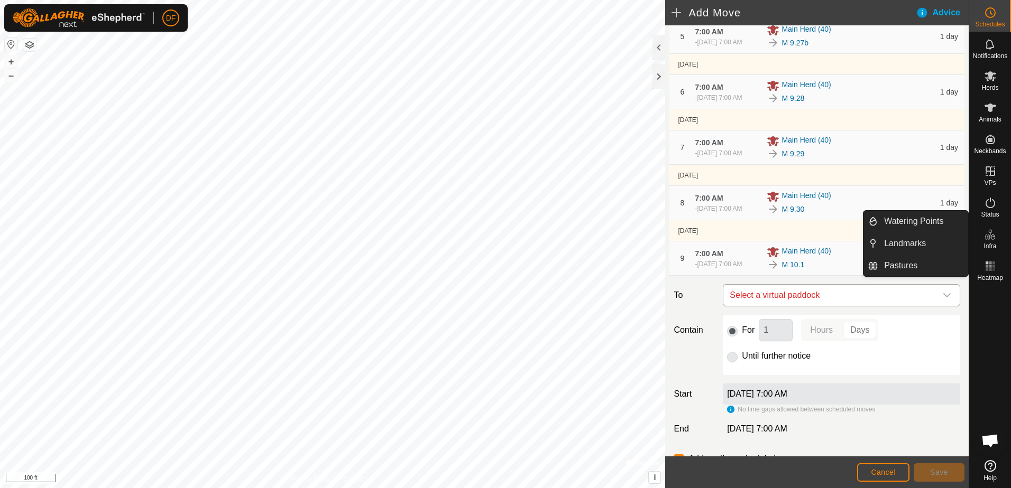
click at [942, 300] on icon "dropdown trigger" at bounding box center [946, 295] width 8 height 8
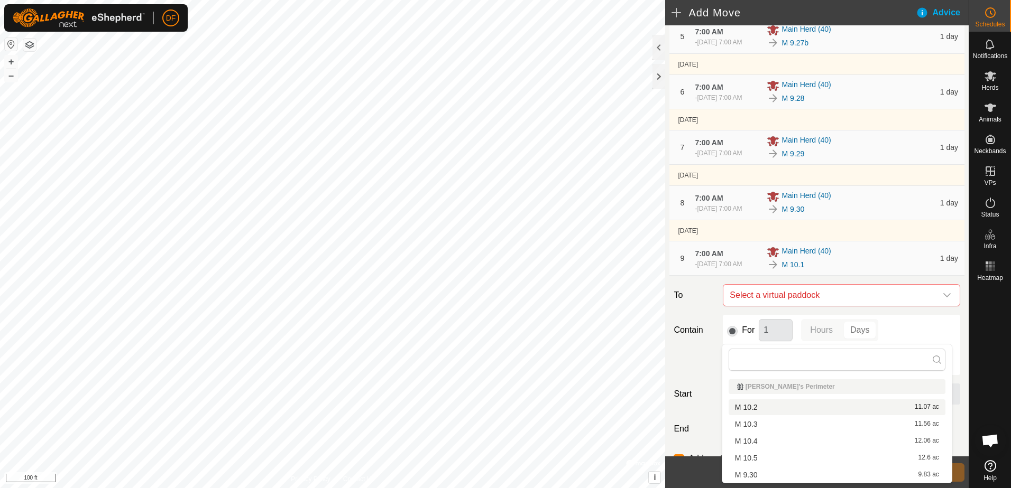
click at [767, 411] on li "M 10.2 11.07 ac" at bounding box center [836, 408] width 217 height 16
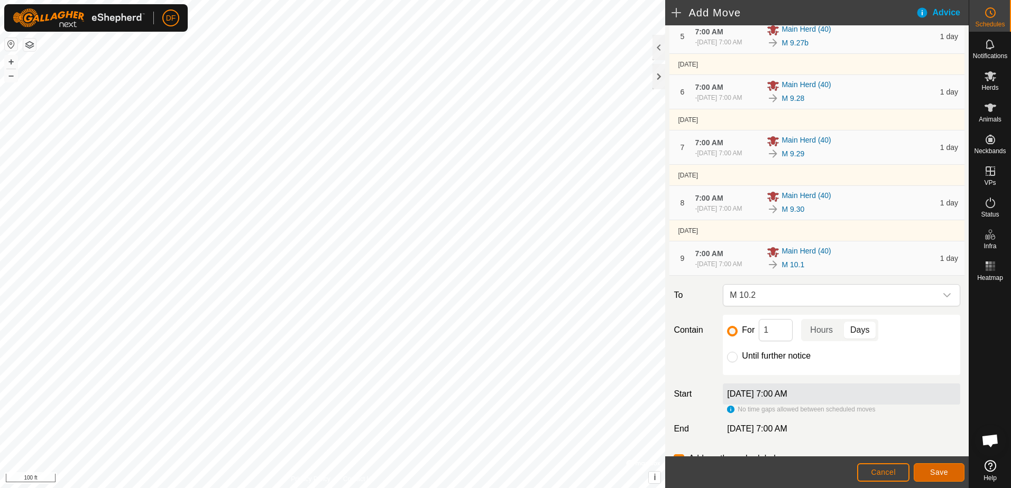
click at [943, 474] on span "Save" at bounding box center [939, 472] width 18 height 8
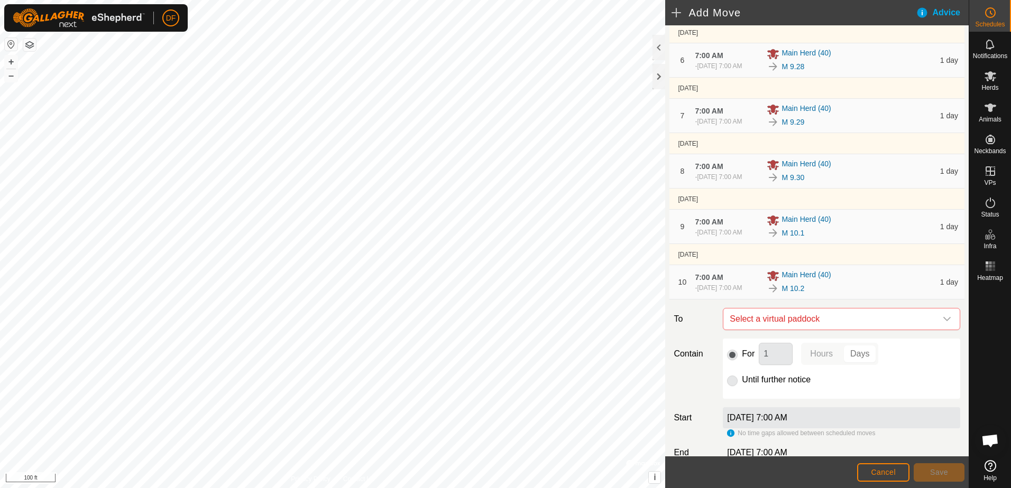
scroll to position [395, 0]
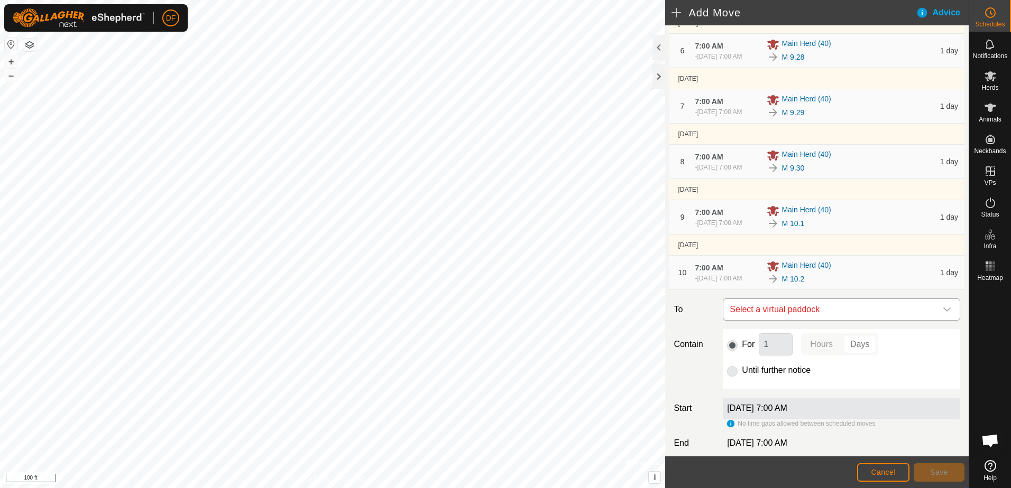
click at [943, 312] on icon "dropdown trigger" at bounding box center [946, 310] width 7 height 4
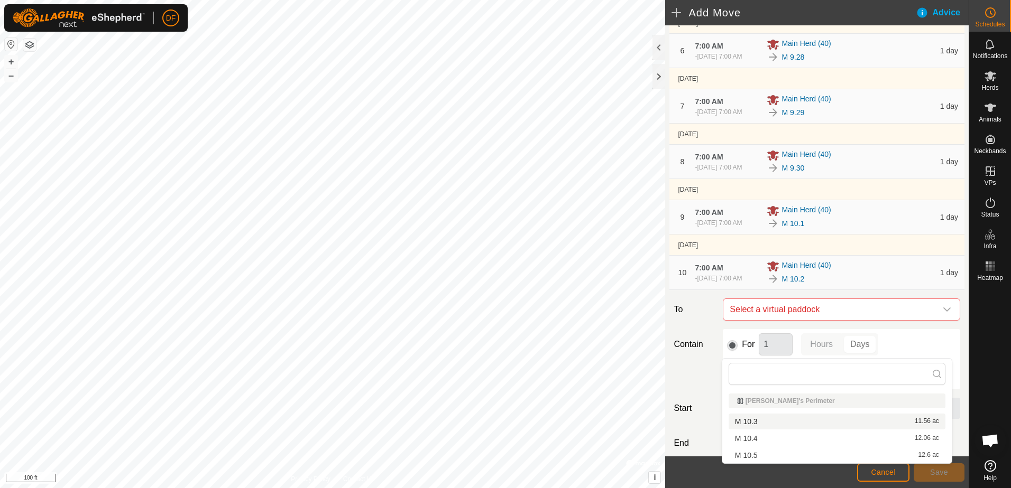
click at [751, 422] on span "M 10.3" at bounding box center [746, 421] width 23 height 7
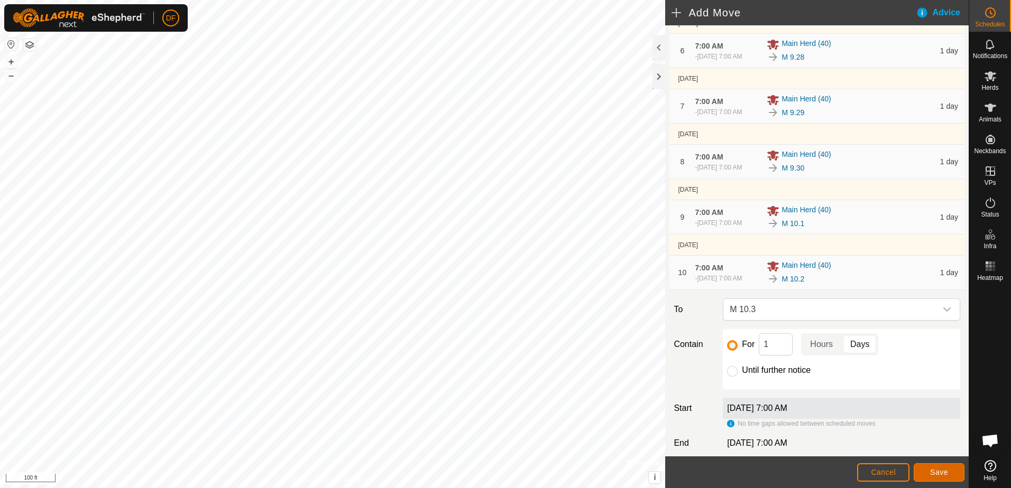
click at [937, 471] on span "Save" at bounding box center [939, 472] width 18 height 8
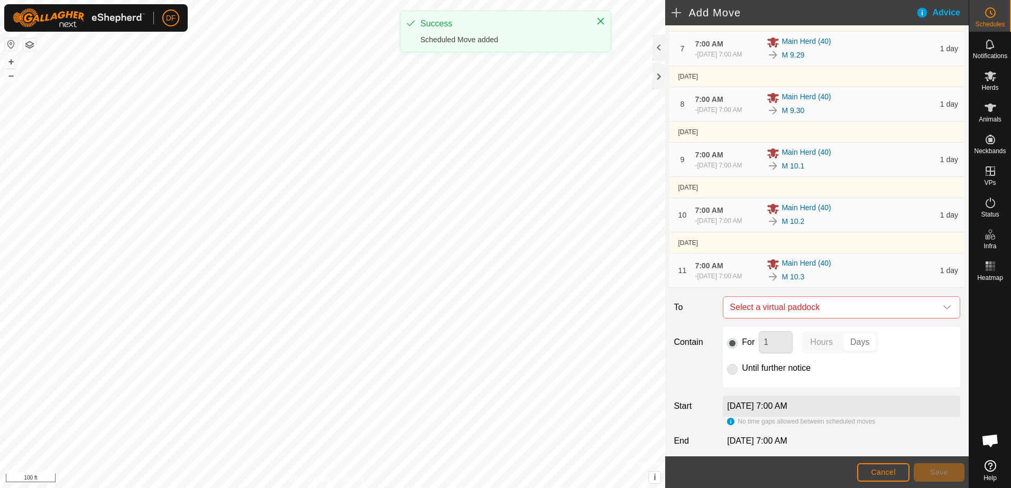
scroll to position [459, 0]
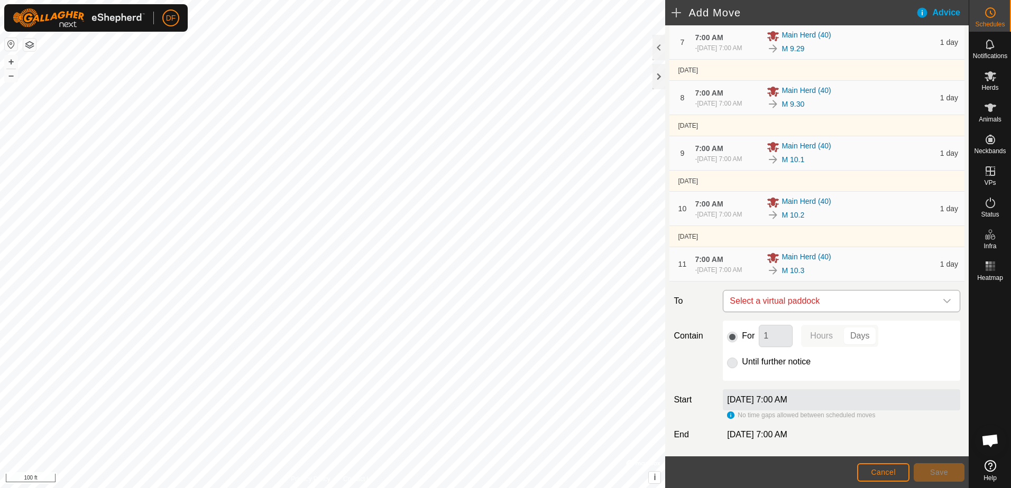
click at [942, 306] on icon "dropdown trigger" at bounding box center [946, 301] width 8 height 8
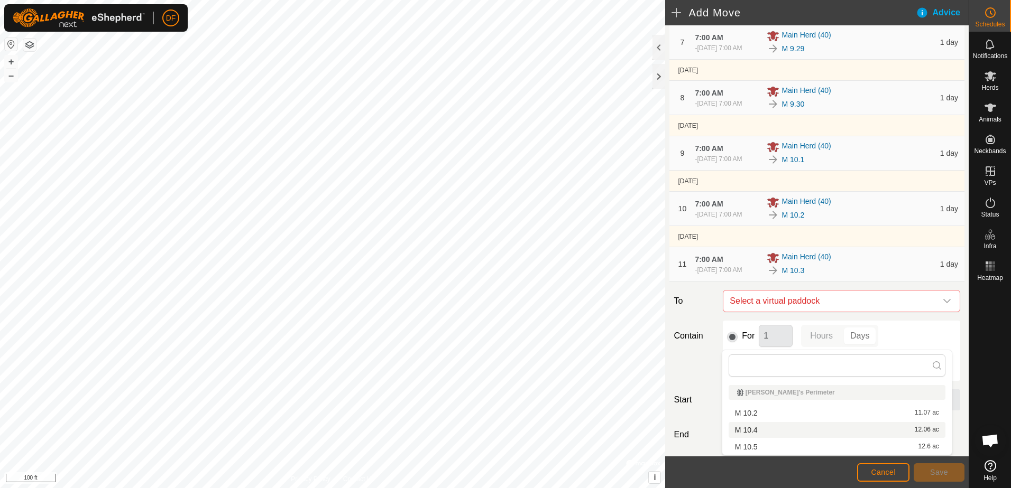
click at [746, 431] on li "M 10.4 12.06 ac" at bounding box center [836, 430] width 217 height 16
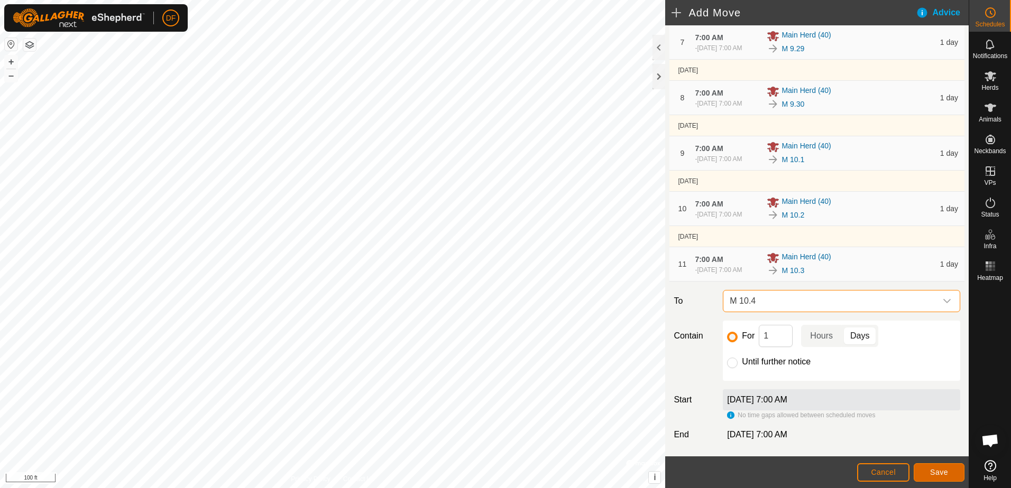
click at [938, 473] on span "Save" at bounding box center [939, 472] width 18 height 8
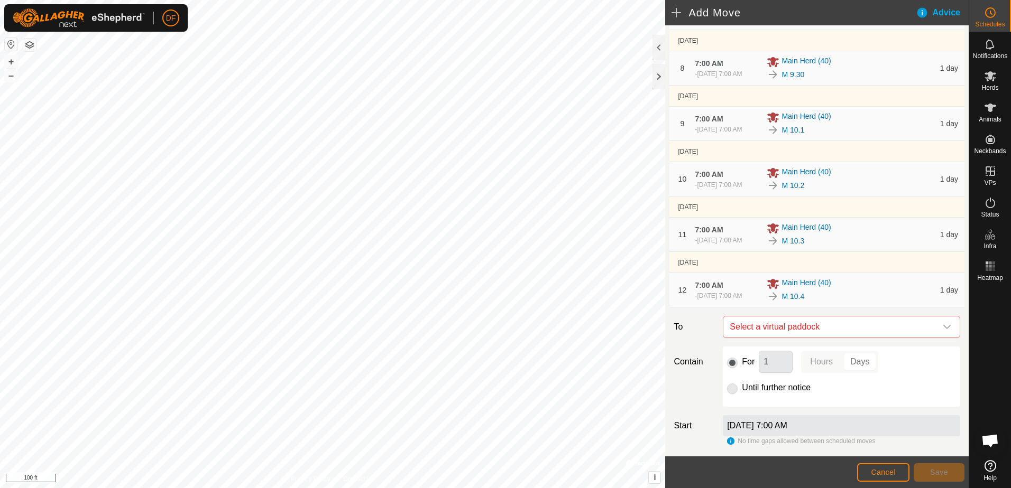
scroll to position [529, 0]
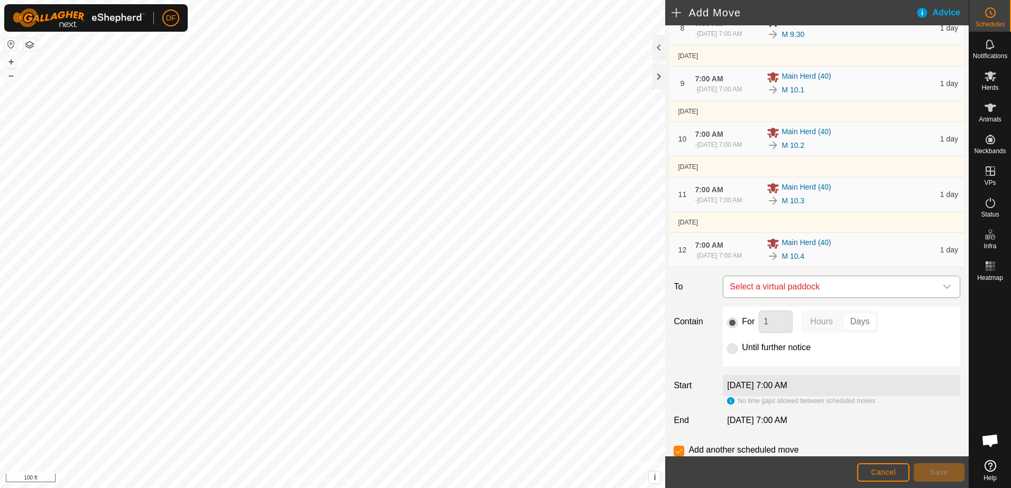
click at [942, 291] on icon "dropdown trigger" at bounding box center [946, 287] width 8 height 8
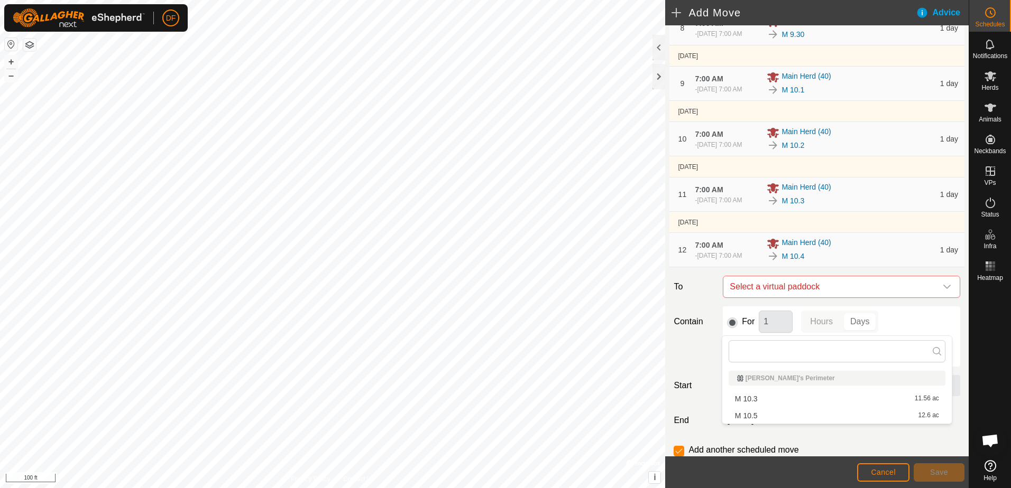
click at [753, 415] on li "M 10.5 12.6 ac" at bounding box center [836, 416] width 217 height 16
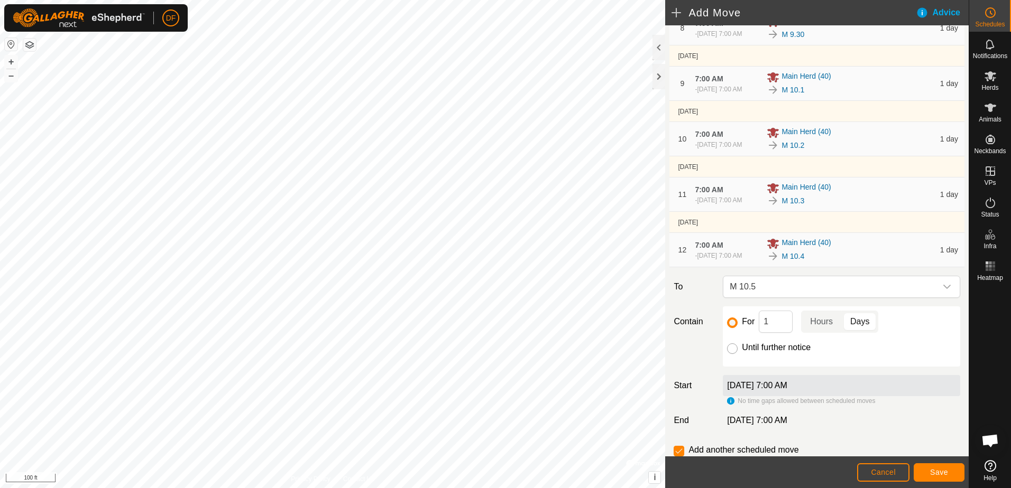
click at [732, 354] on input "Until further notice" at bounding box center [732, 349] width 11 height 11
radio input "true"
checkbox input "false"
click at [935, 474] on span "Save" at bounding box center [939, 472] width 18 height 8
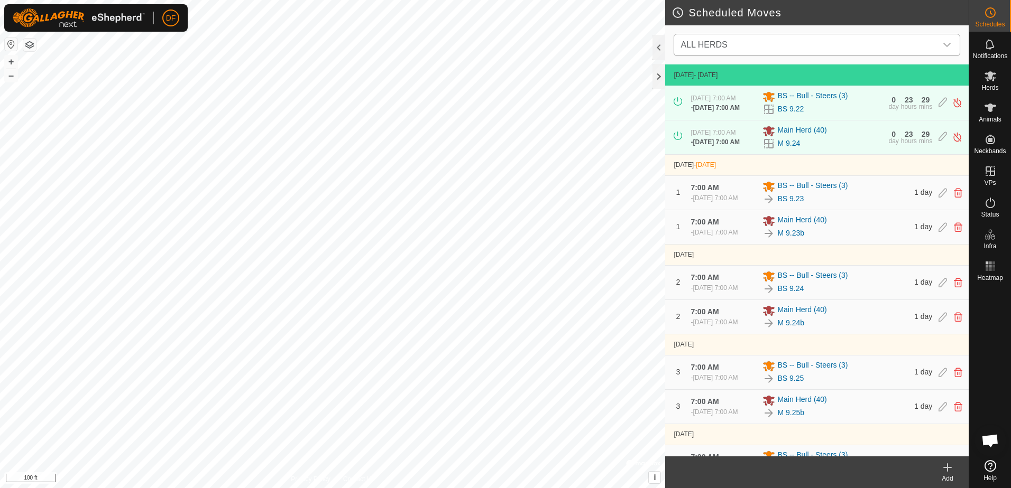
click at [946, 45] on icon "dropdown trigger" at bounding box center [946, 45] width 7 height 4
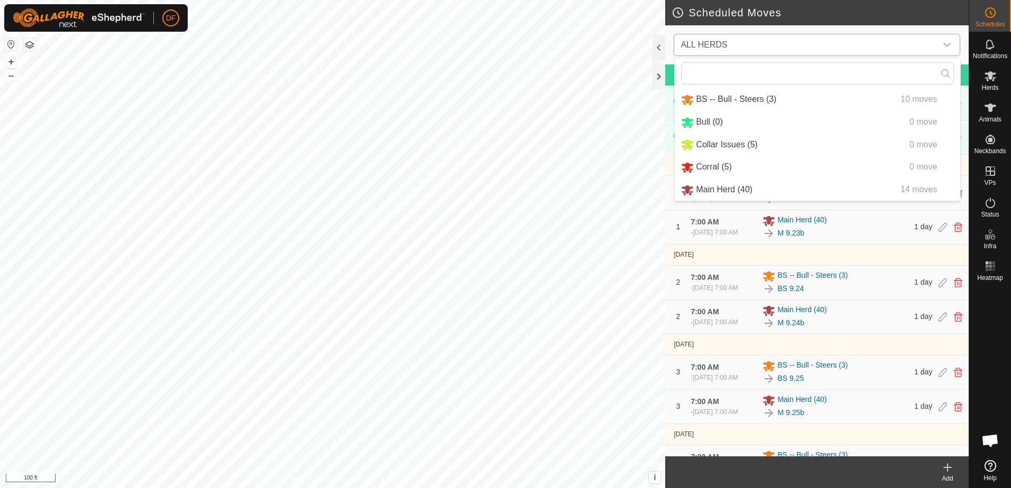
click at [722, 188] on li "Main Herd (40) 14 moves" at bounding box center [816, 190] width 285 height 22
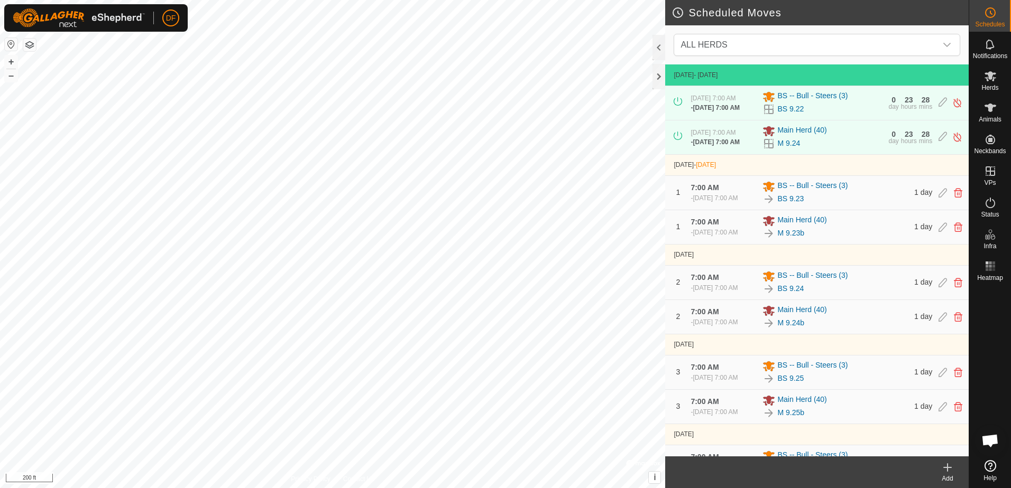
scroll to position [1625, 0]
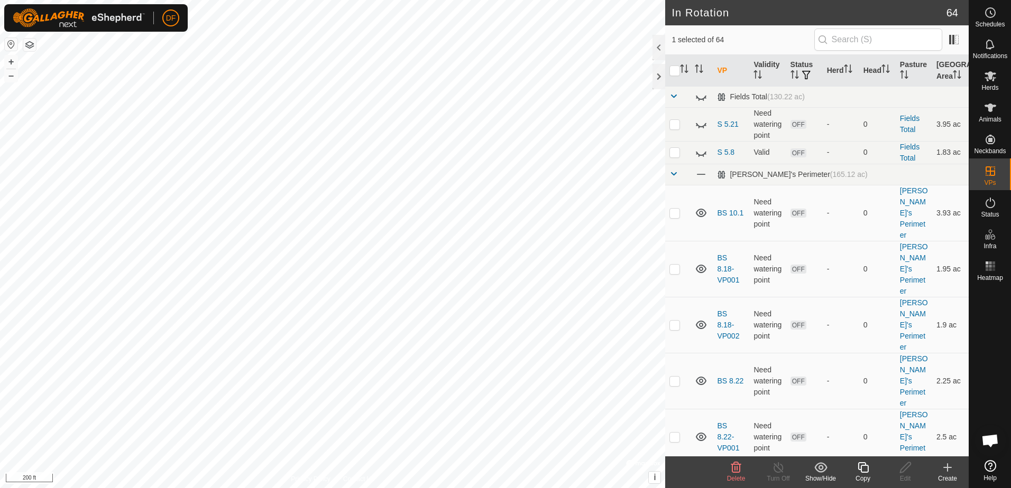
checkbox input "false"
checkbox input "true"
